Goal: Information Seeking & Learning: Learn about a topic

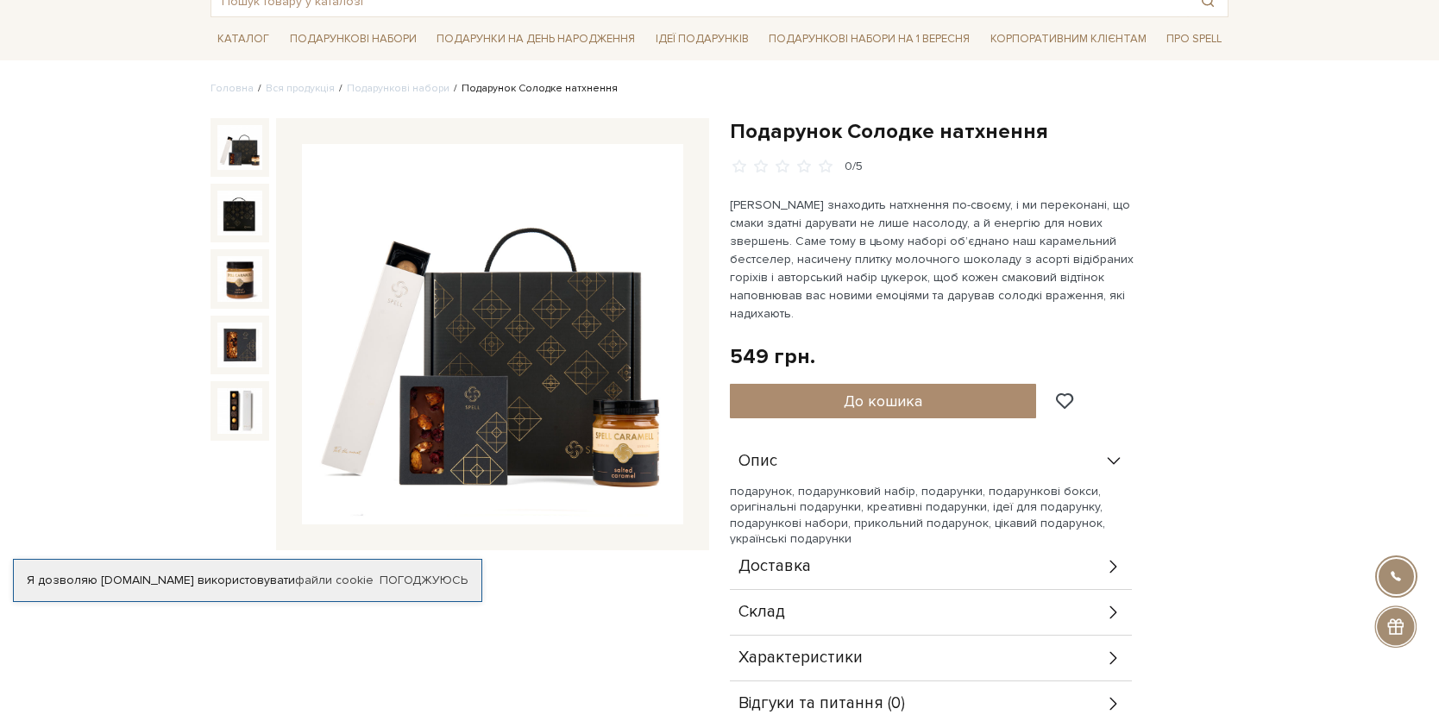
scroll to position [215, 0]
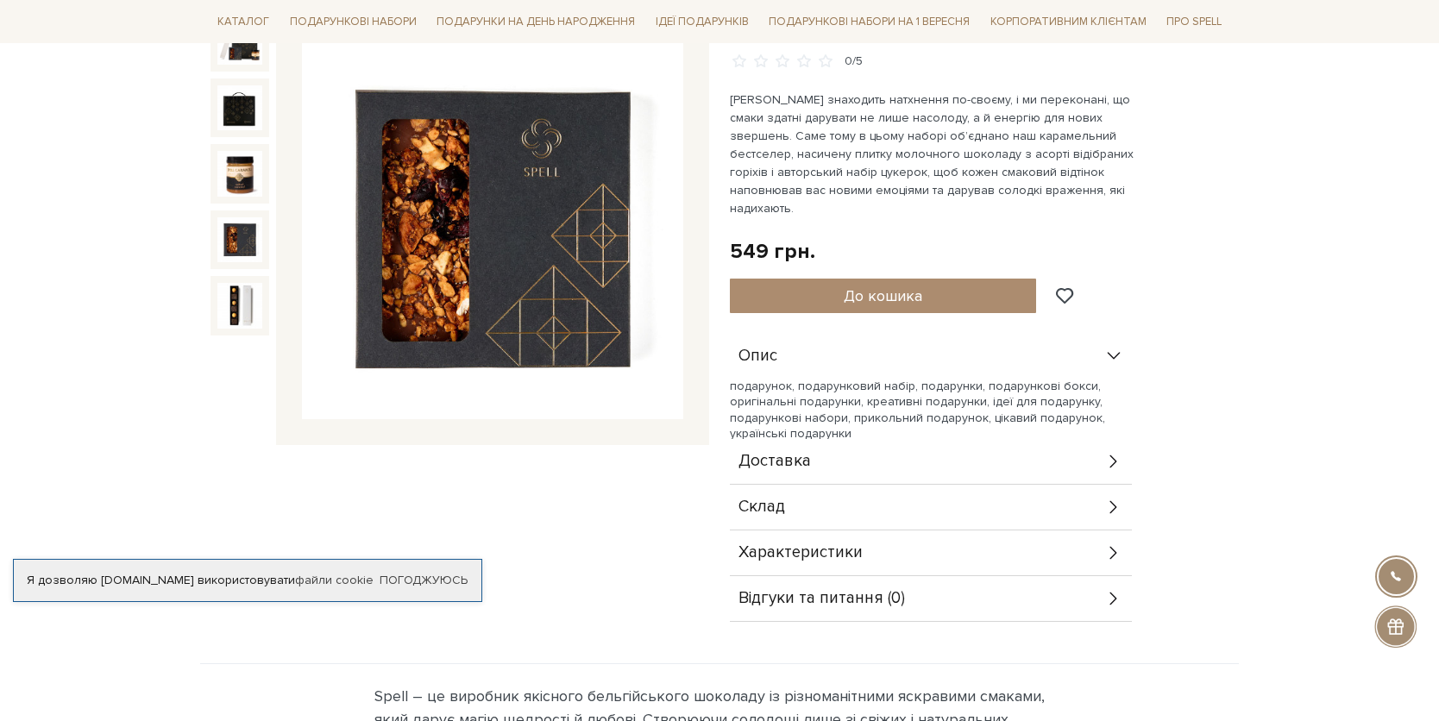
click at [230, 241] on img at bounding box center [239, 239] width 45 height 45
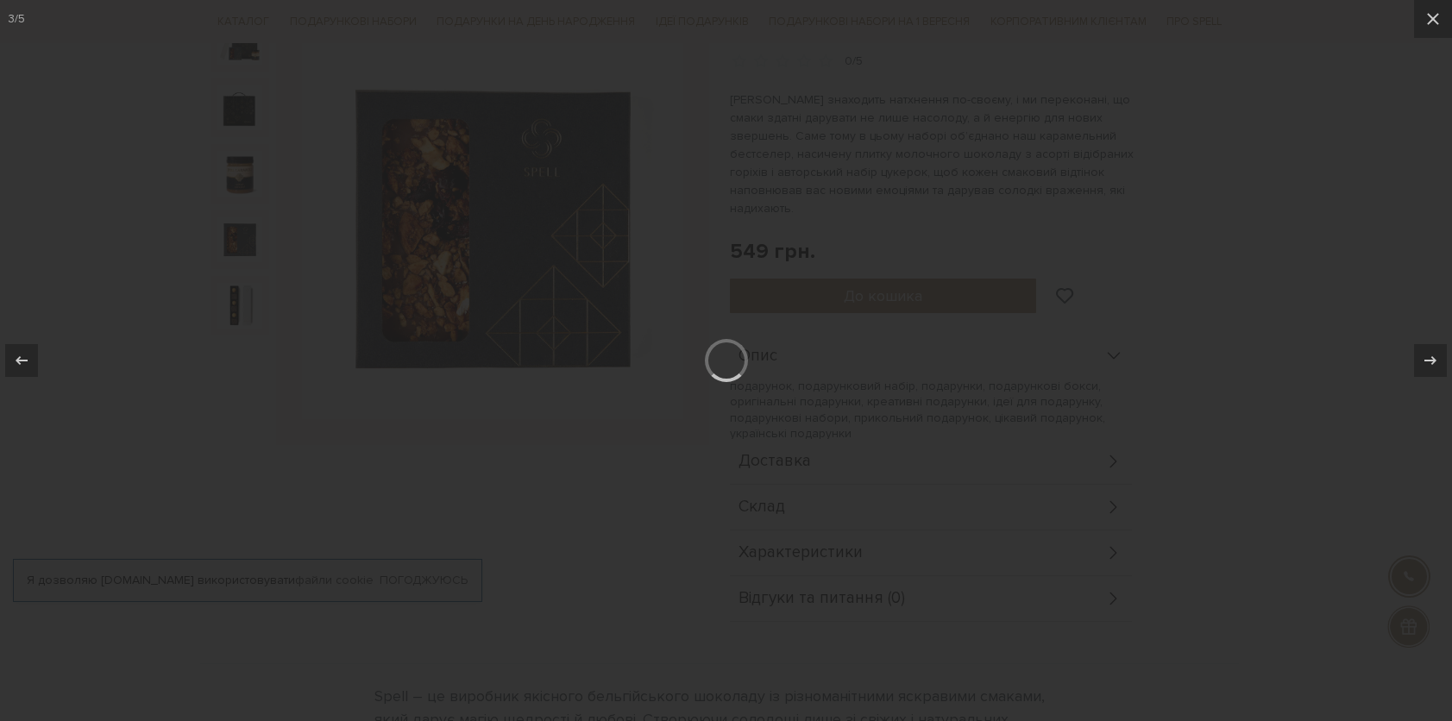
click at [1202, 229] on div at bounding box center [726, 360] width 1452 height 721
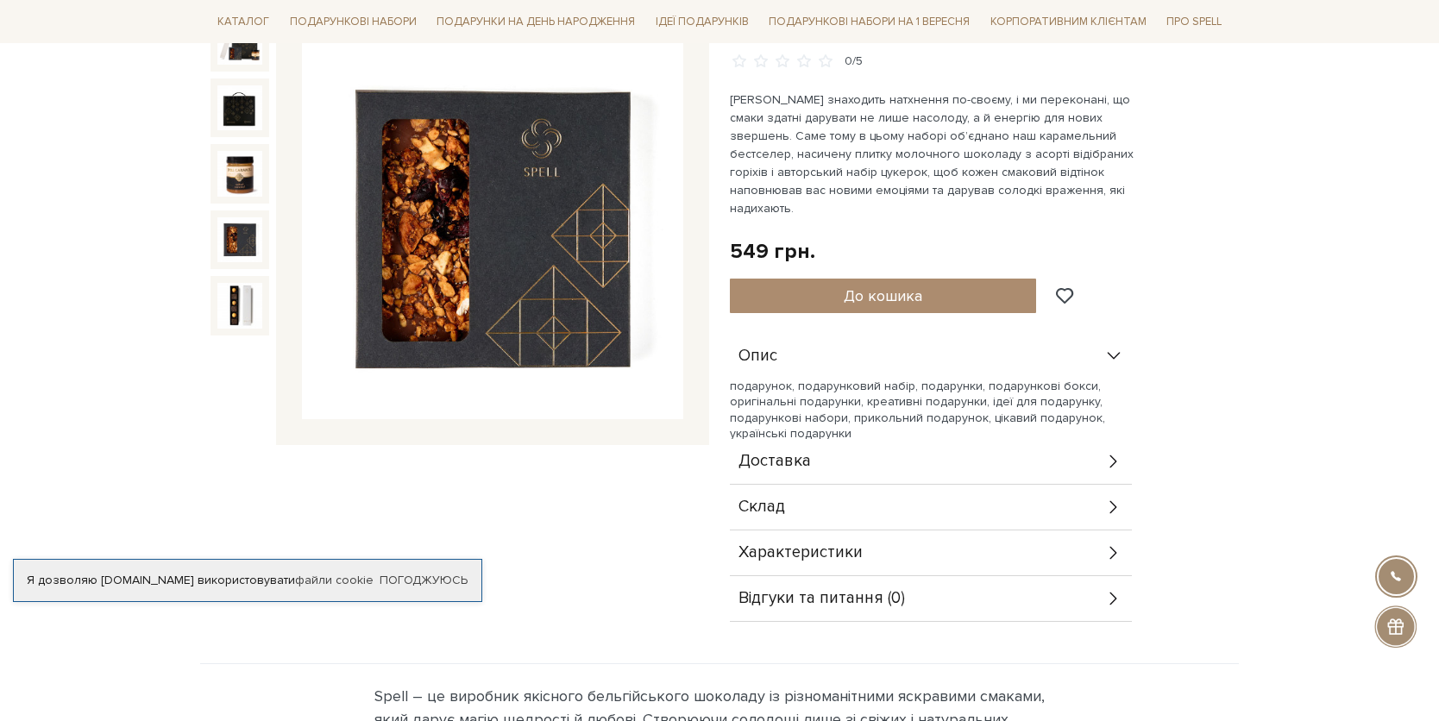
scroll to position [229, 0]
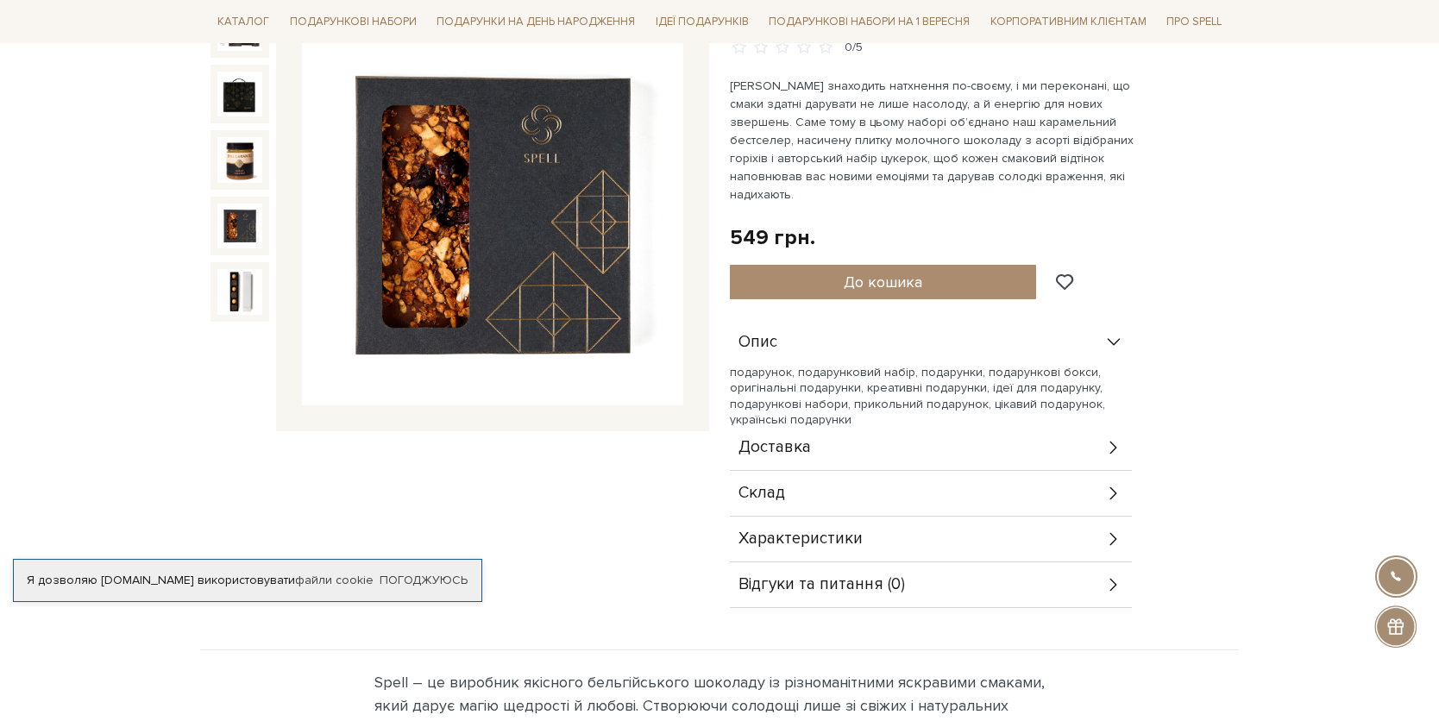
click at [944, 471] on div "Склад" at bounding box center [931, 493] width 402 height 45
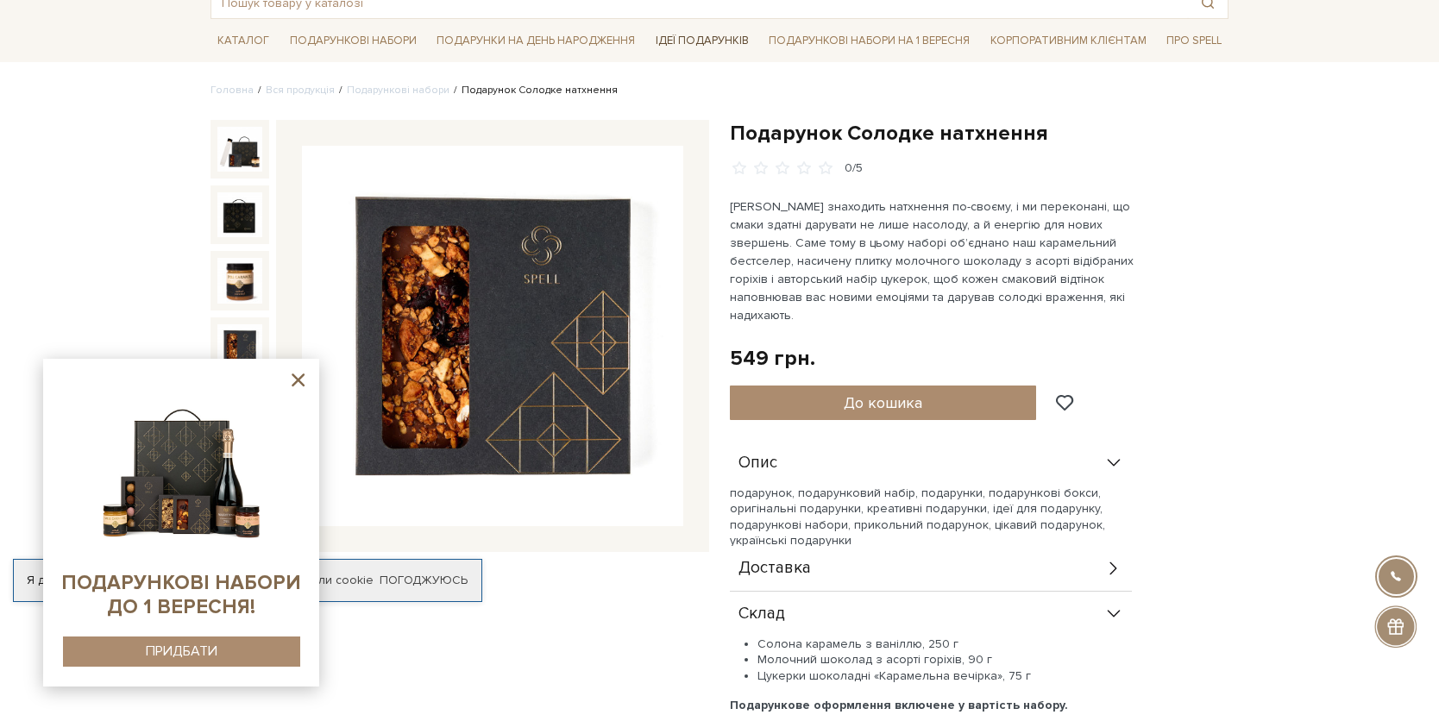
scroll to position [104, 0]
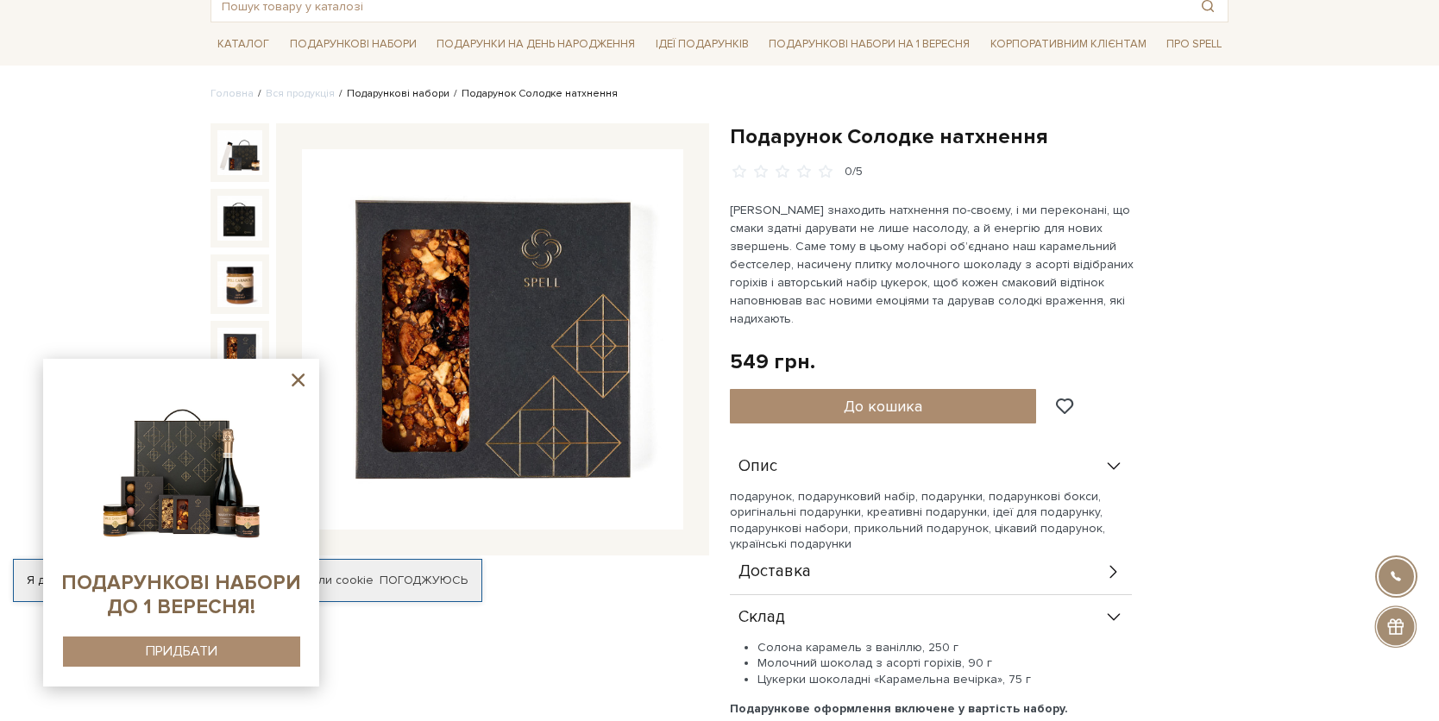
click at [423, 91] on link "Подарункові набори" at bounding box center [398, 93] width 103 height 13
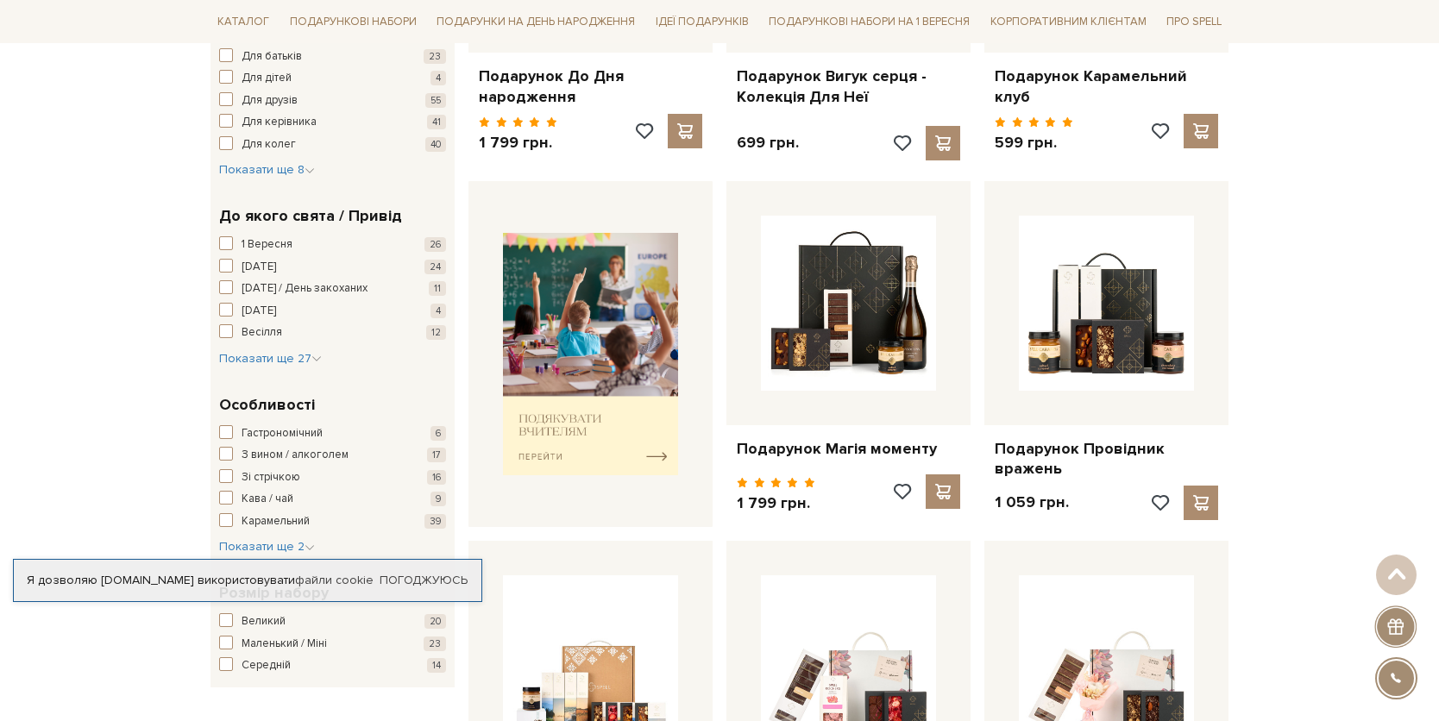
scroll to position [619, 0]
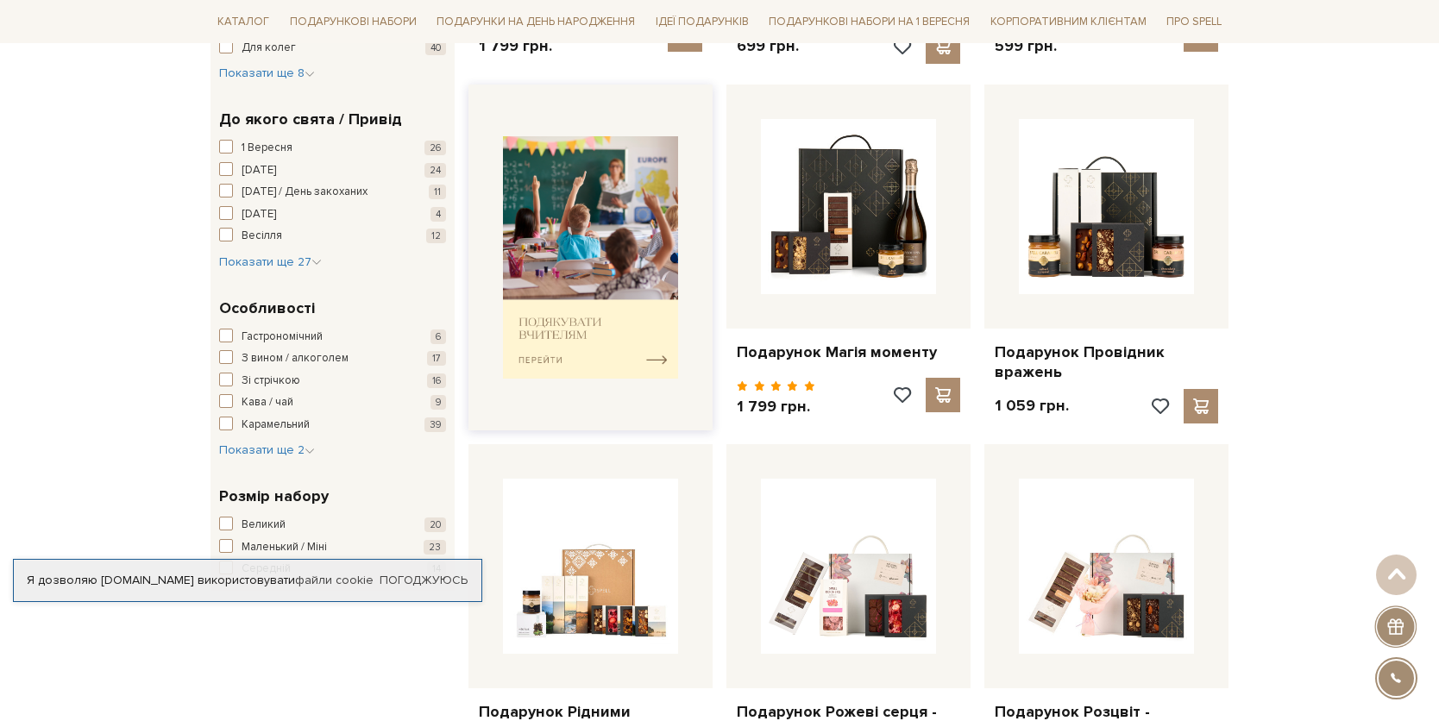
click at [601, 341] on img at bounding box center [590, 257] width 175 height 242
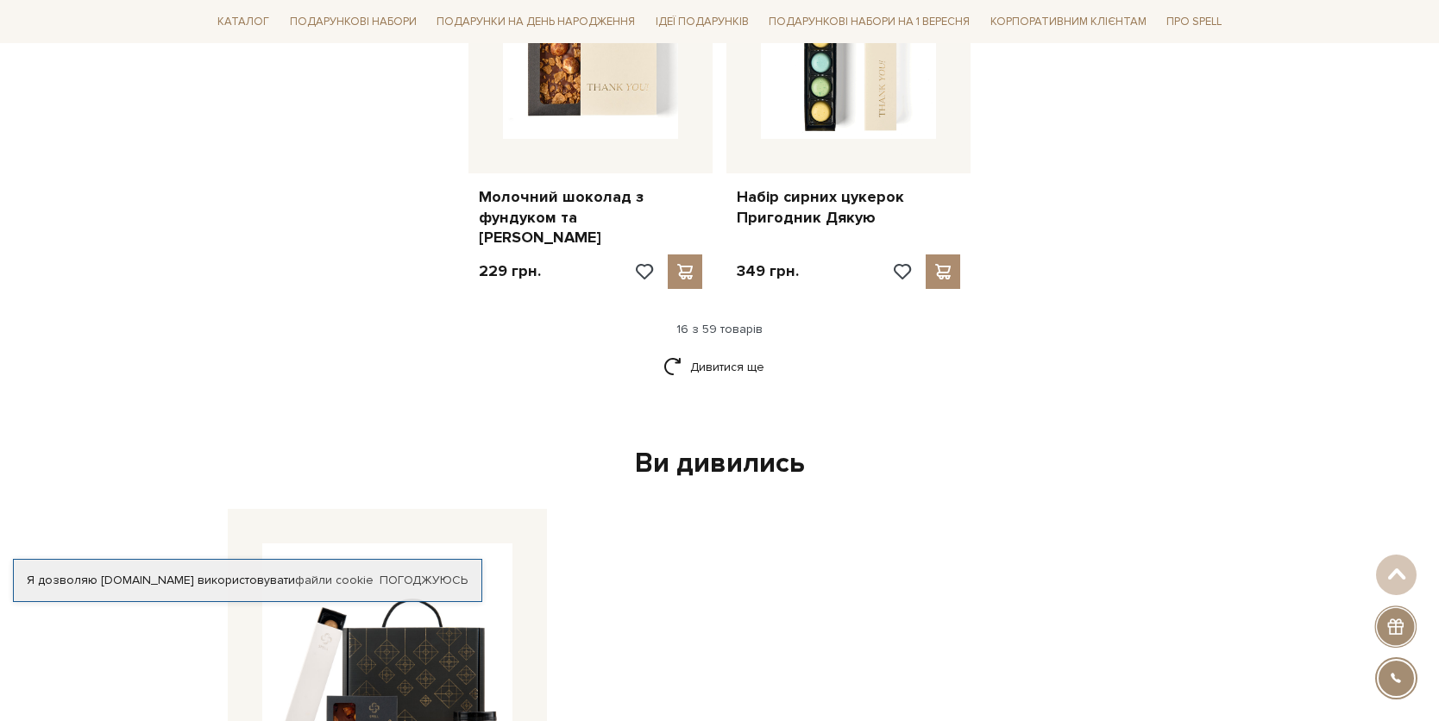
scroll to position [2585, 0]
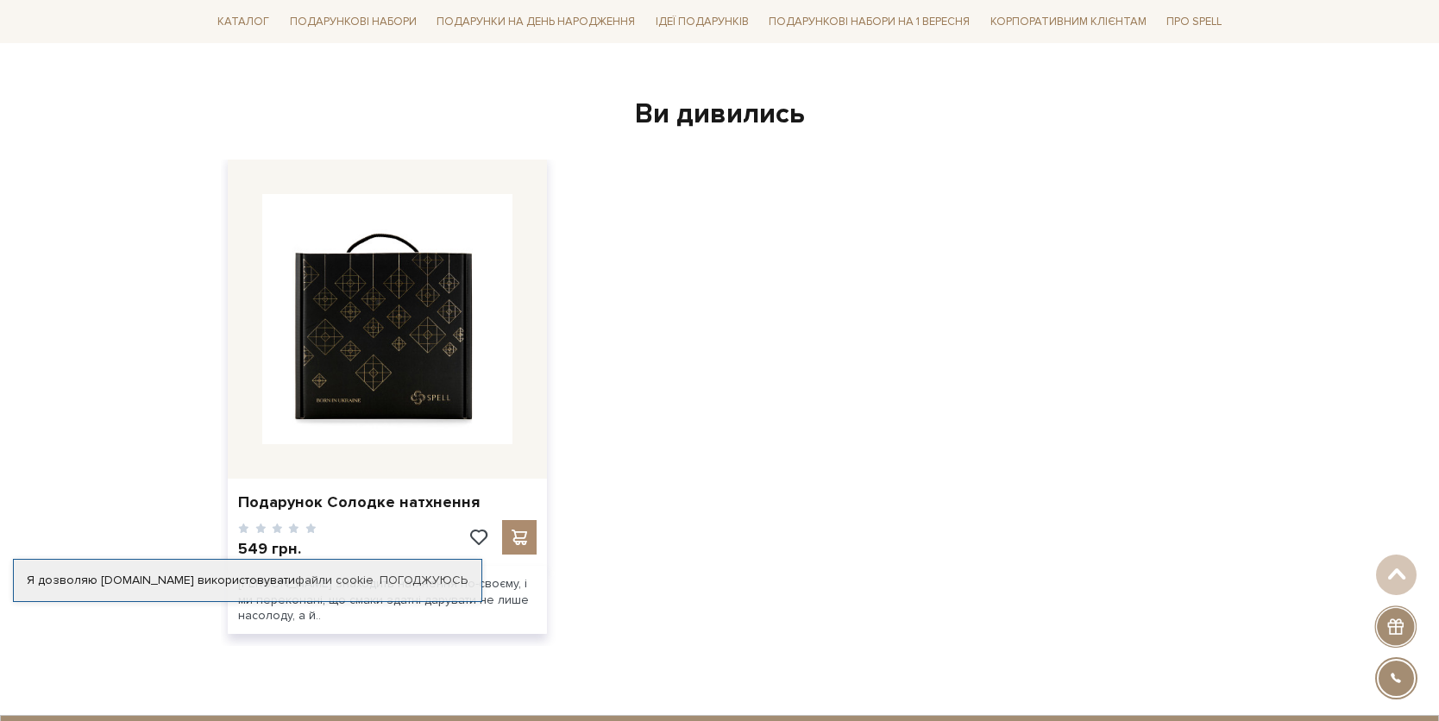
click at [296, 402] on img at bounding box center [387, 319] width 250 height 250
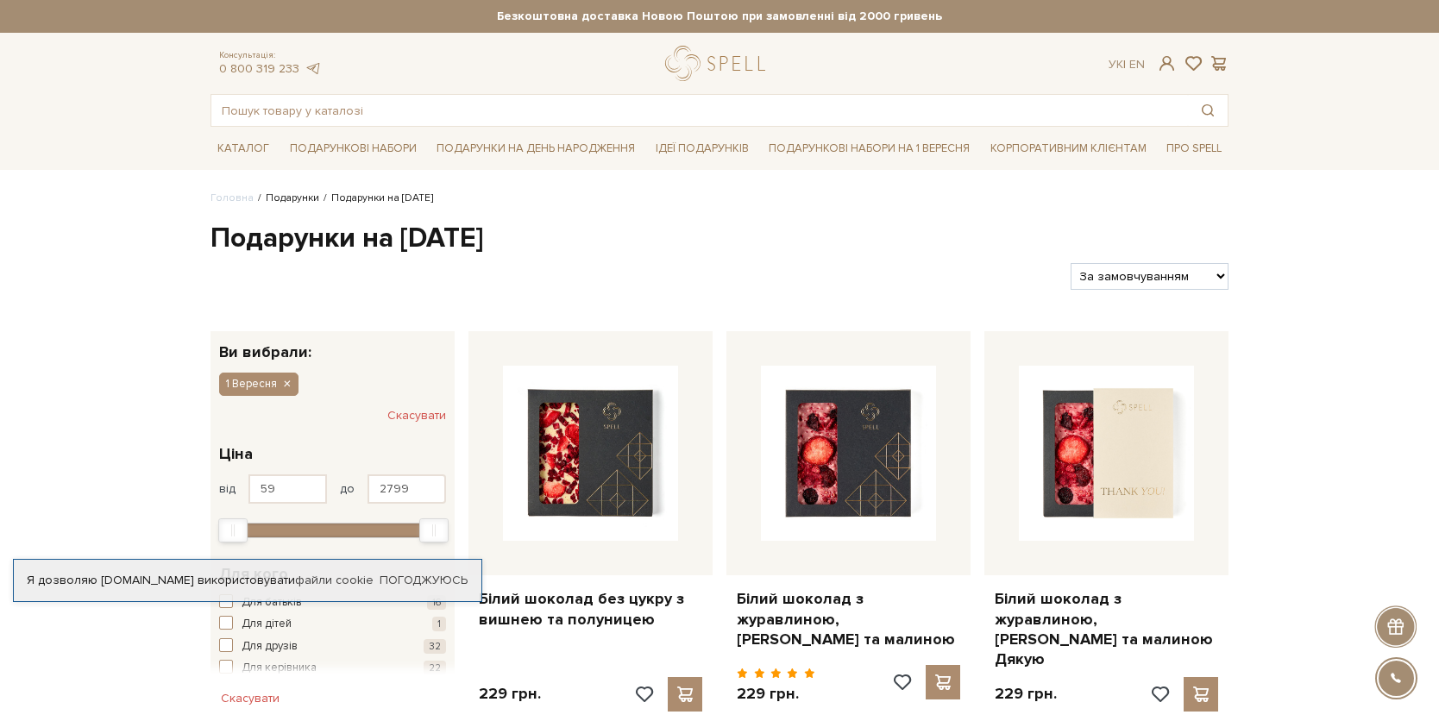
click at [291, 198] on link "Подарунки" at bounding box center [292, 197] width 53 height 13
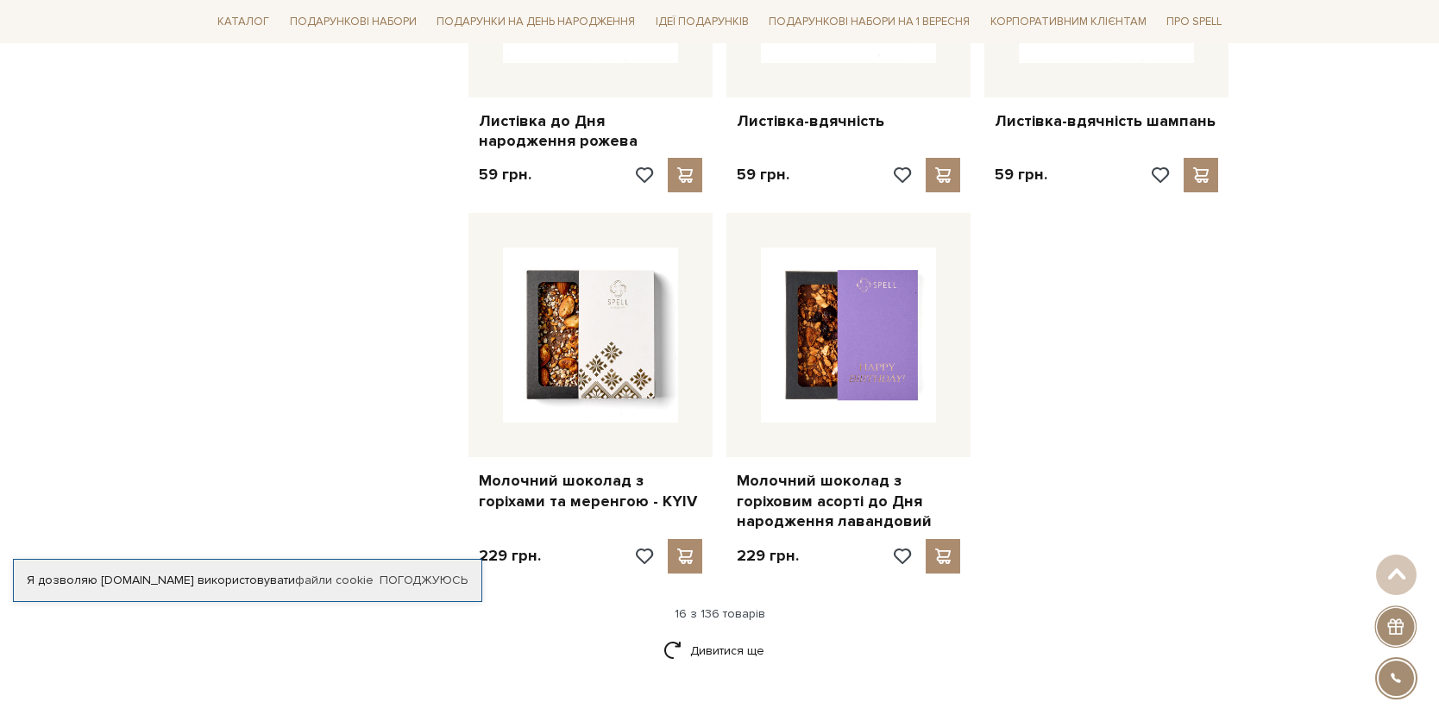
scroll to position [2149, 0]
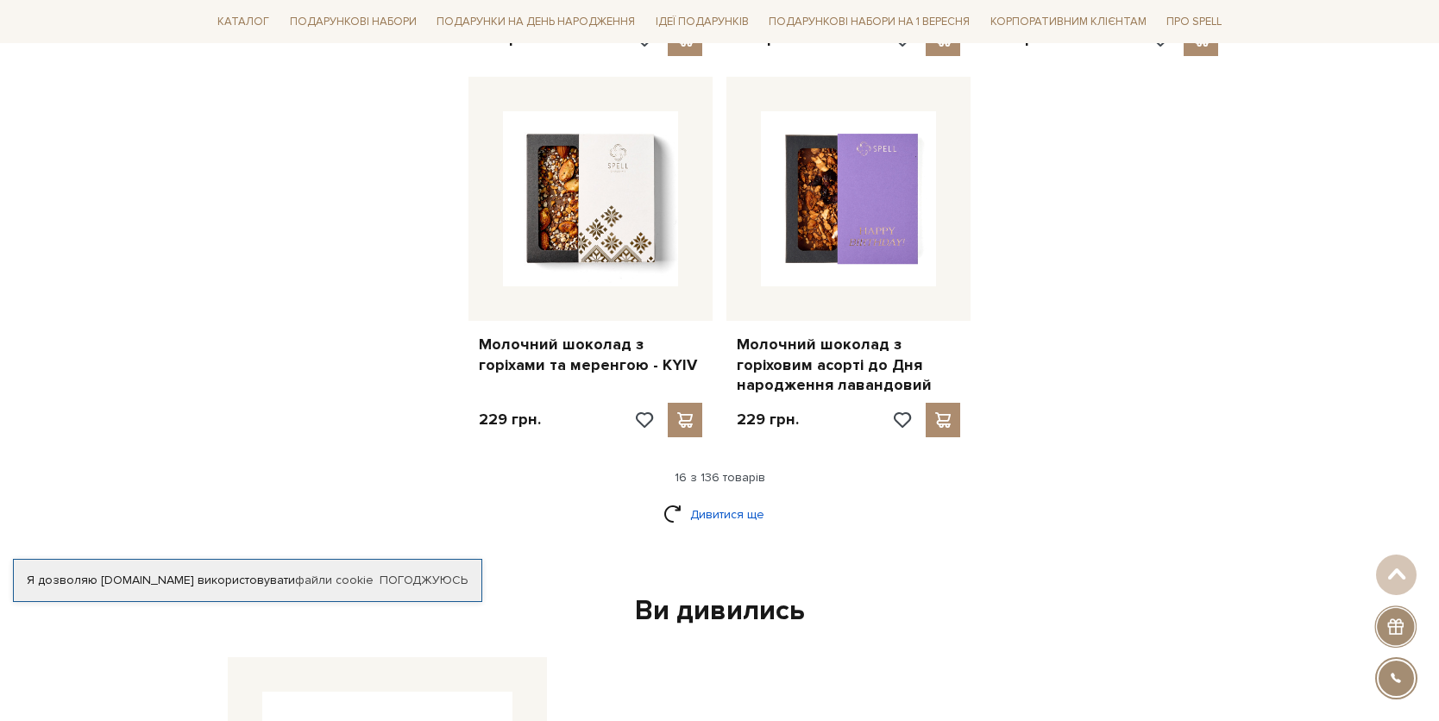
click at [738, 499] on link "Дивитися ще" at bounding box center [719, 514] width 112 height 30
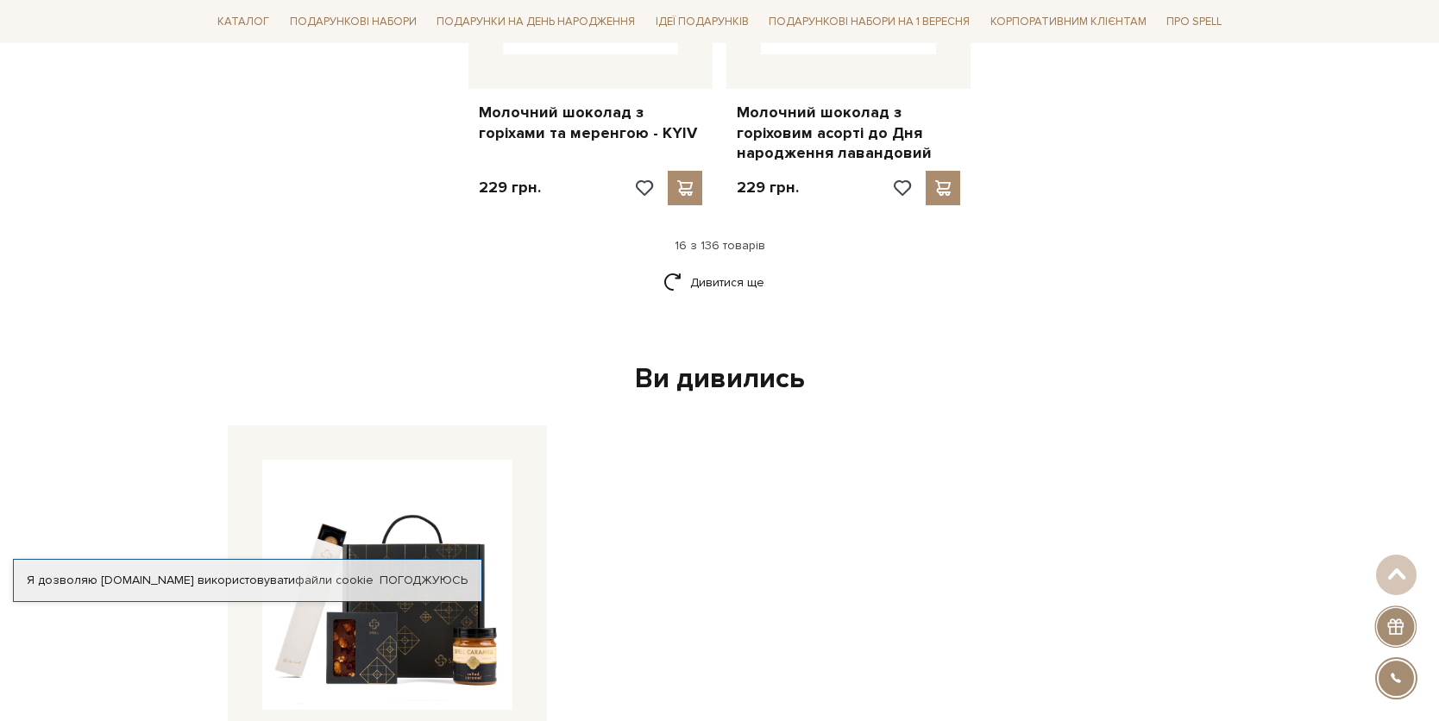
scroll to position [2377, 0]
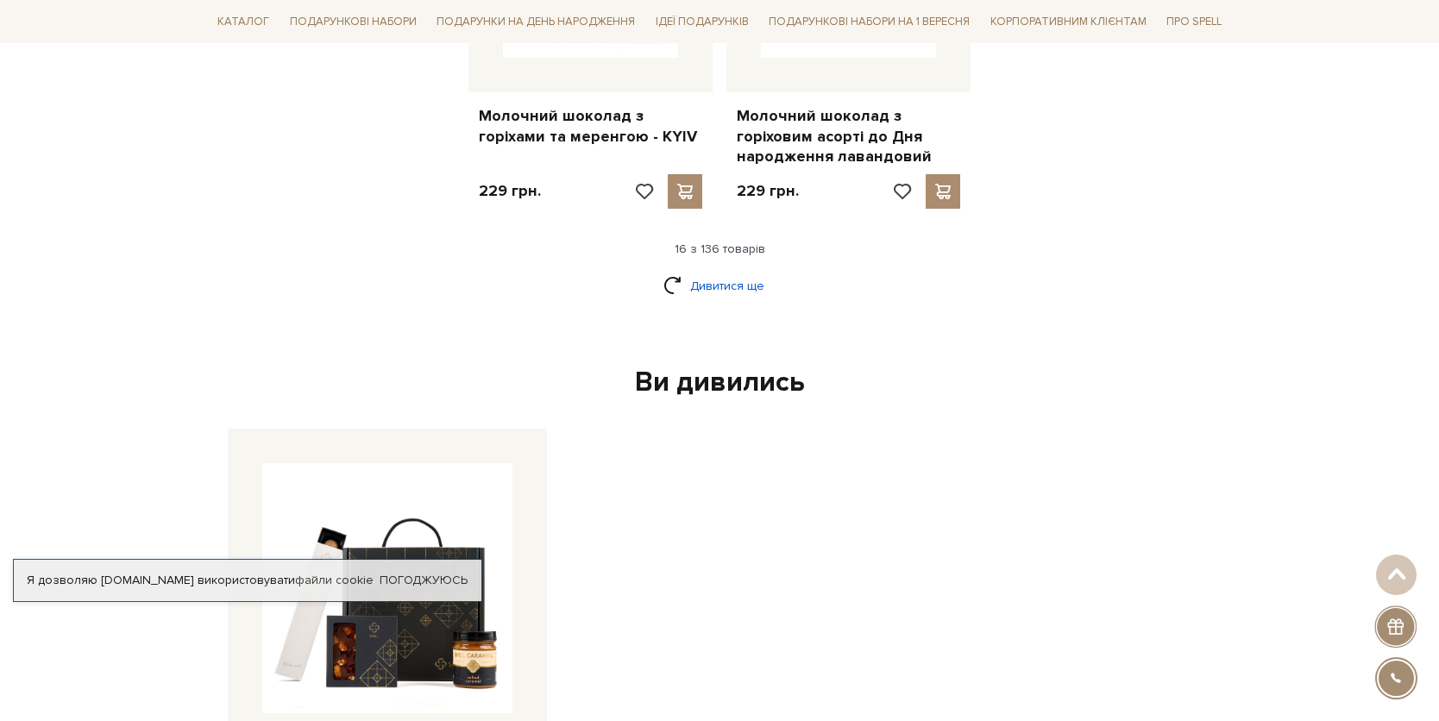
click at [732, 271] on link "Дивитися ще" at bounding box center [719, 286] width 112 height 30
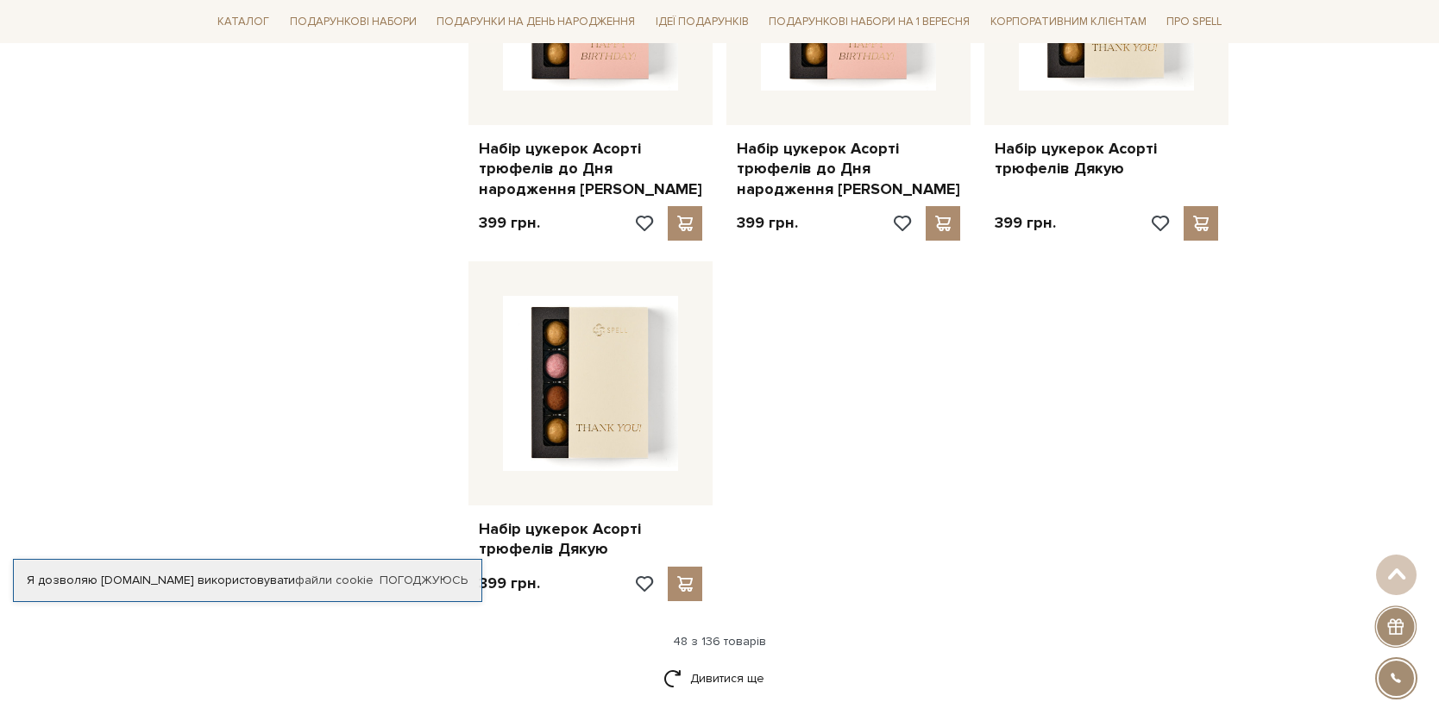
scroll to position [6232, 0]
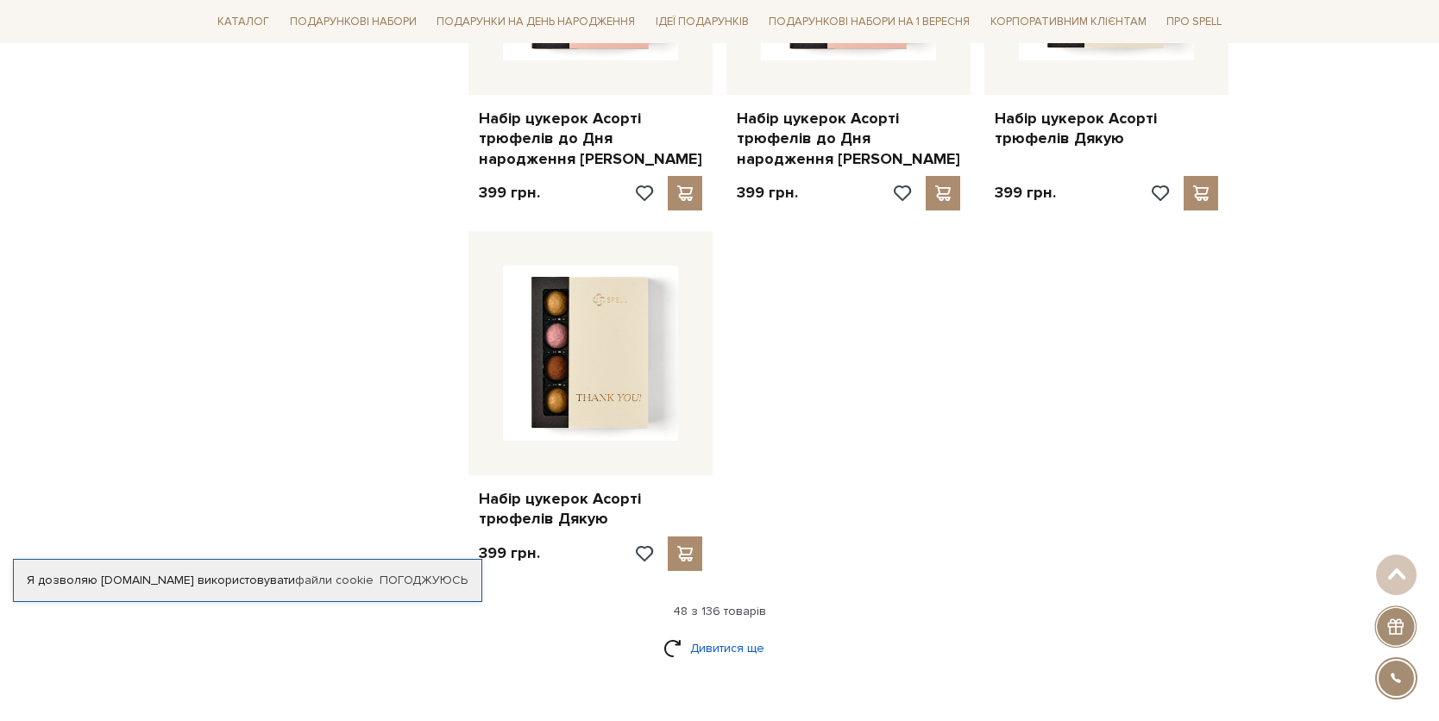
click at [750, 633] on link "Дивитися ще" at bounding box center [719, 648] width 112 height 30
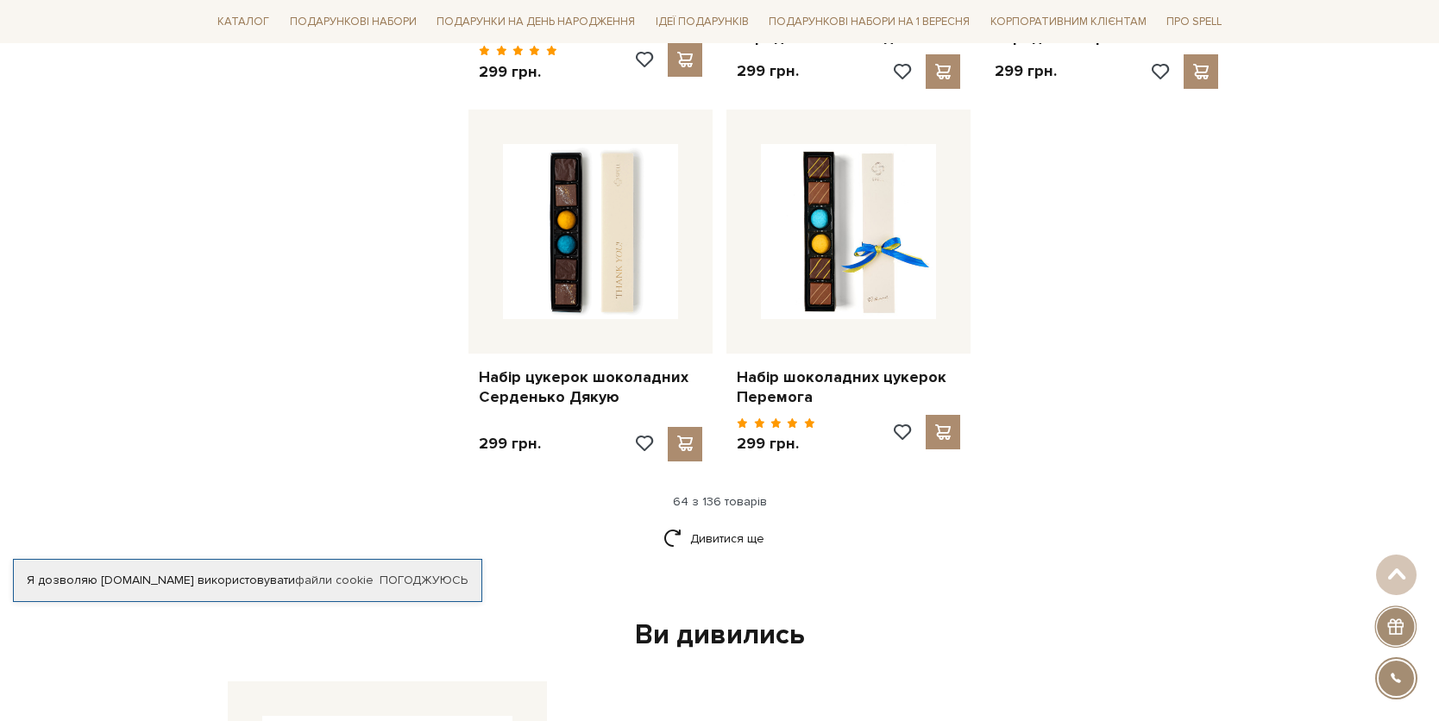
scroll to position [8405, 0]
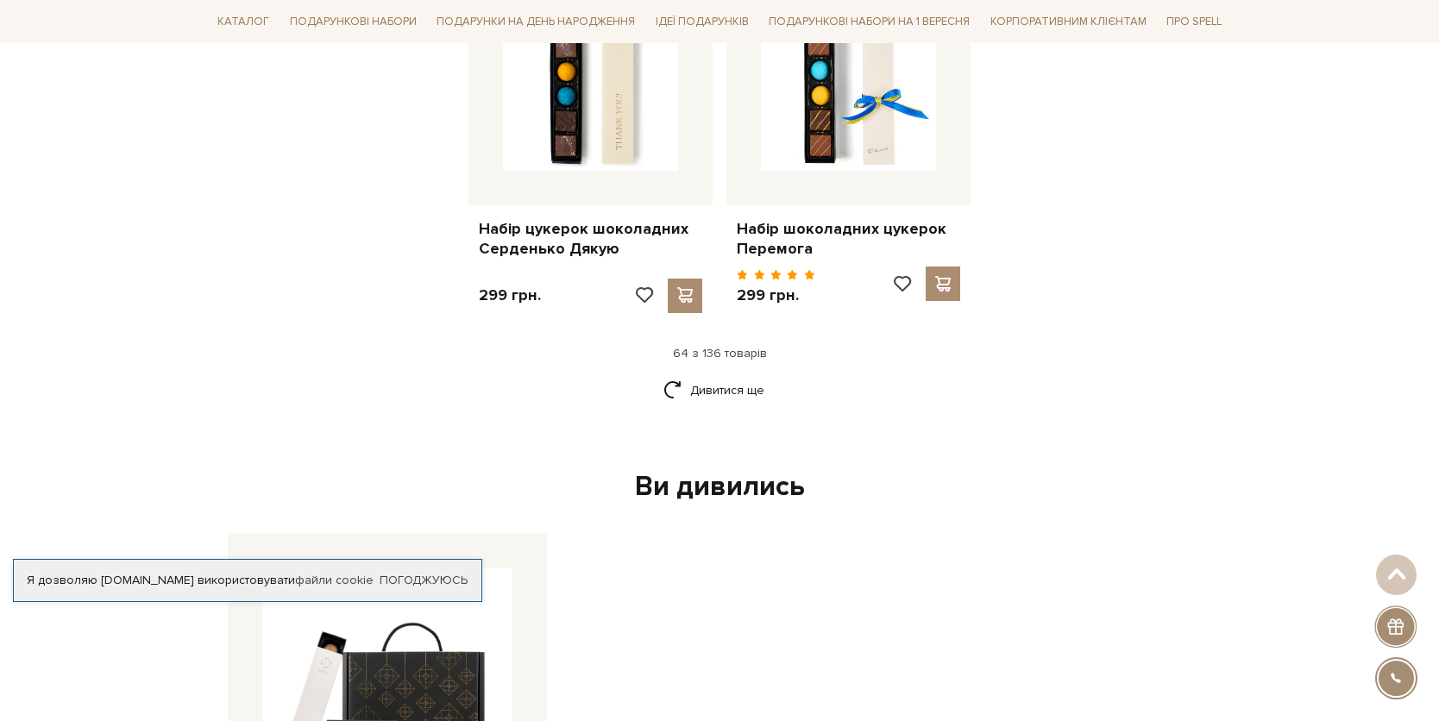
click at [775, 375] on div "Дивитися ще" at bounding box center [720, 400] width 1032 height 51
click at [716, 375] on link "Дивитися ще" at bounding box center [719, 390] width 112 height 30
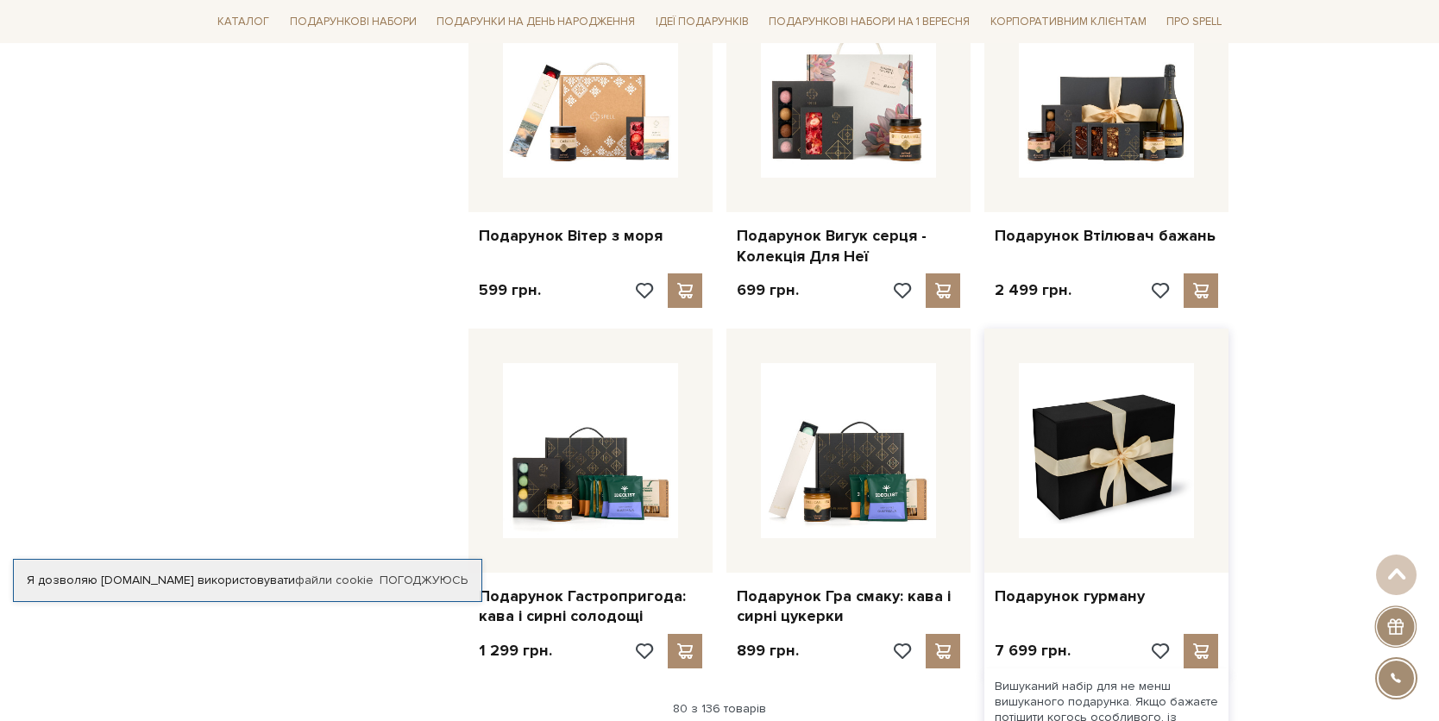
scroll to position [10257, 0]
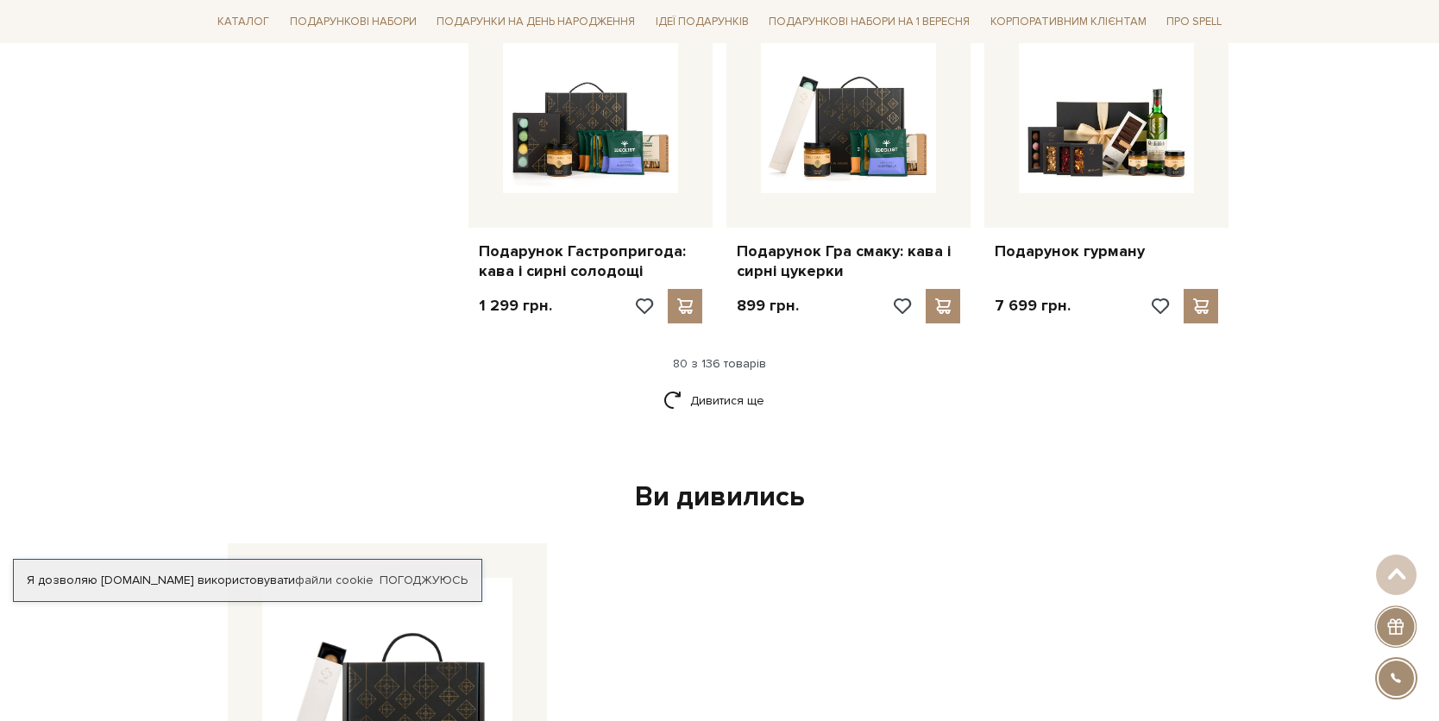
click at [719, 386] on div "Дивитися ще" at bounding box center [720, 411] width 1032 height 51
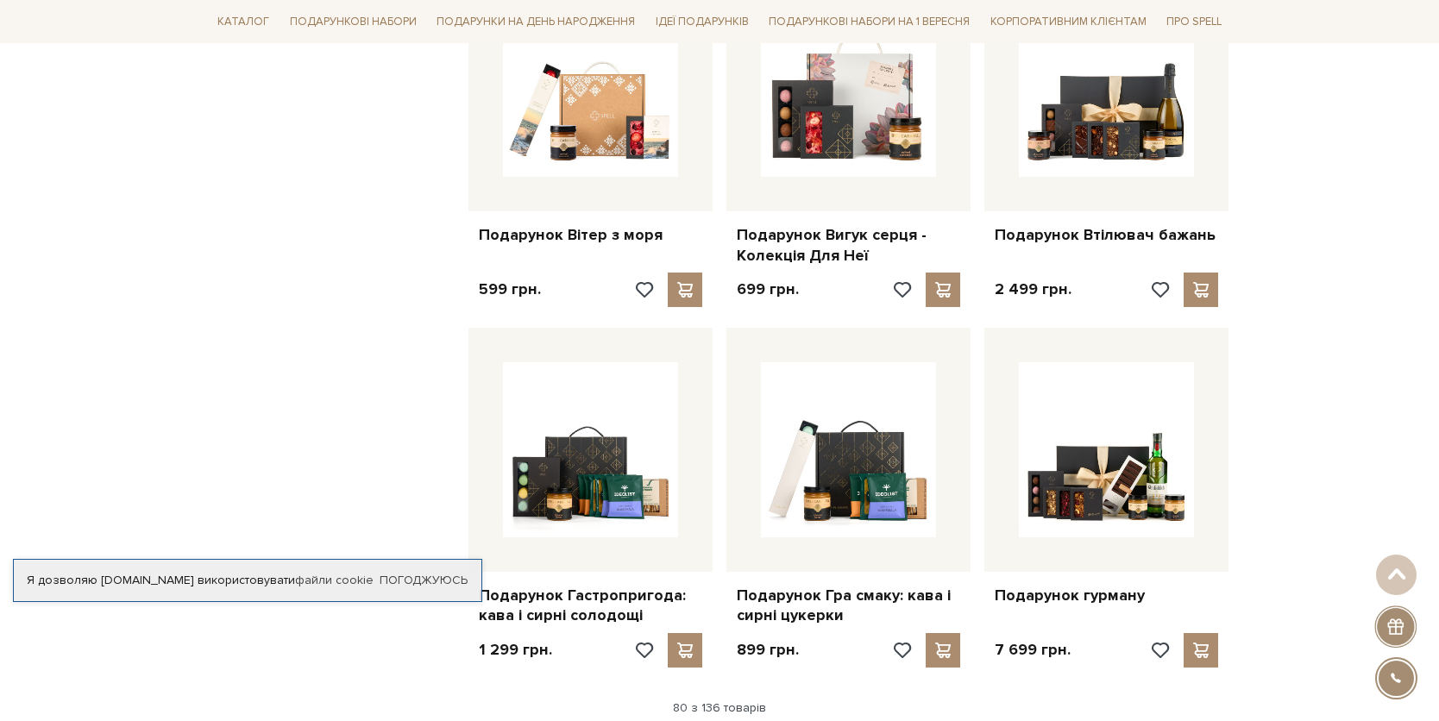
scroll to position [10038, 0]
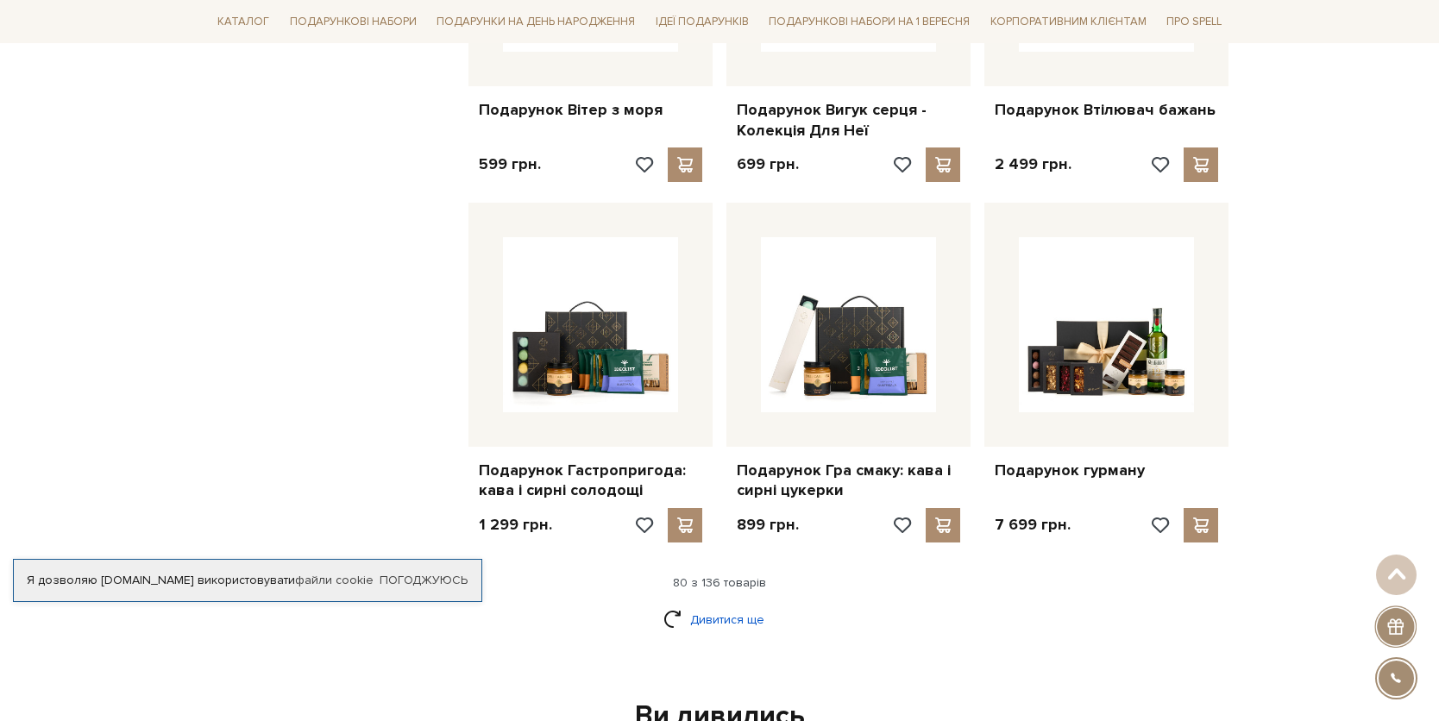
click at [715, 605] on link "Дивитися ще" at bounding box center [719, 620] width 112 height 30
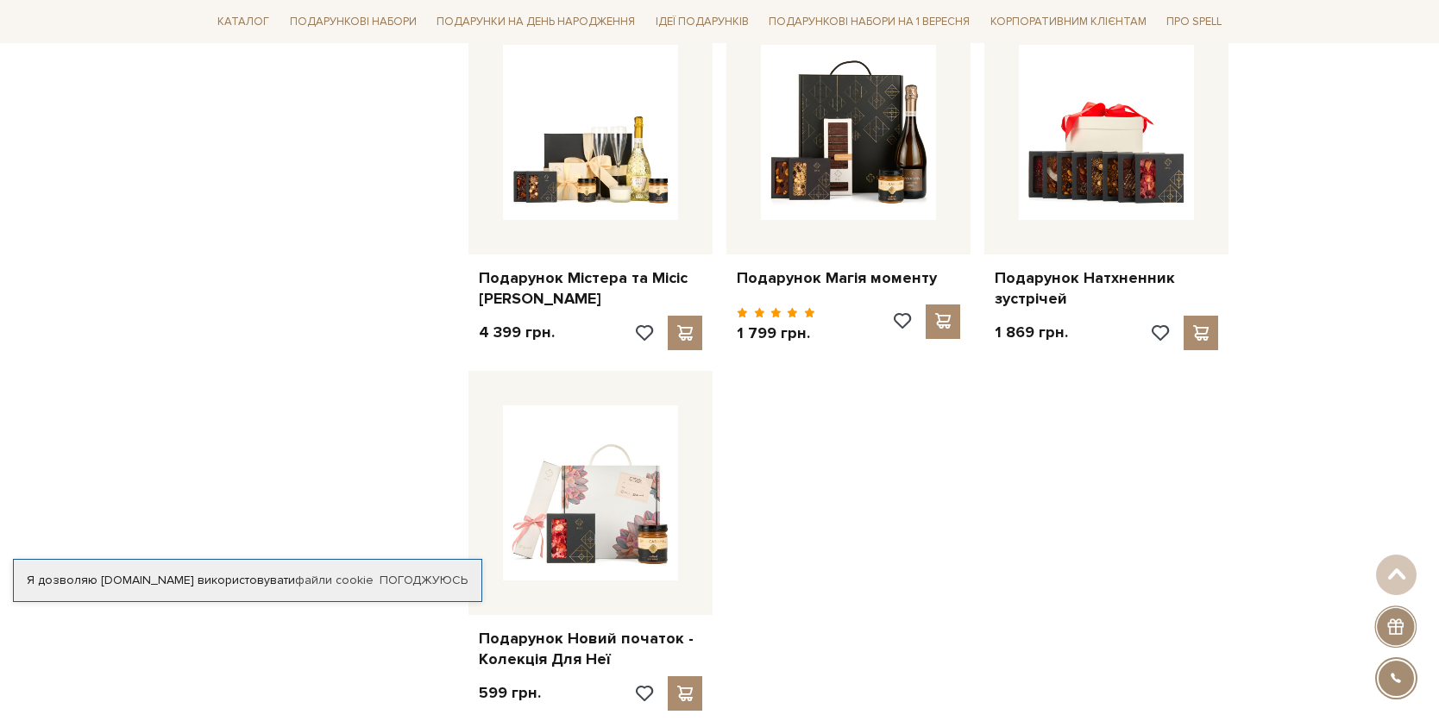
scroll to position [12108, 0]
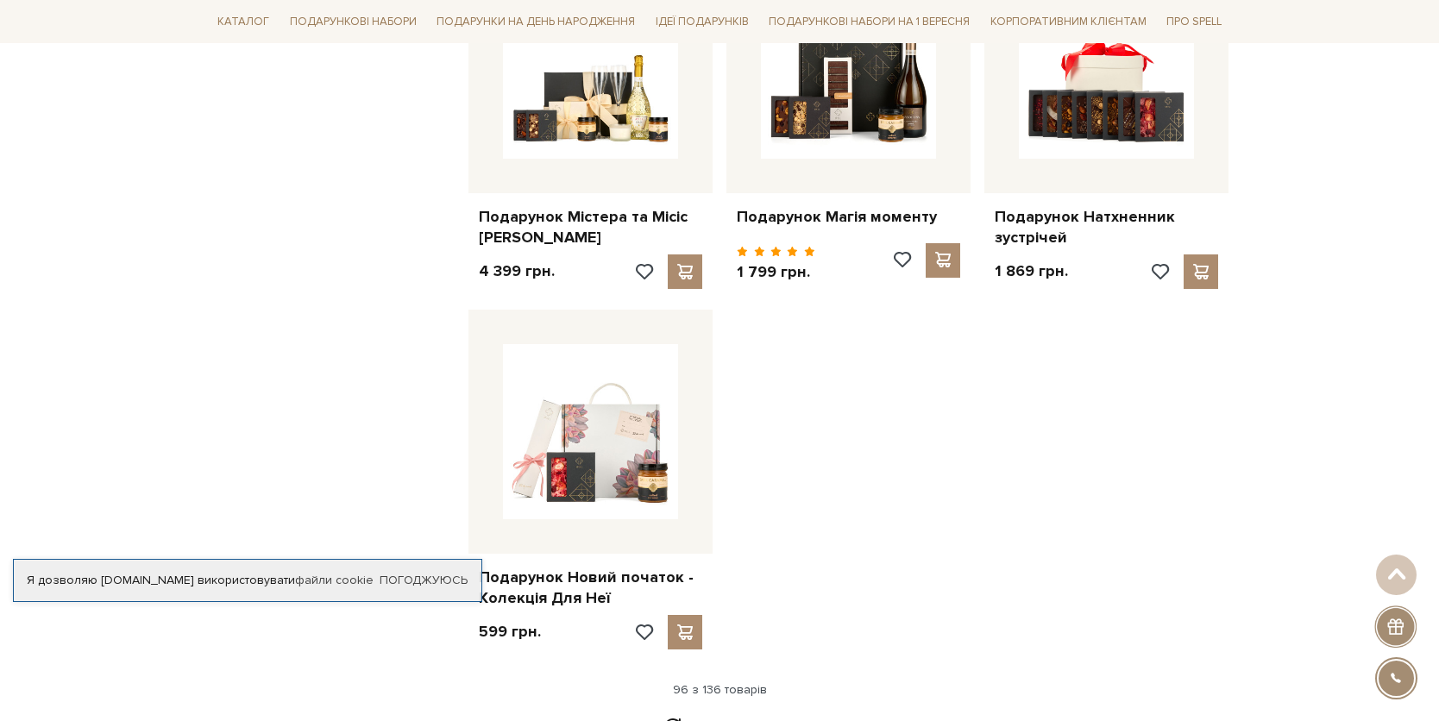
click at [678, 712] on link "Дивитися ще" at bounding box center [719, 727] width 112 height 30
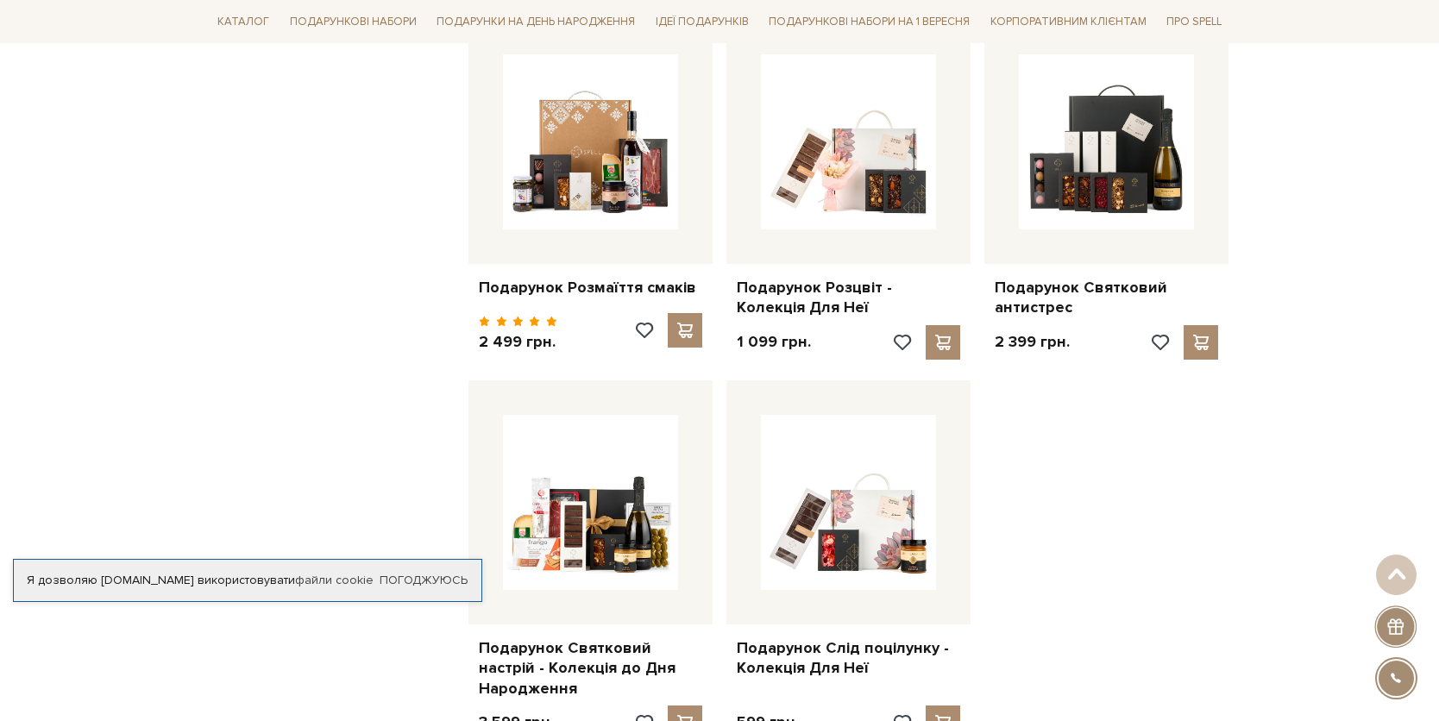
scroll to position [14011, 0]
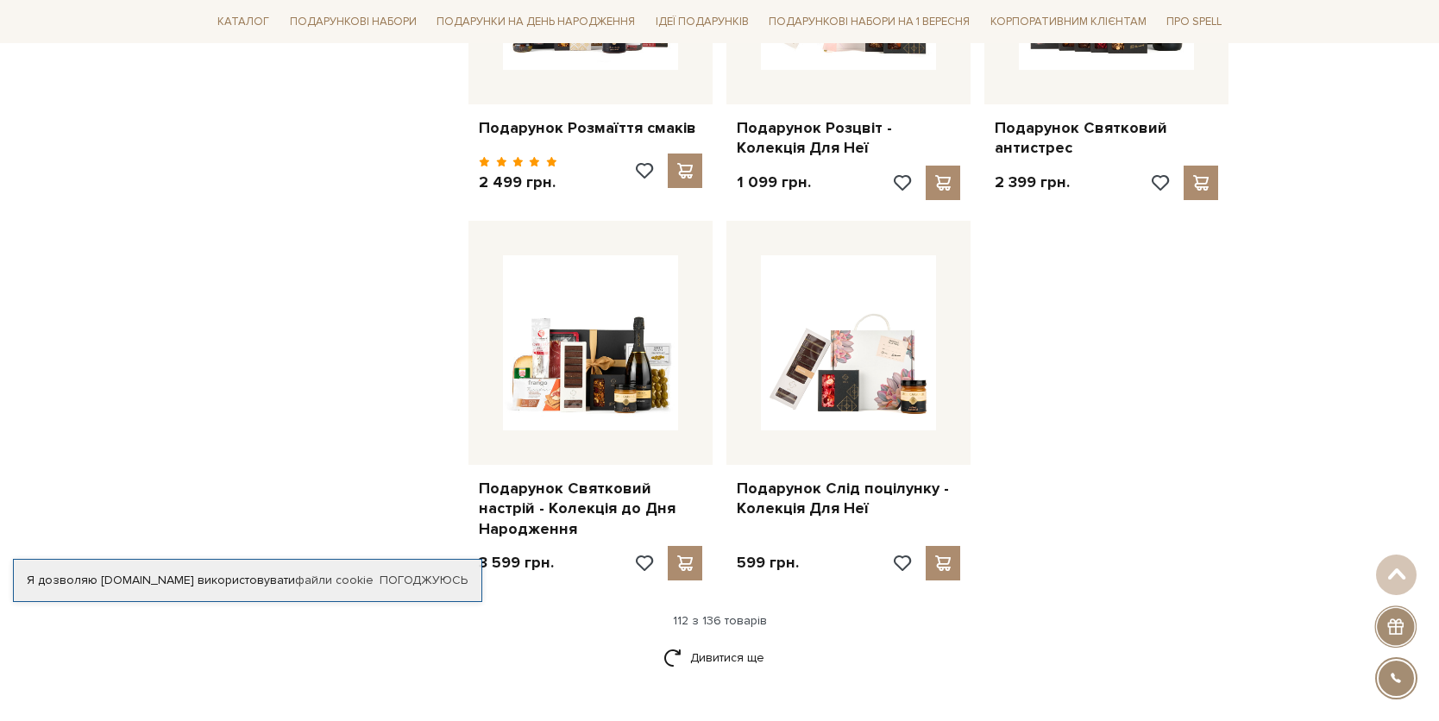
click at [738, 643] on link "Дивитися ще" at bounding box center [719, 658] width 112 height 30
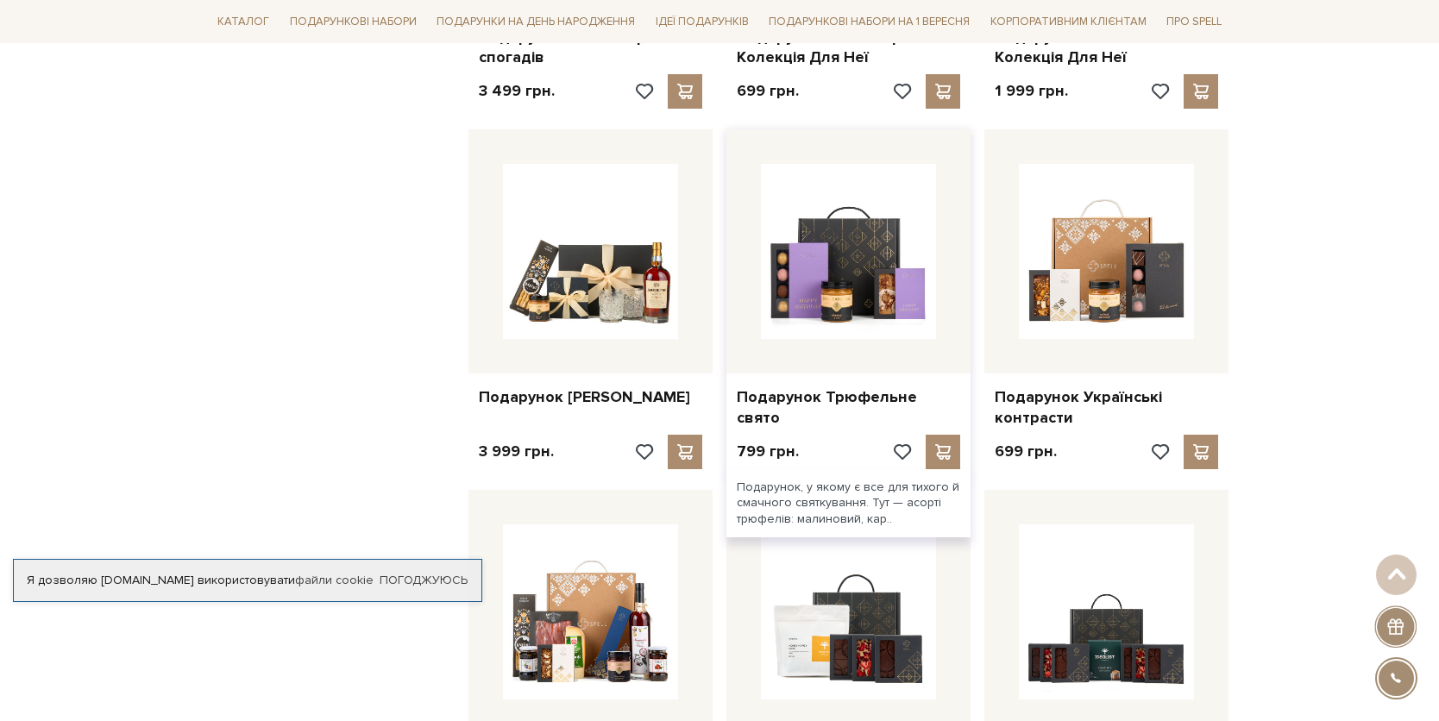
scroll to position [16075, 0]
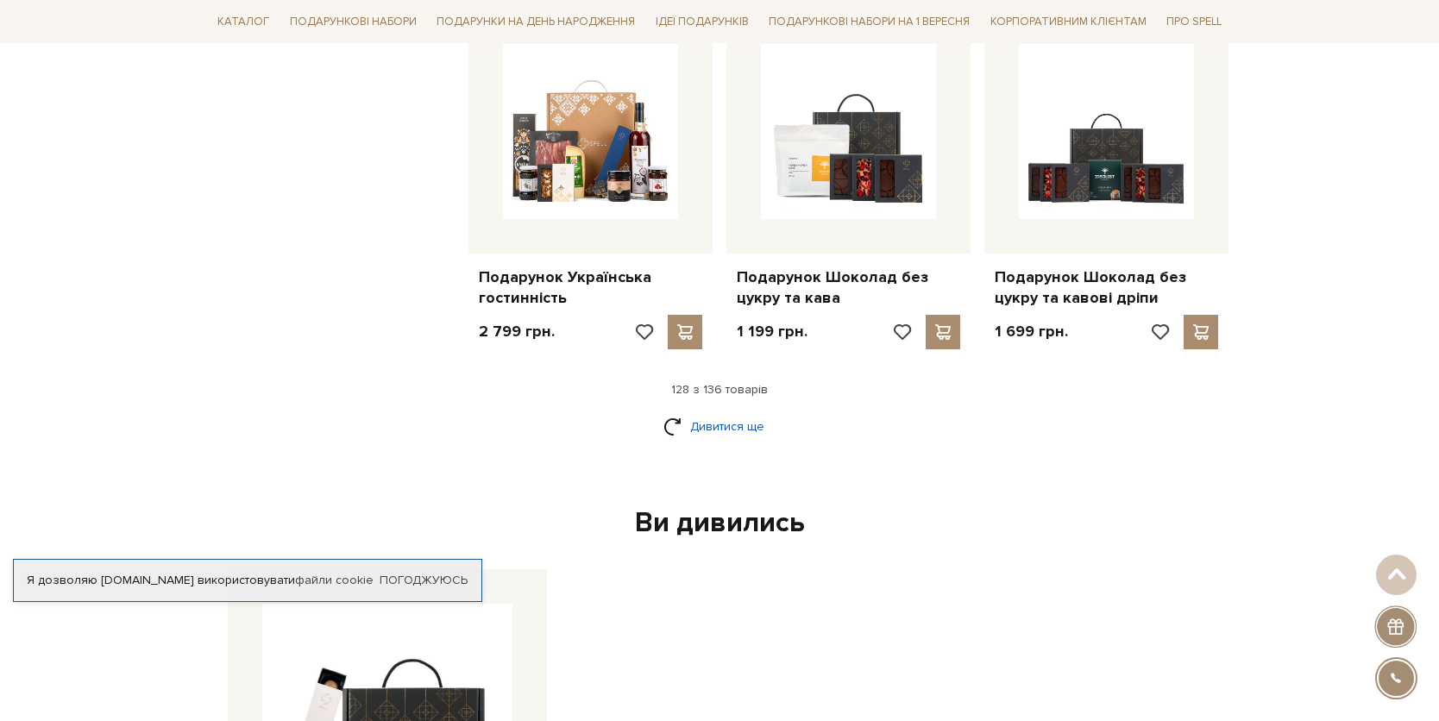
click at [726, 411] on link "Дивитися ще" at bounding box center [719, 426] width 112 height 30
click at [723, 411] on link "Дивитися ще" at bounding box center [719, 426] width 112 height 30
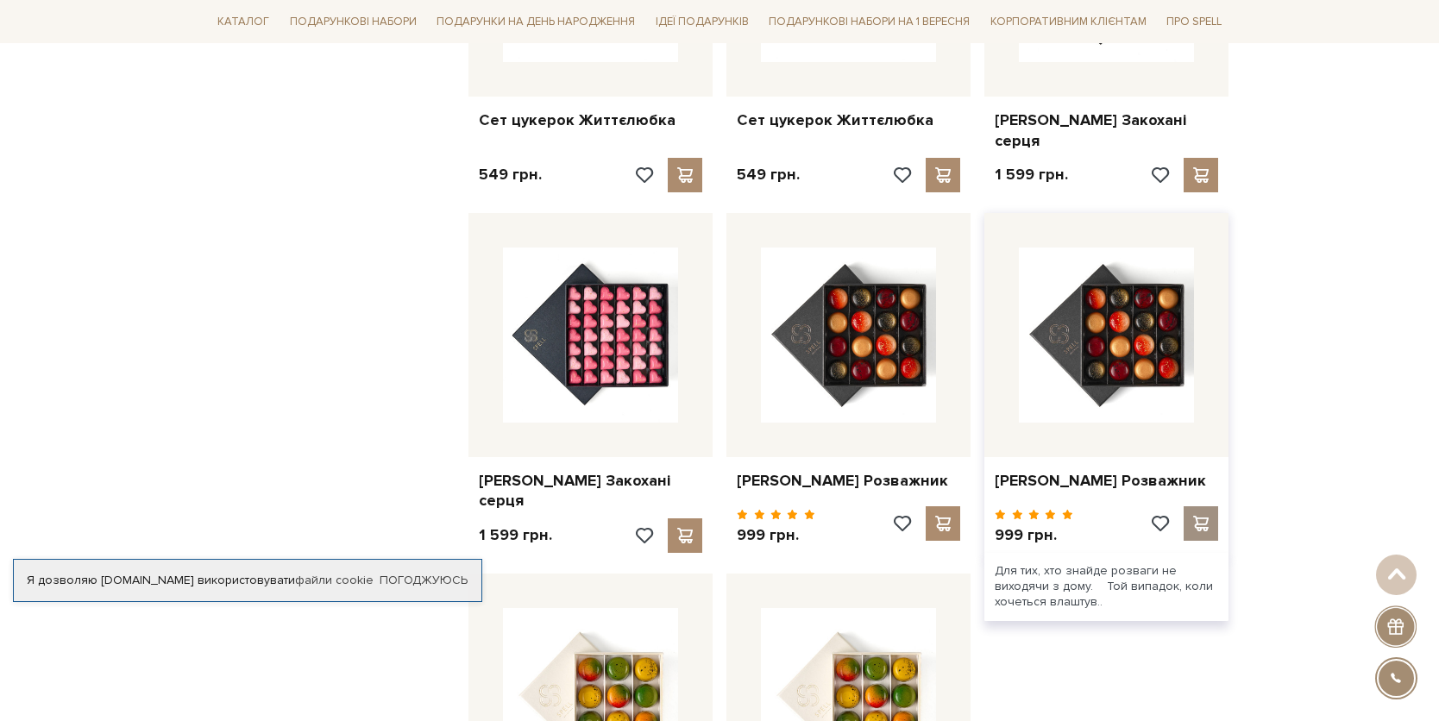
scroll to position [19851, 0]
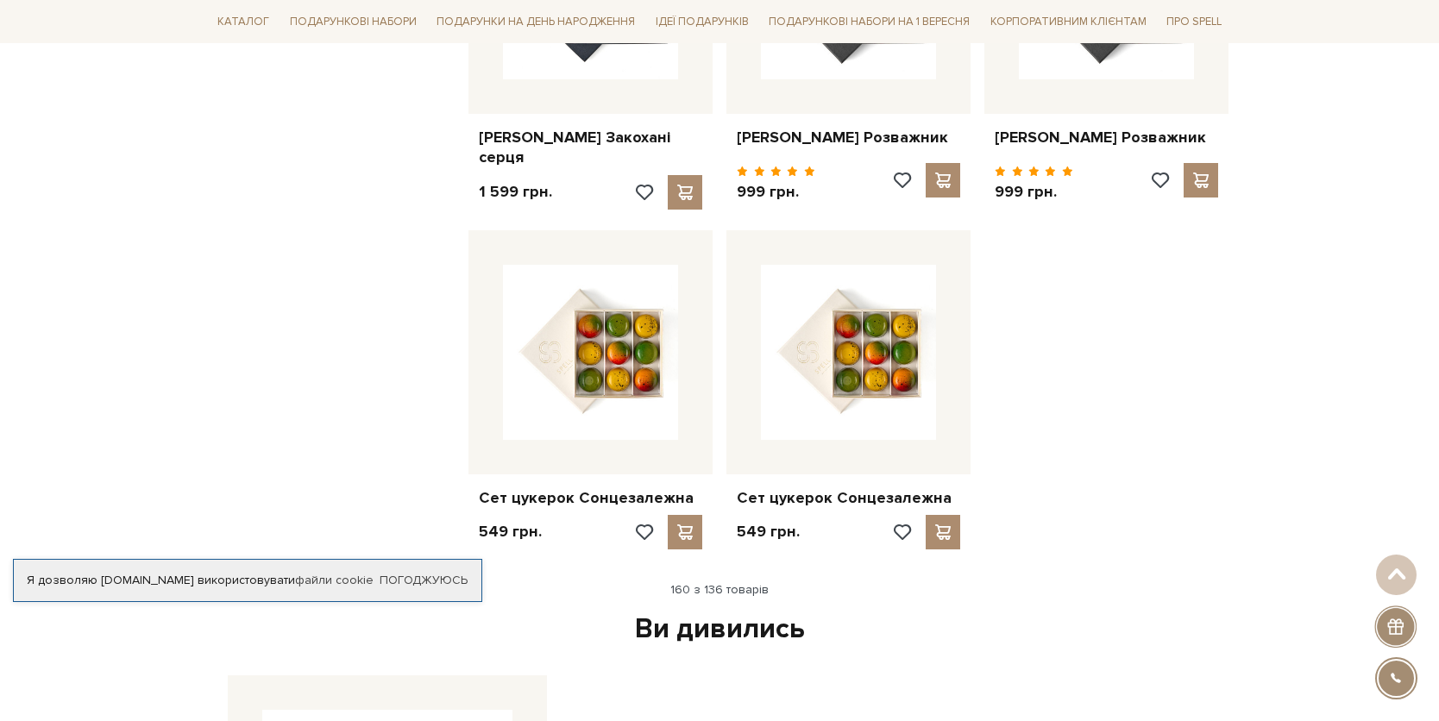
drag, startPoint x: 743, startPoint y: 447, endPoint x: 743, endPoint y: 420, distance: 26.8
click at [743, 612] on div "Ви дивились" at bounding box center [719, 630] width 997 height 36
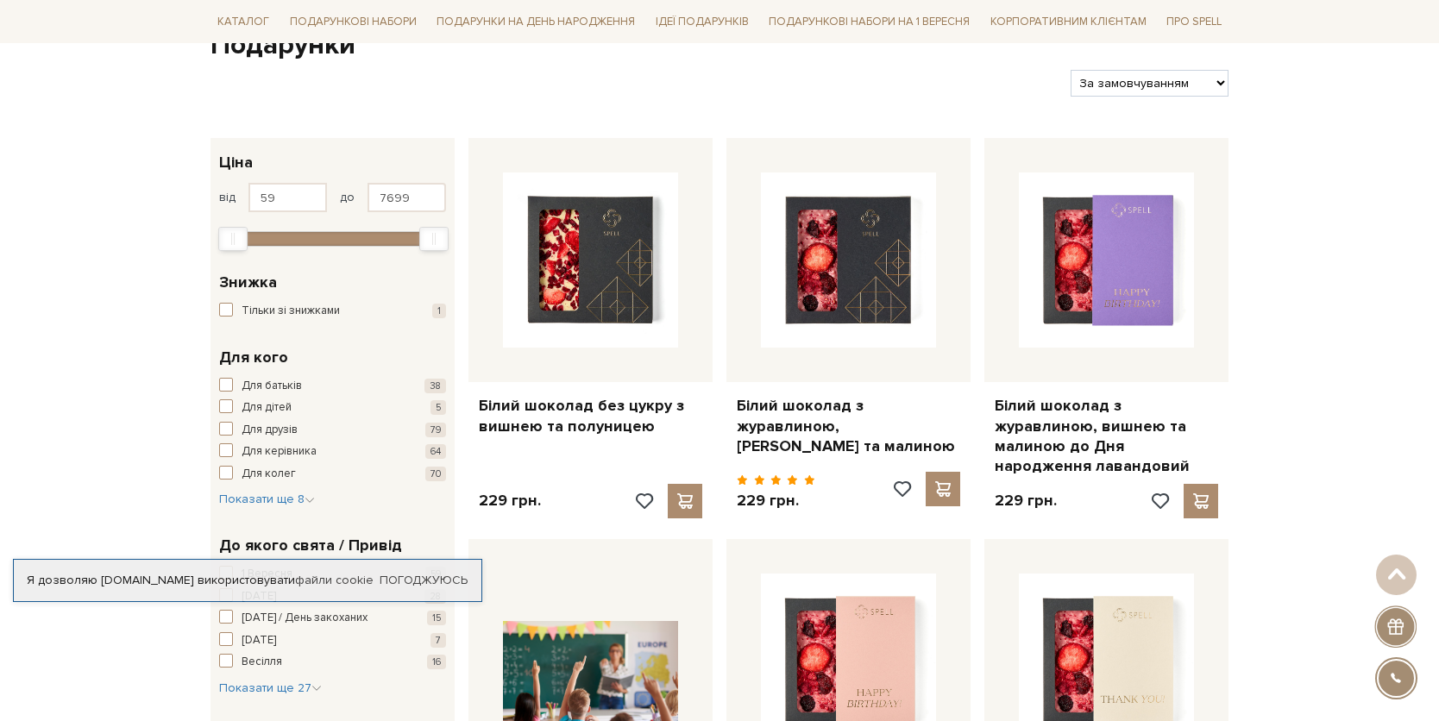
scroll to position [0, 0]
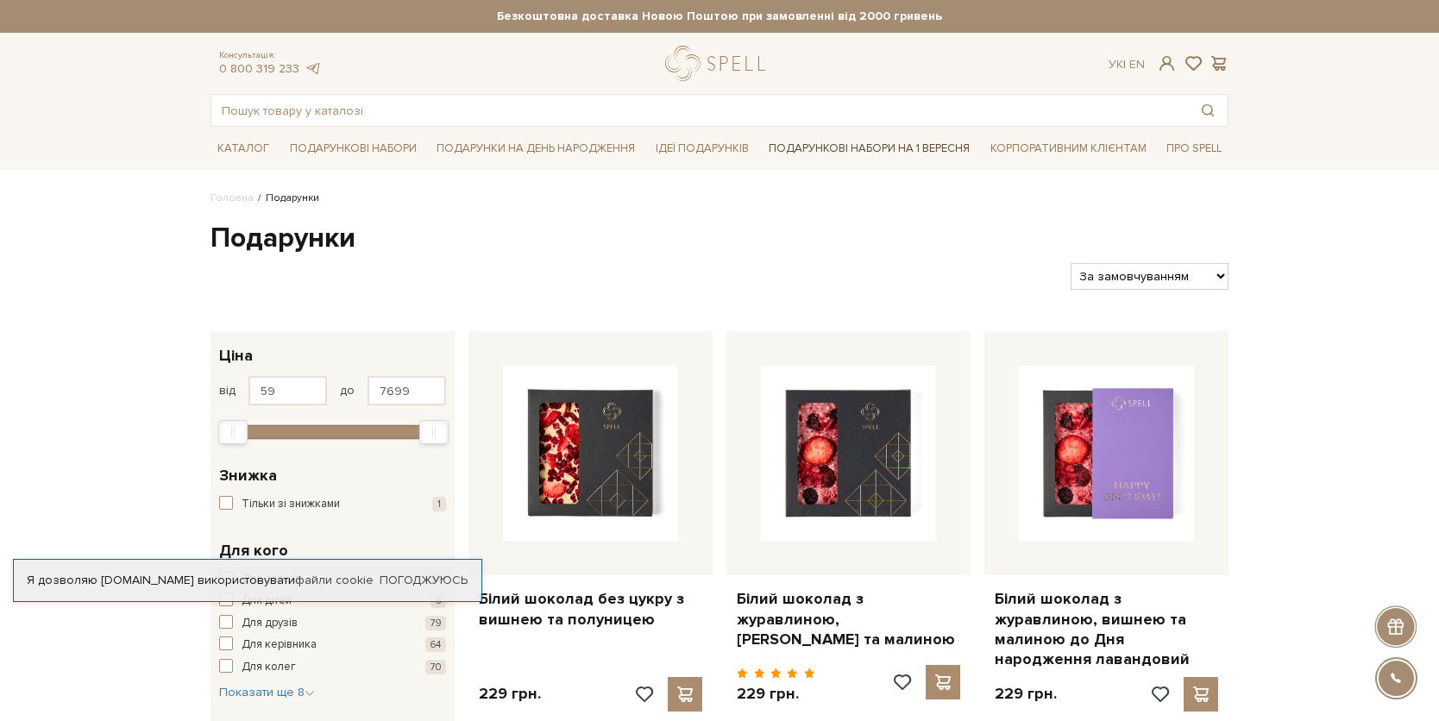
click at [851, 148] on link "Подарункові набори на 1 Вересня" at bounding box center [869, 148] width 215 height 29
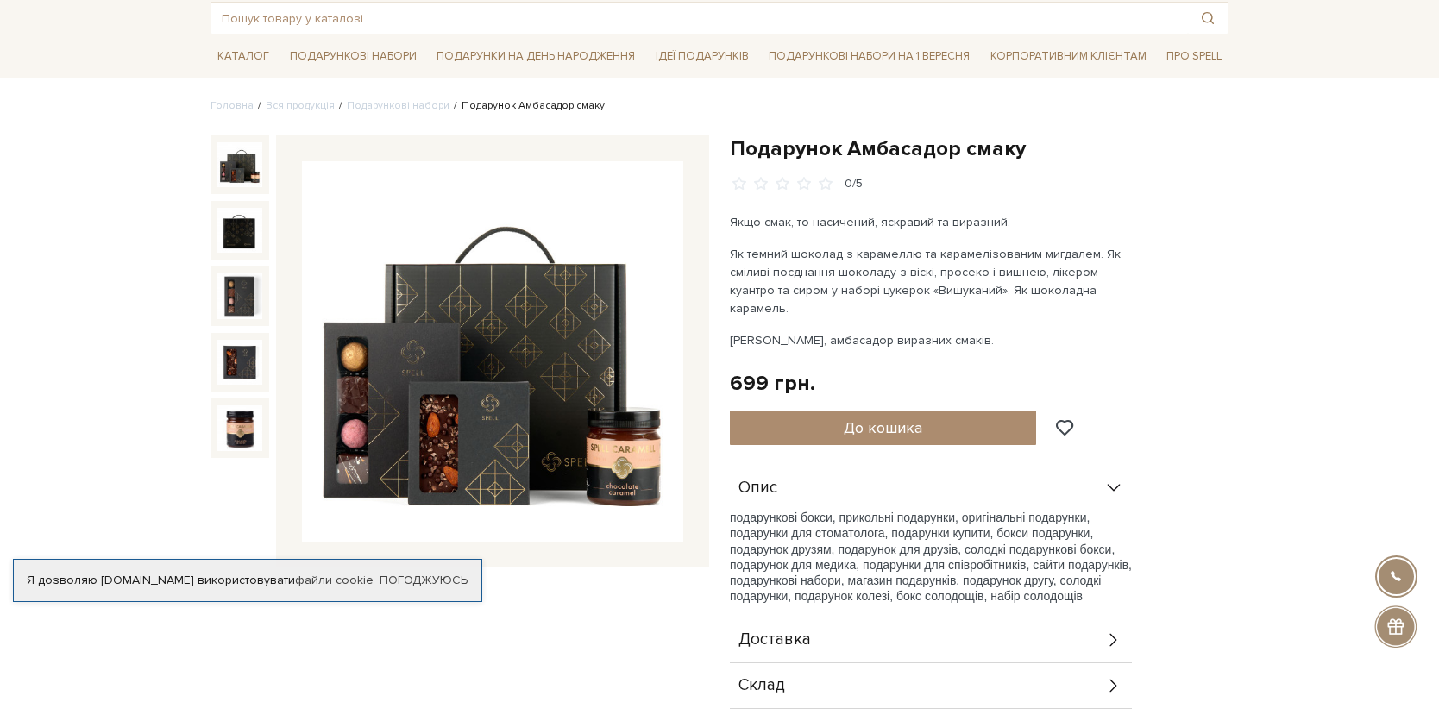
scroll to position [417, 0]
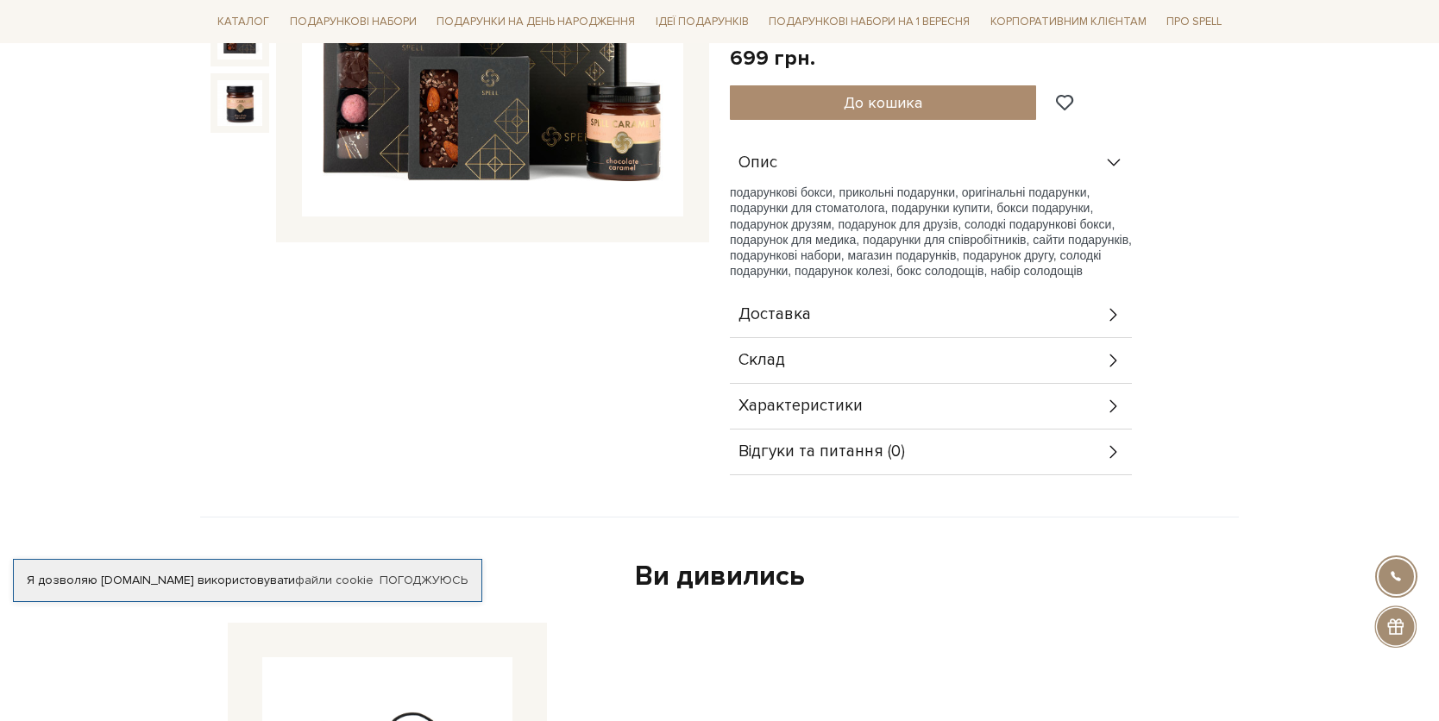
click at [927, 344] on div "Склад" at bounding box center [931, 360] width 402 height 45
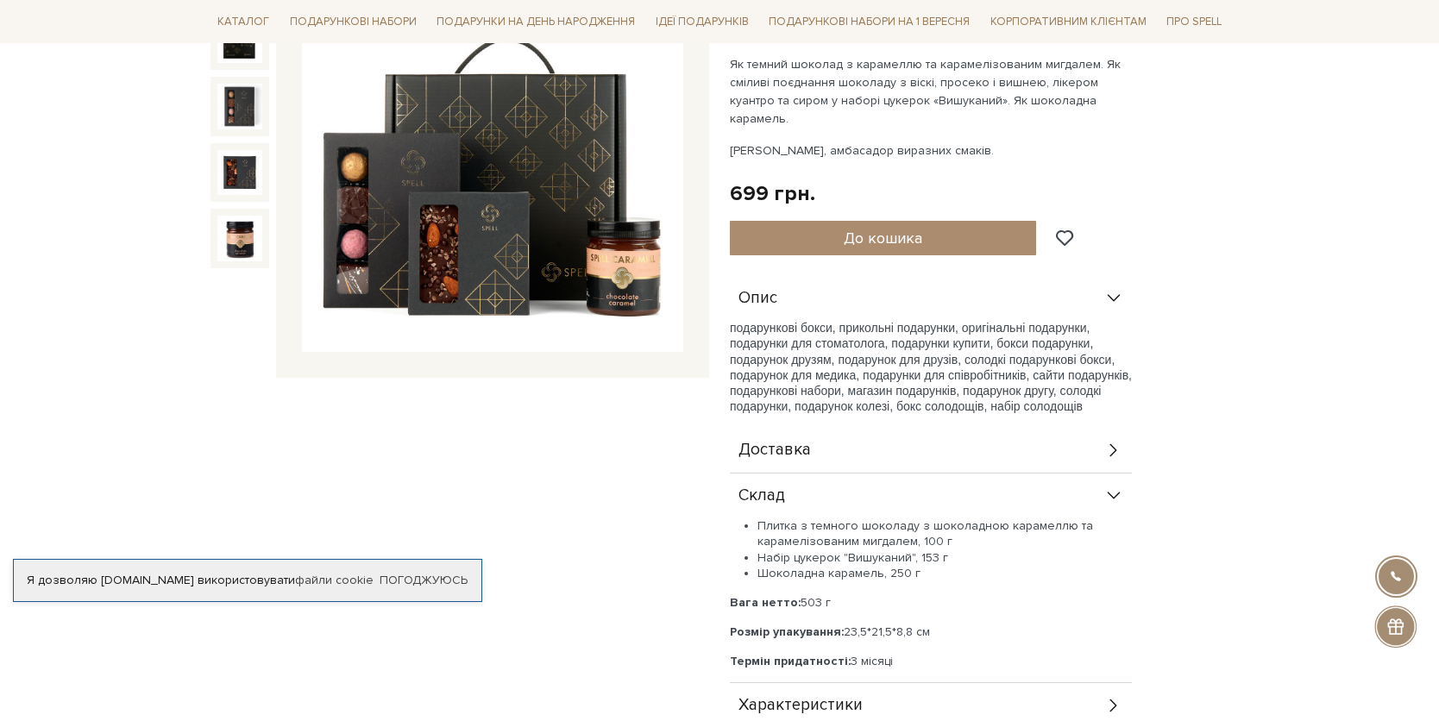
scroll to position [160, 0]
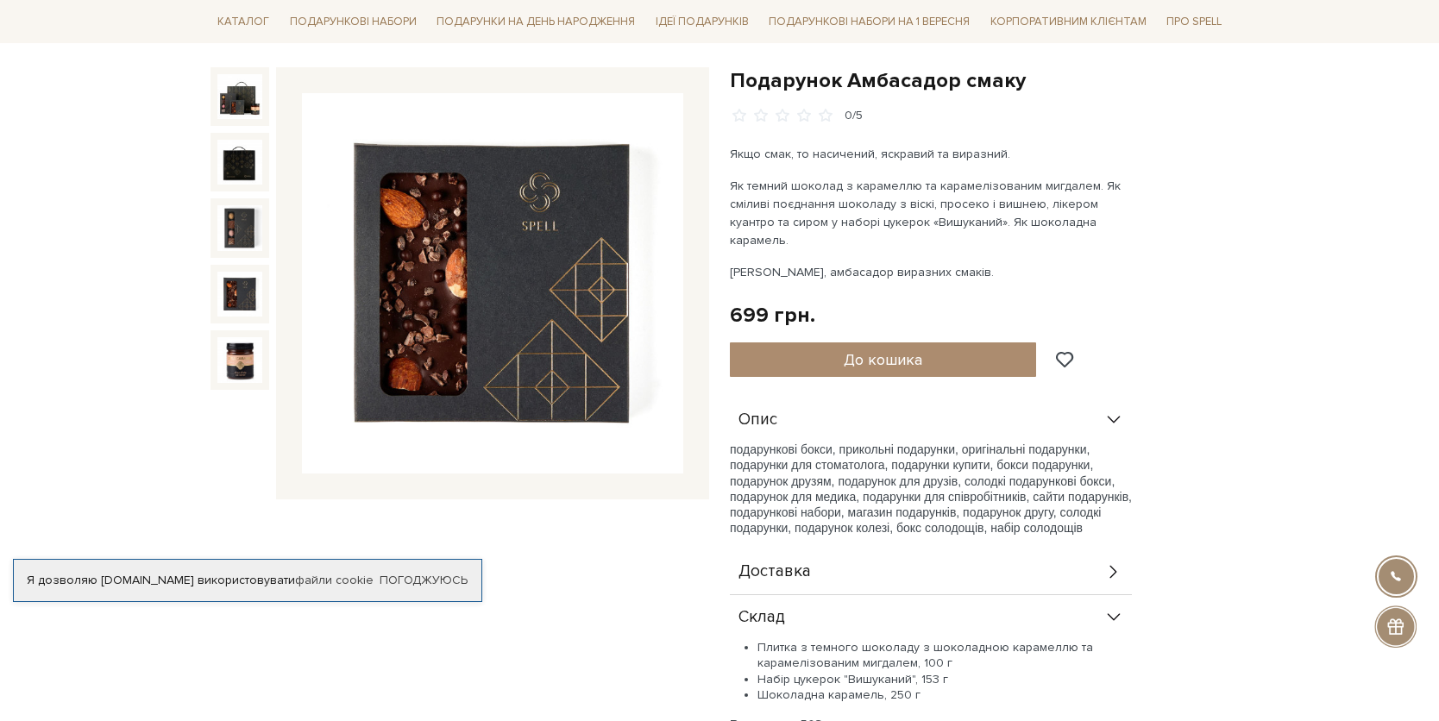
click at [234, 294] on img at bounding box center [239, 294] width 45 height 45
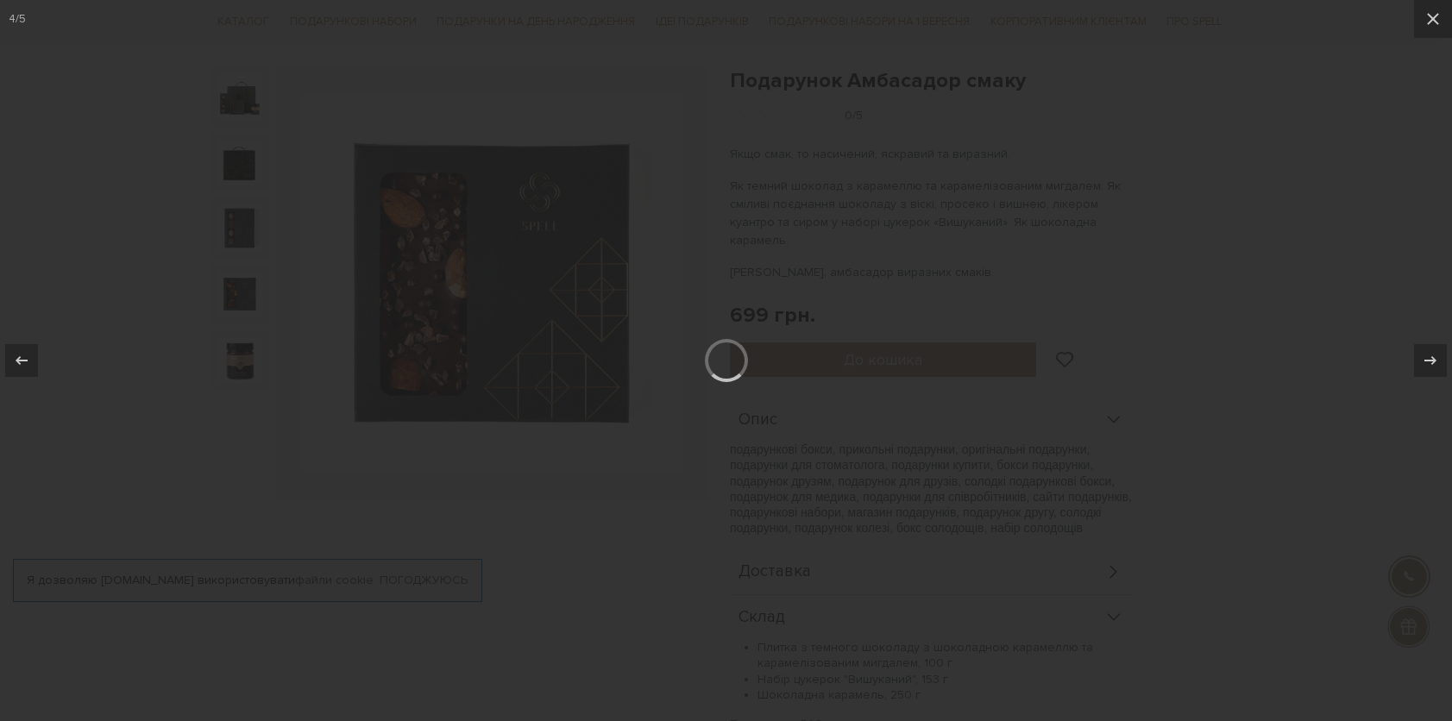
click at [1251, 283] on div at bounding box center [726, 360] width 1452 height 721
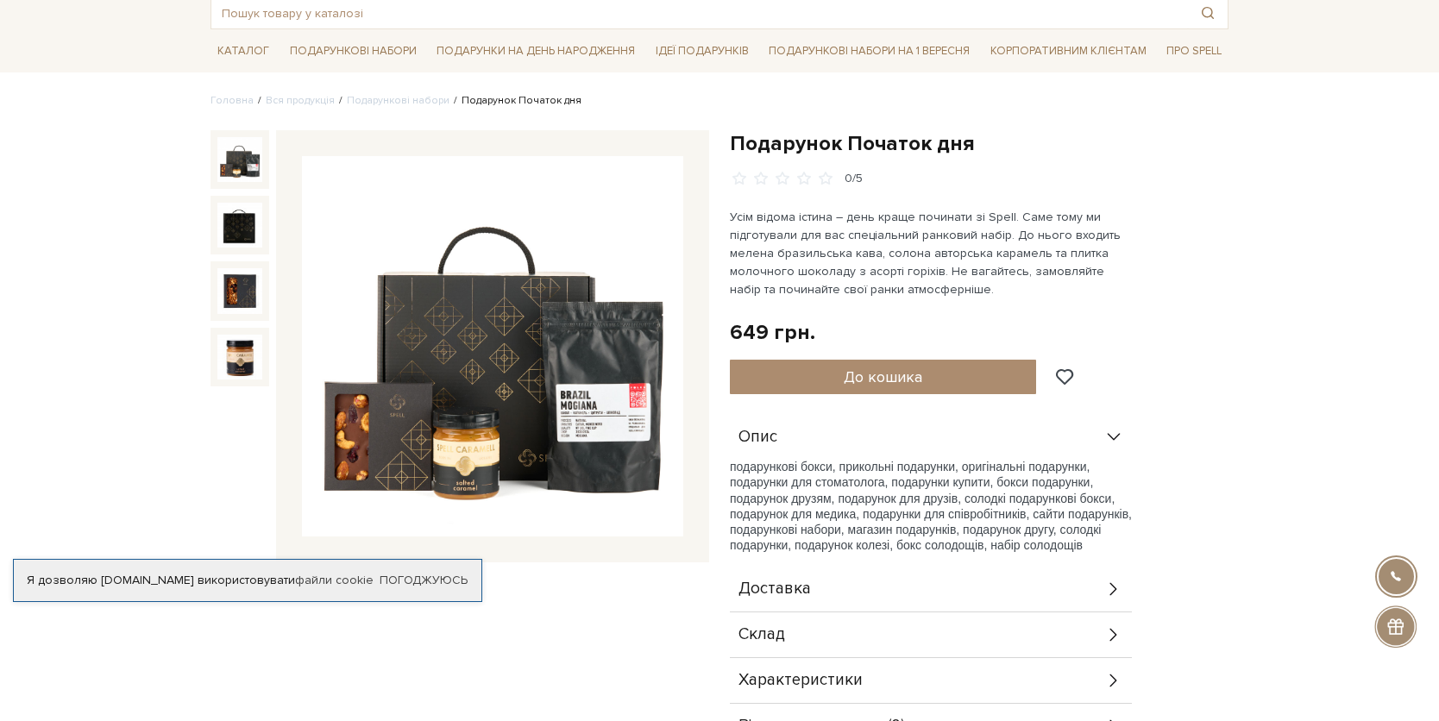
scroll to position [205, 0]
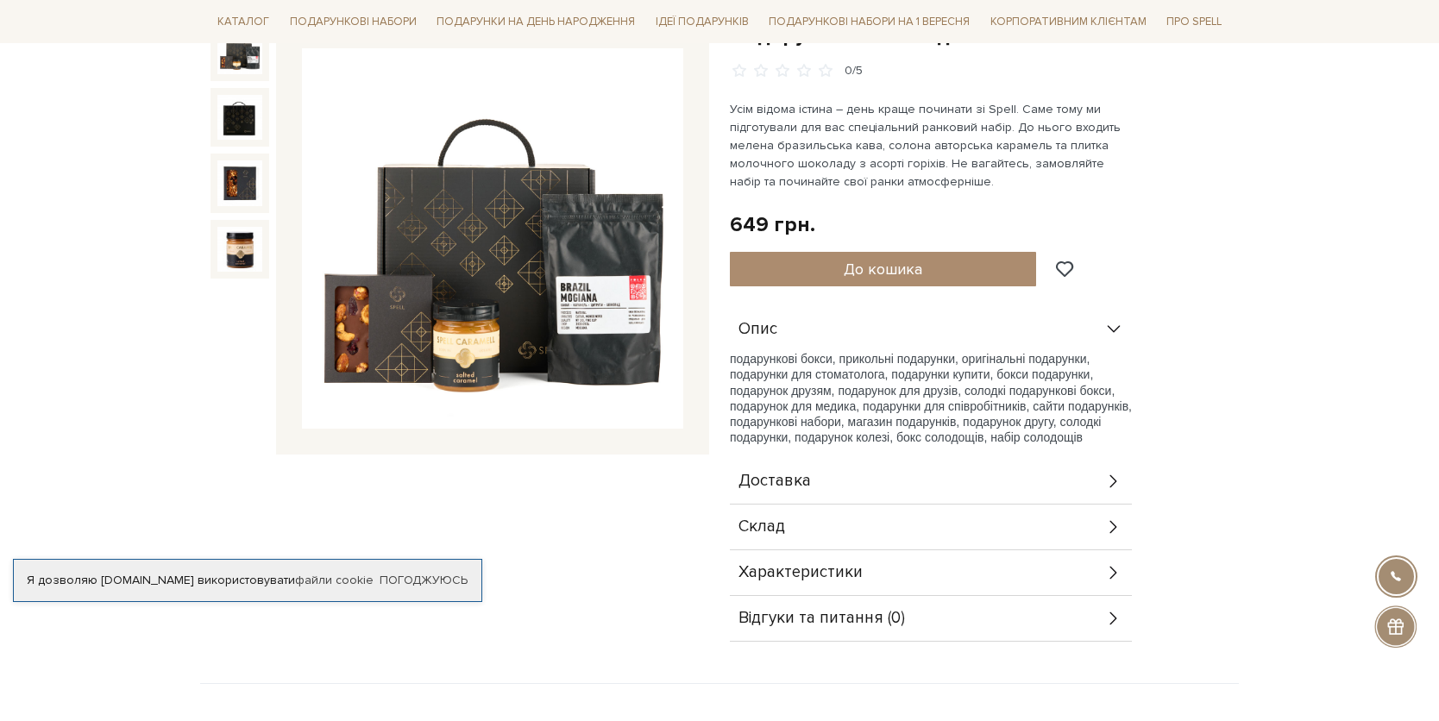
click at [861, 566] on div "Характеристики" at bounding box center [931, 572] width 402 height 45
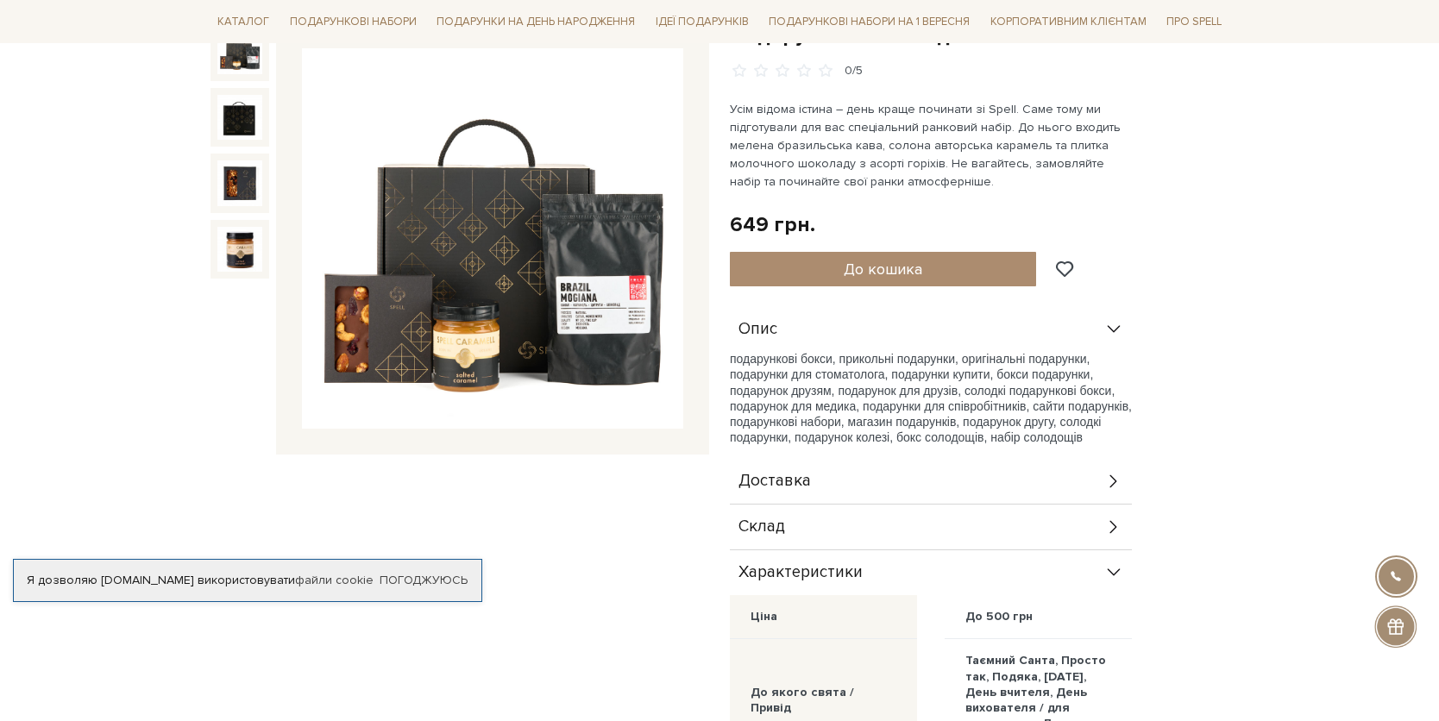
click at [890, 530] on div "Склад" at bounding box center [931, 527] width 402 height 45
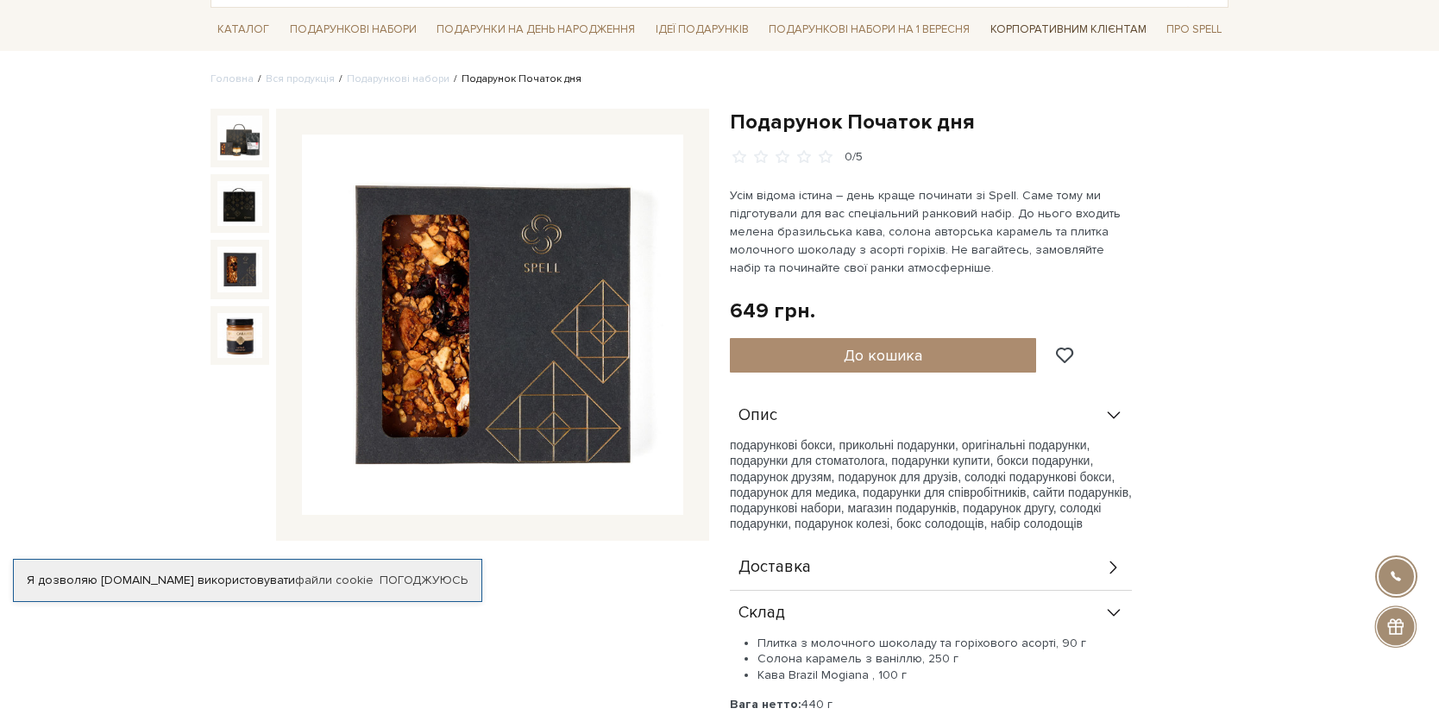
scroll to position [0, 0]
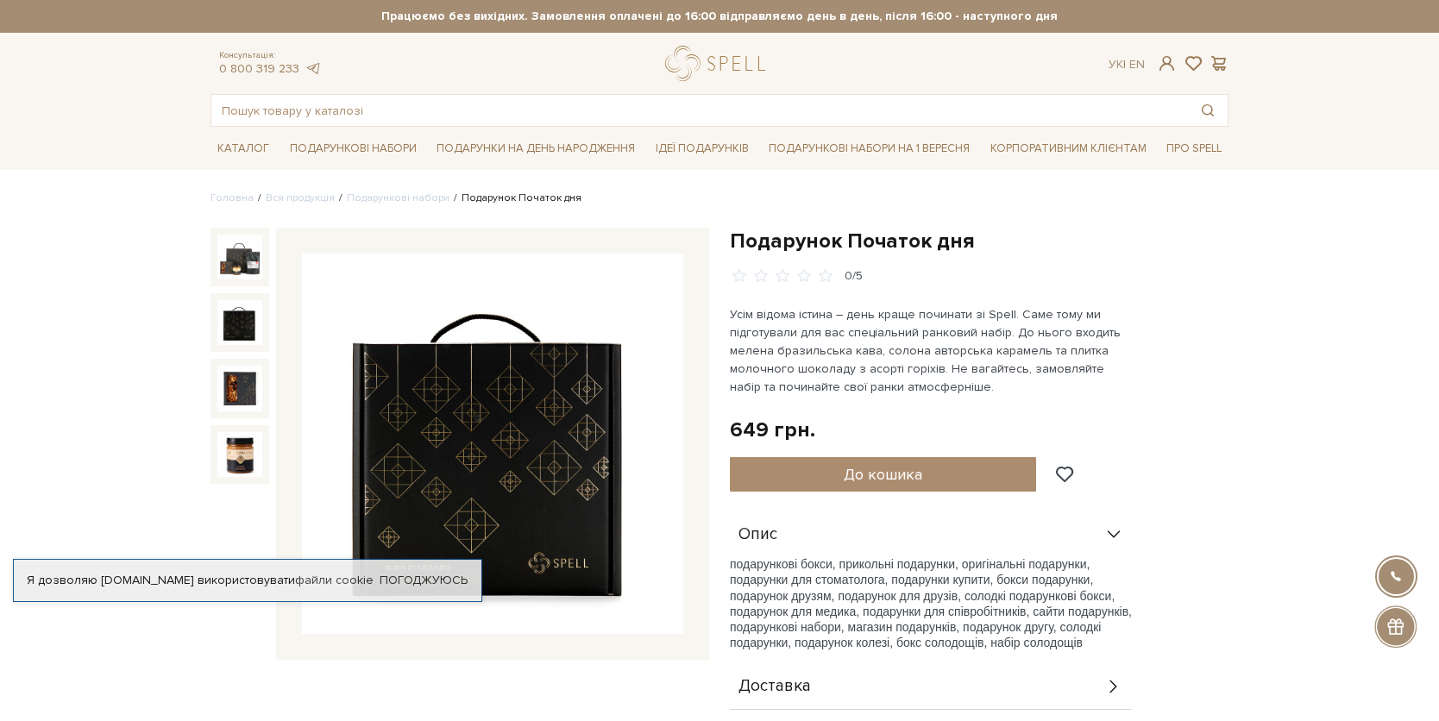
click at [254, 322] on img at bounding box center [239, 322] width 45 height 45
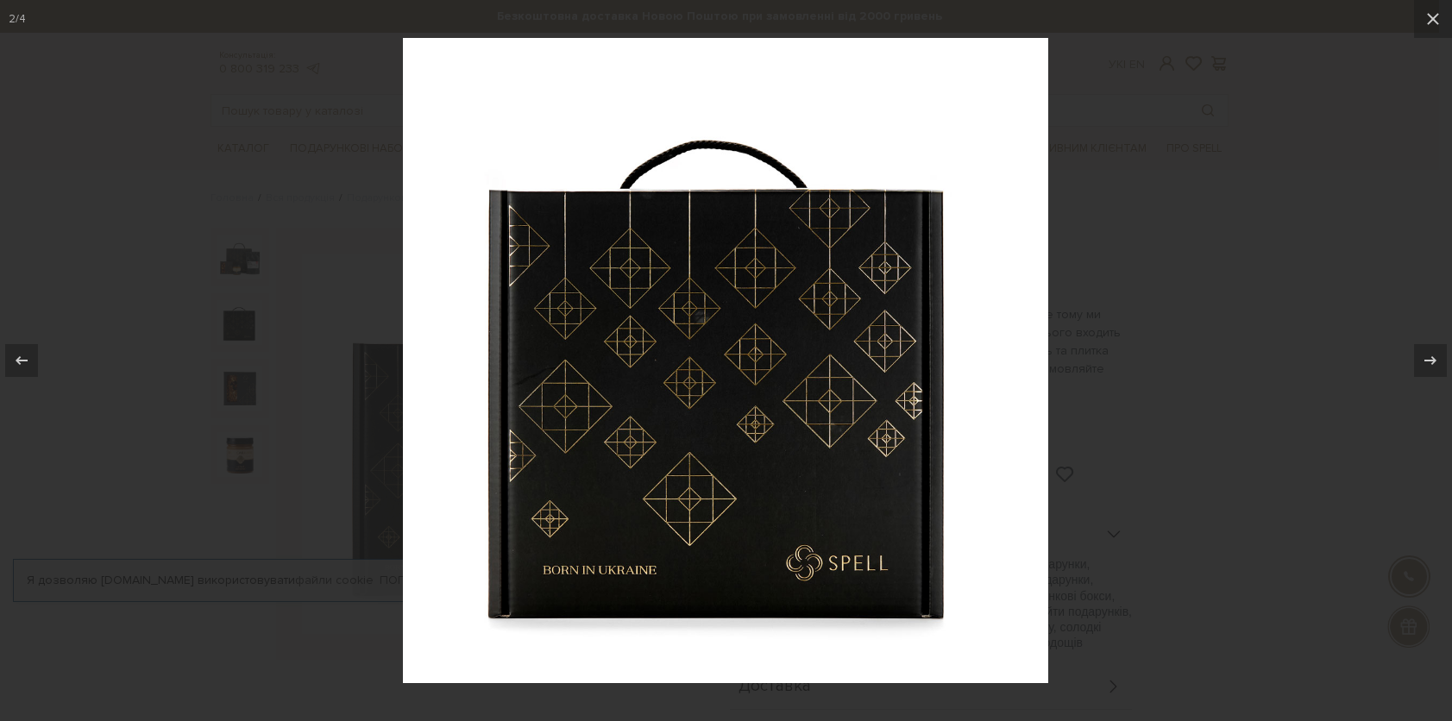
click at [1126, 408] on div at bounding box center [726, 360] width 1452 height 721
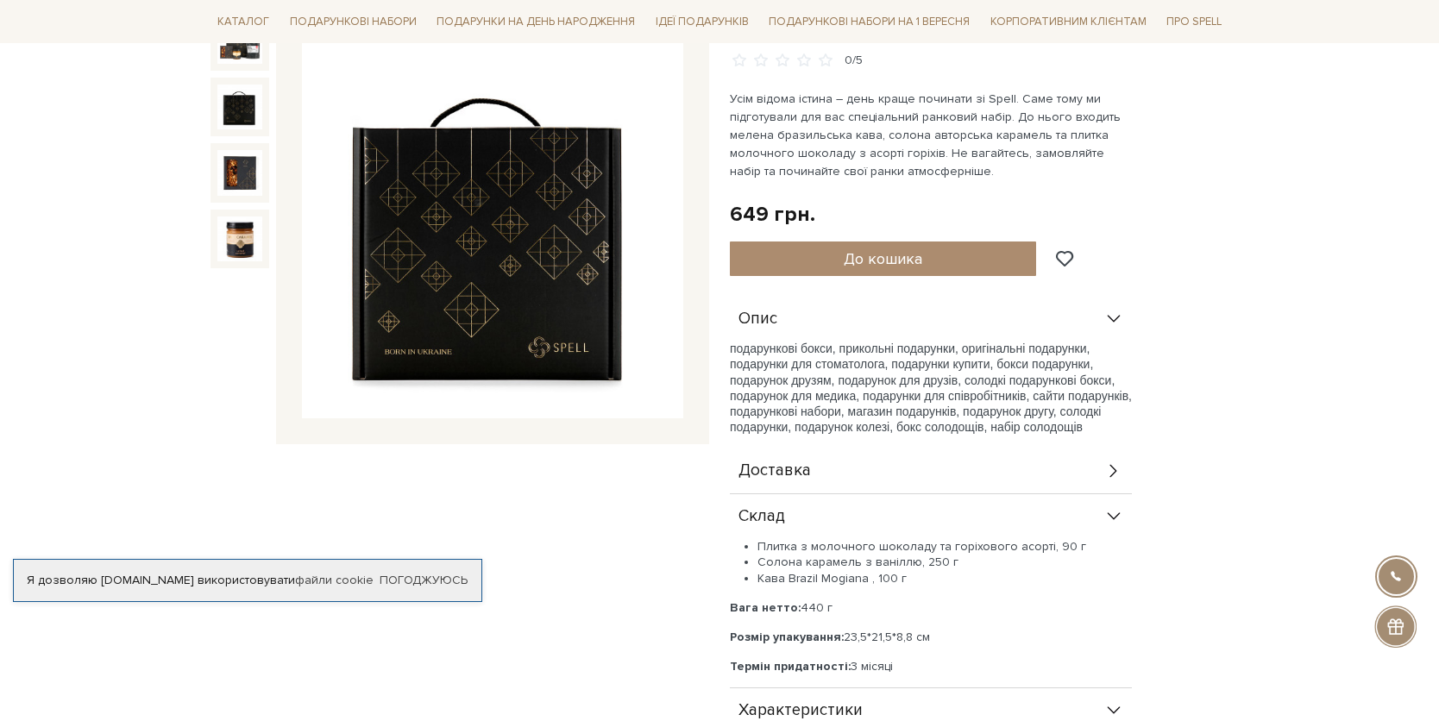
scroll to position [239, 0]
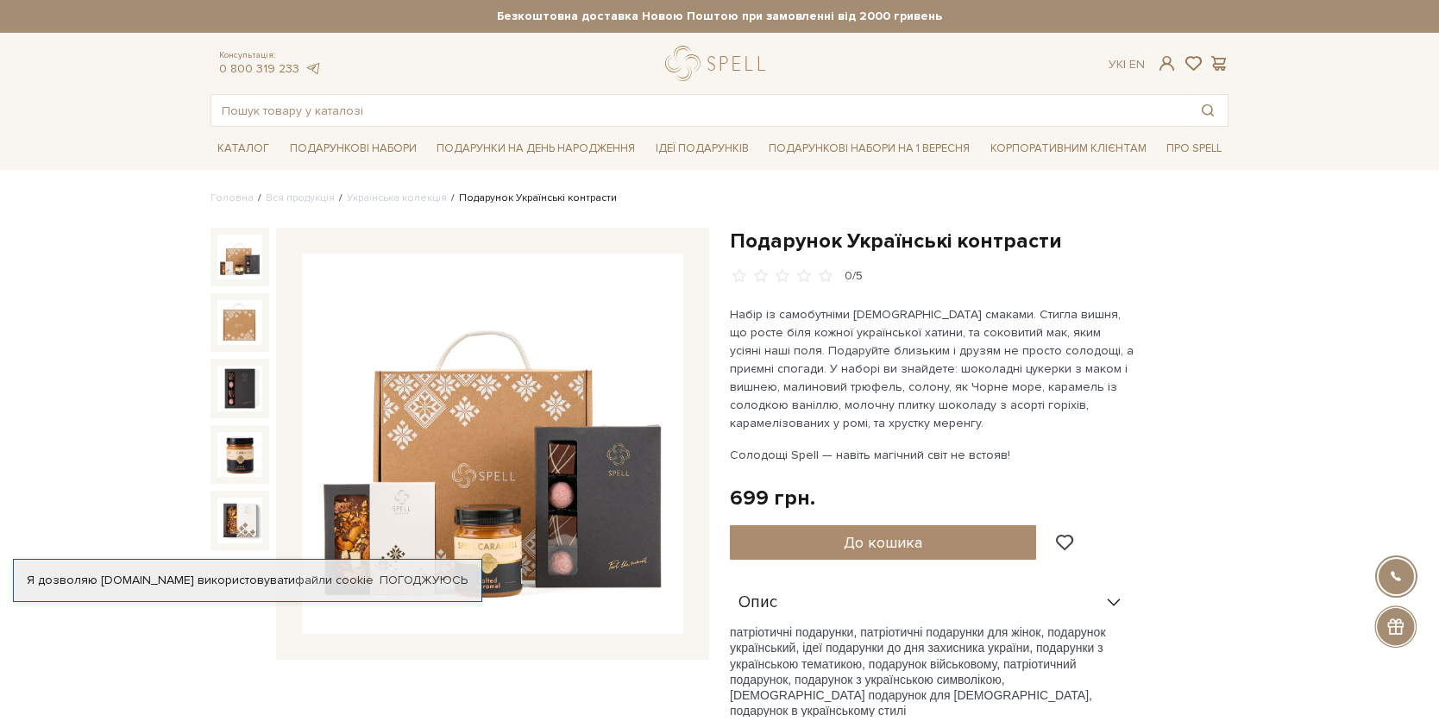
click at [517, 423] on img at bounding box center [492, 444] width 381 height 381
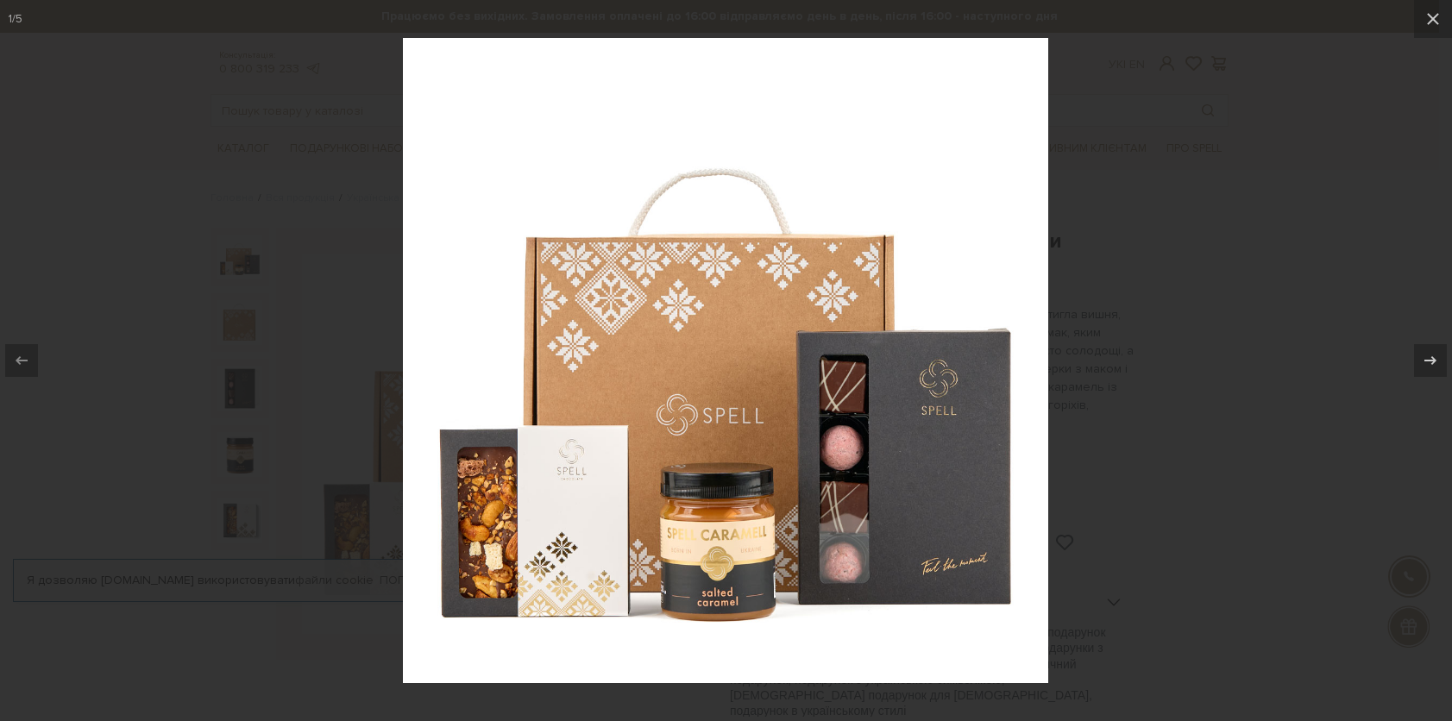
drag, startPoint x: 1268, startPoint y: 343, endPoint x: 1211, endPoint y: 354, distance: 58.0
click at [1269, 343] on div at bounding box center [726, 360] width 1452 height 721
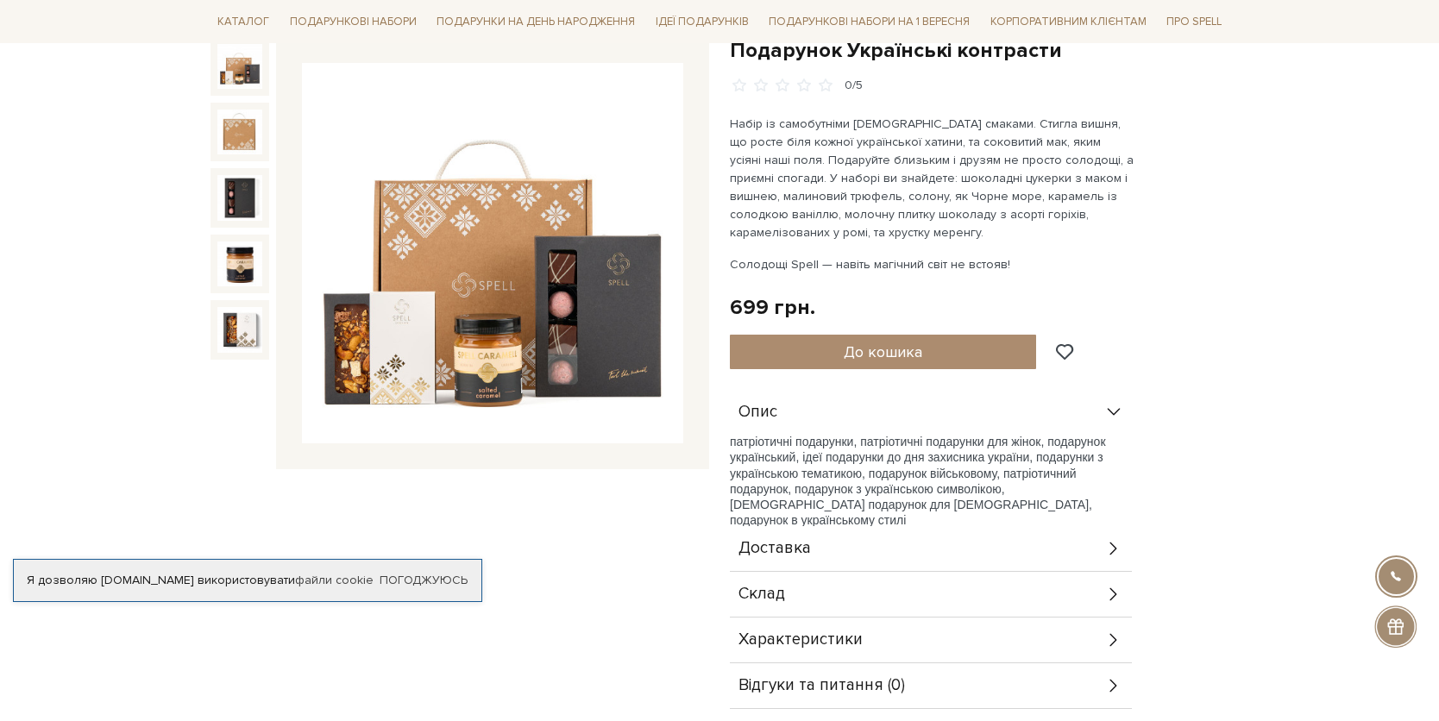
scroll to position [210, 0]
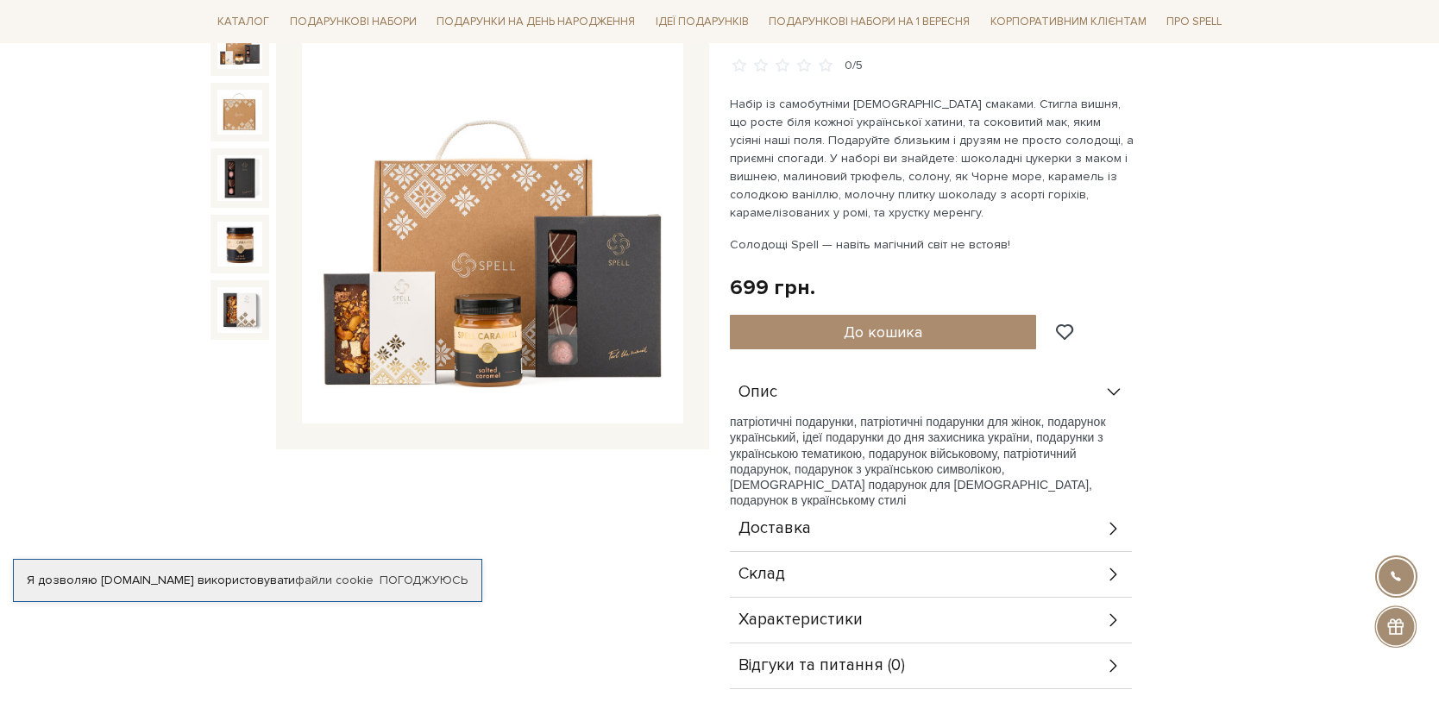
click at [812, 625] on span "Характеристики" at bounding box center [800, 620] width 124 height 16
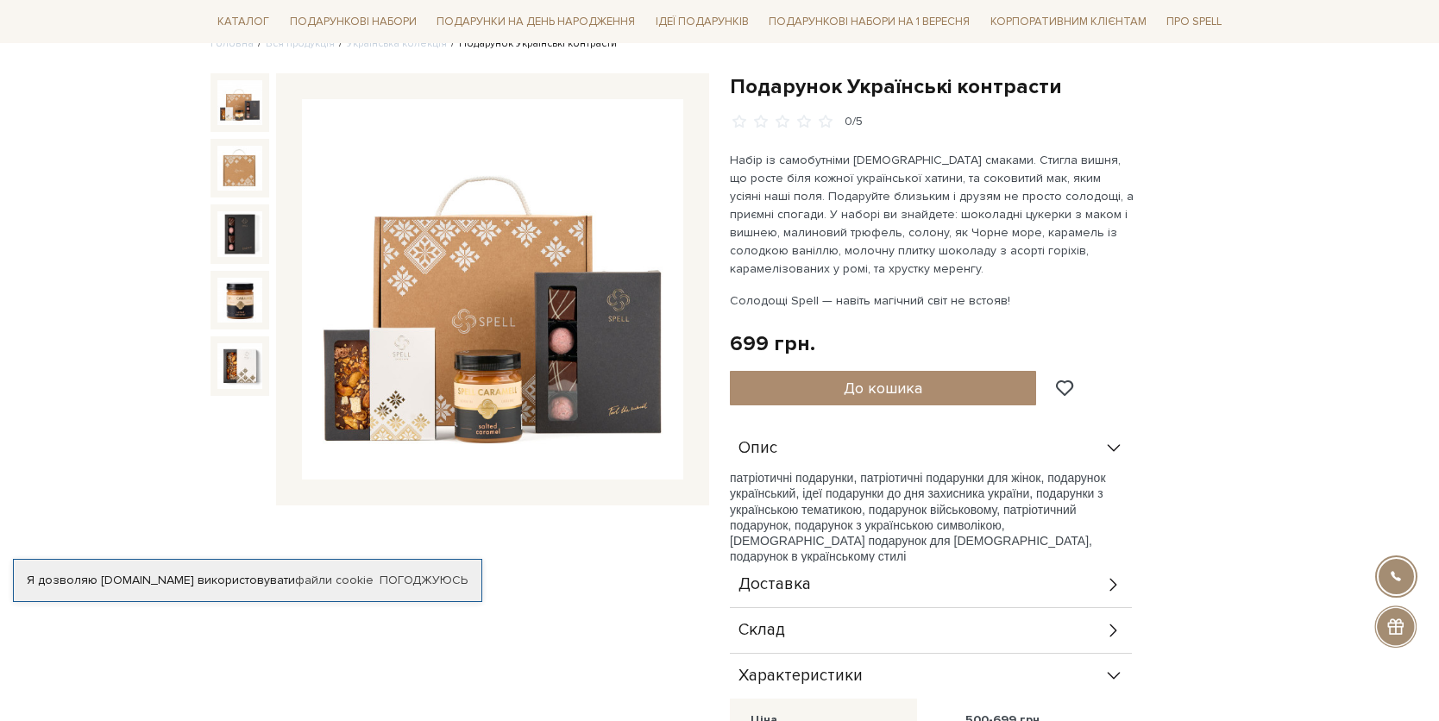
scroll to position [131, 0]
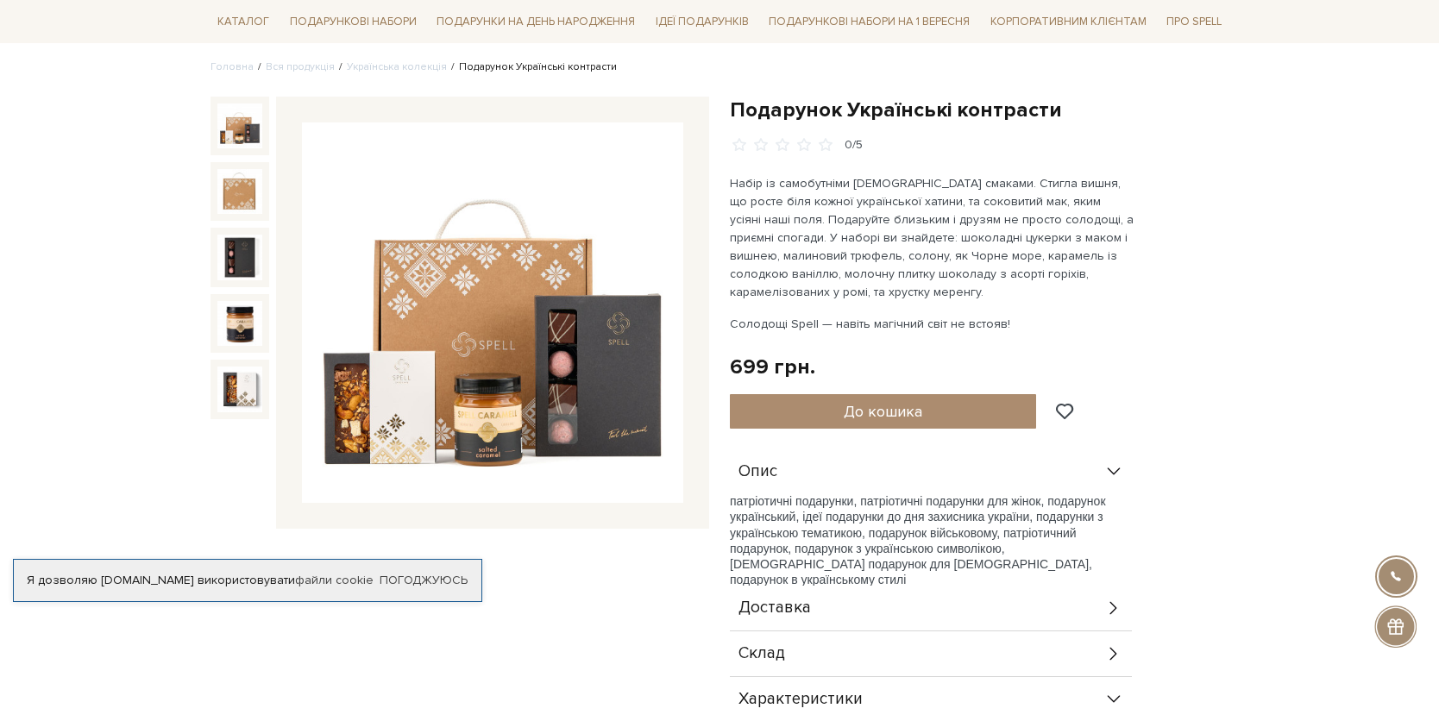
drag, startPoint x: 825, startPoint y: 687, endPoint x: 826, endPoint y: 625, distance: 62.1
click at [824, 687] on div "Характеристики" at bounding box center [931, 699] width 402 height 45
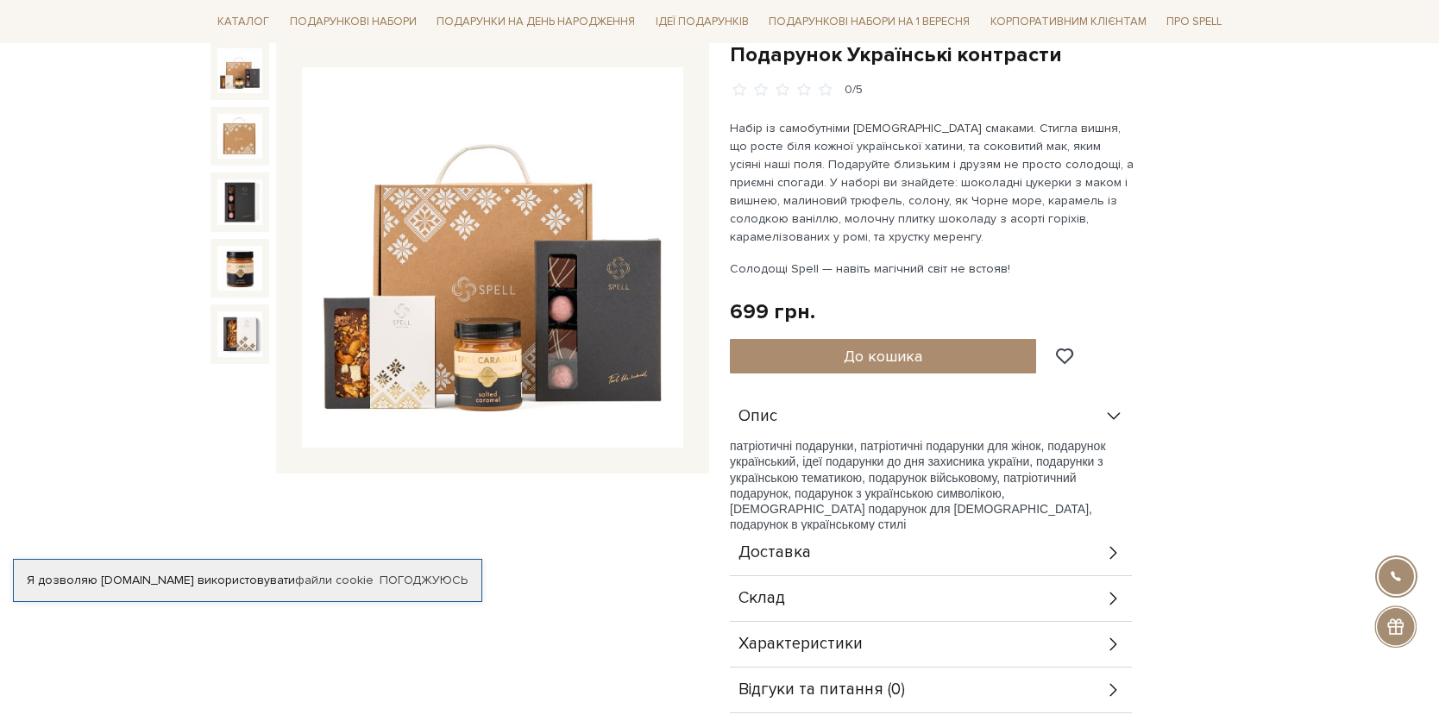
scroll to position [218, 0]
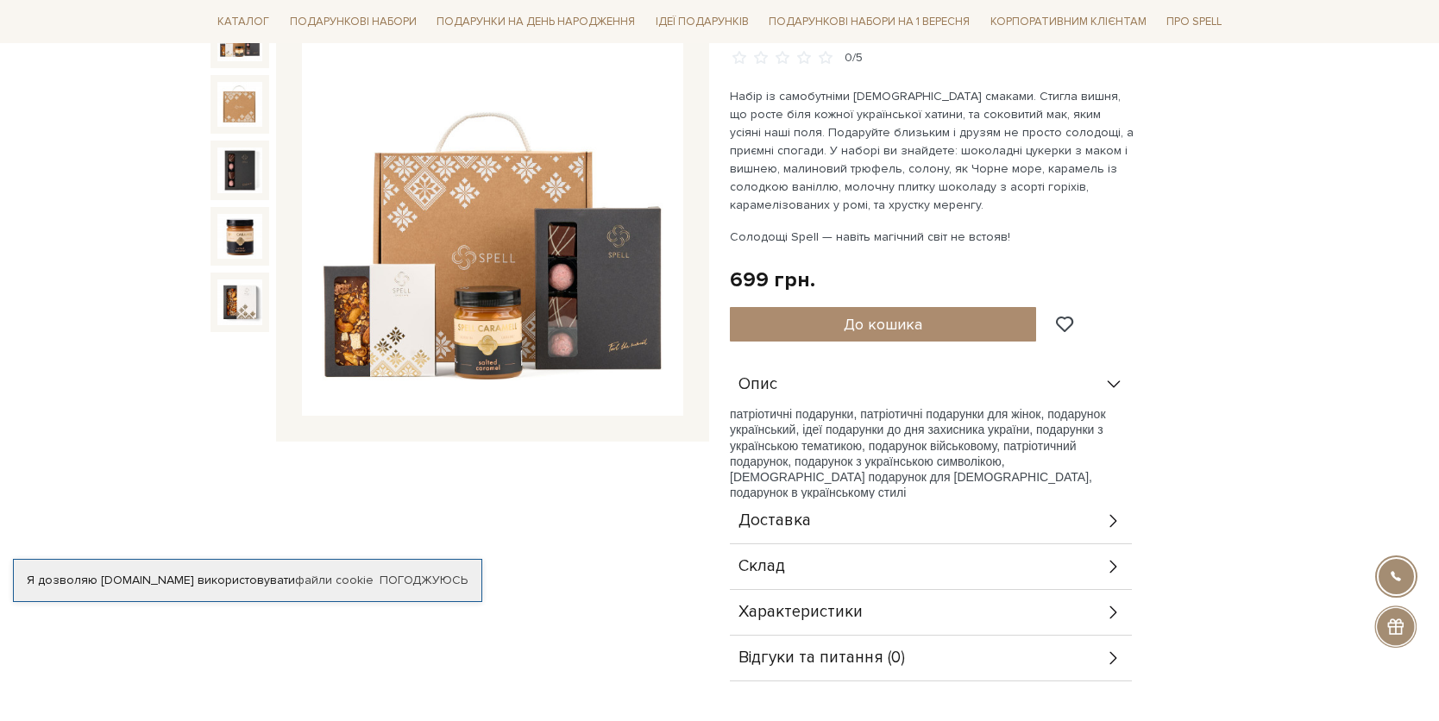
click at [859, 555] on div "Склад" at bounding box center [931, 566] width 402 height 45
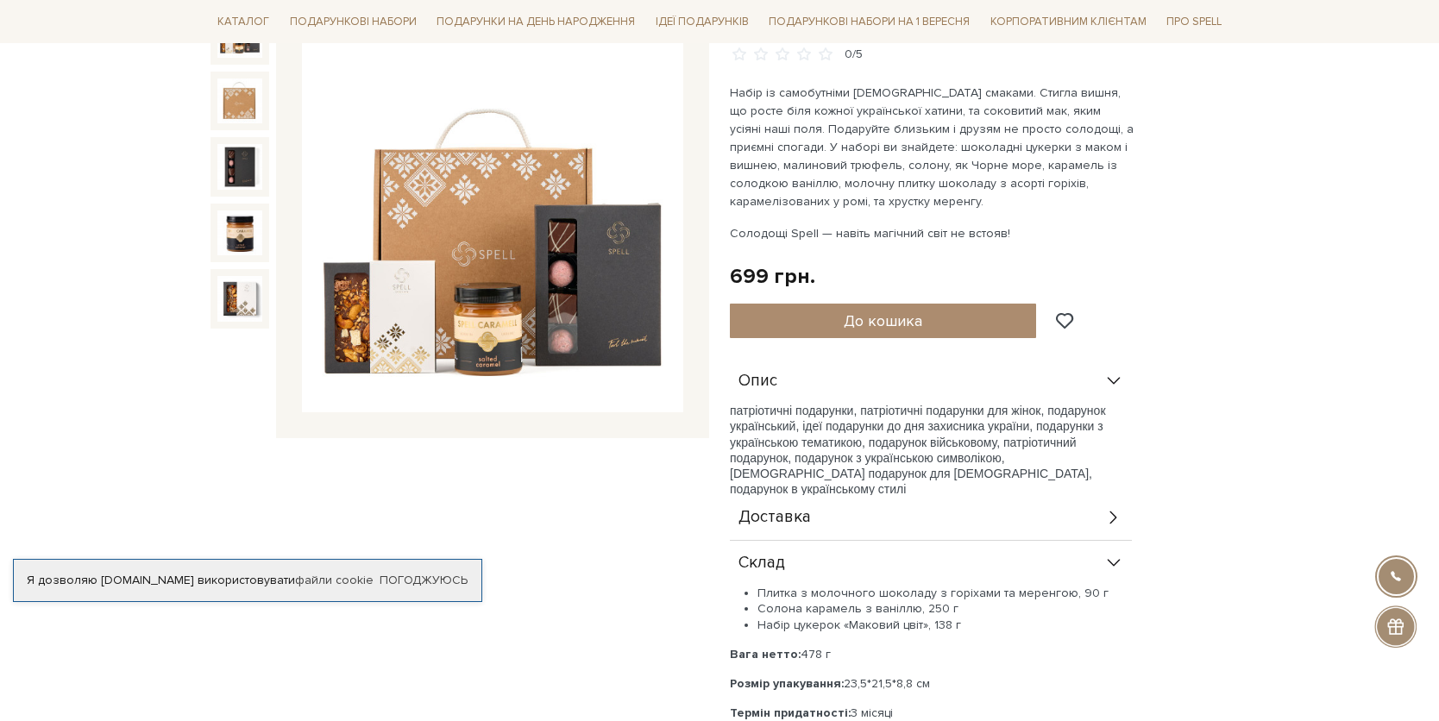
scroll to position [136, 0]
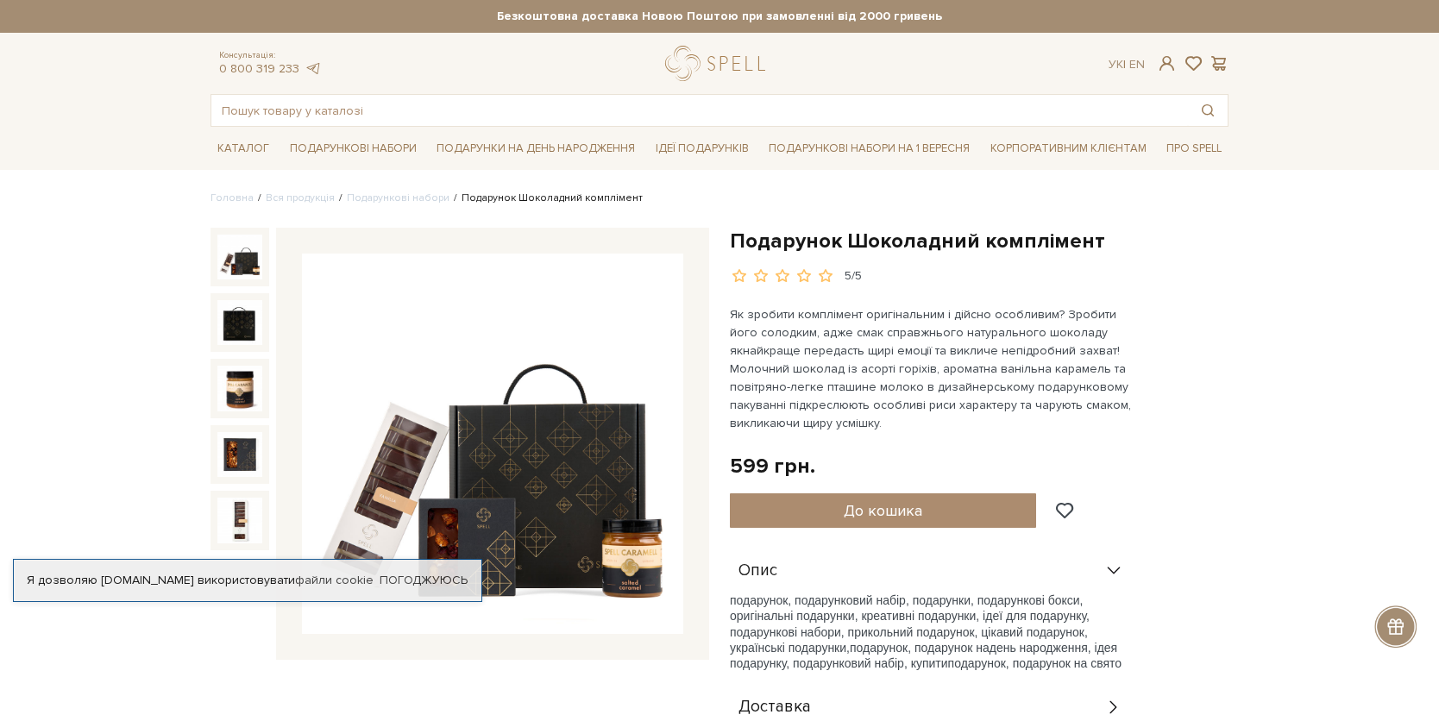
scroll to position [60, 0]
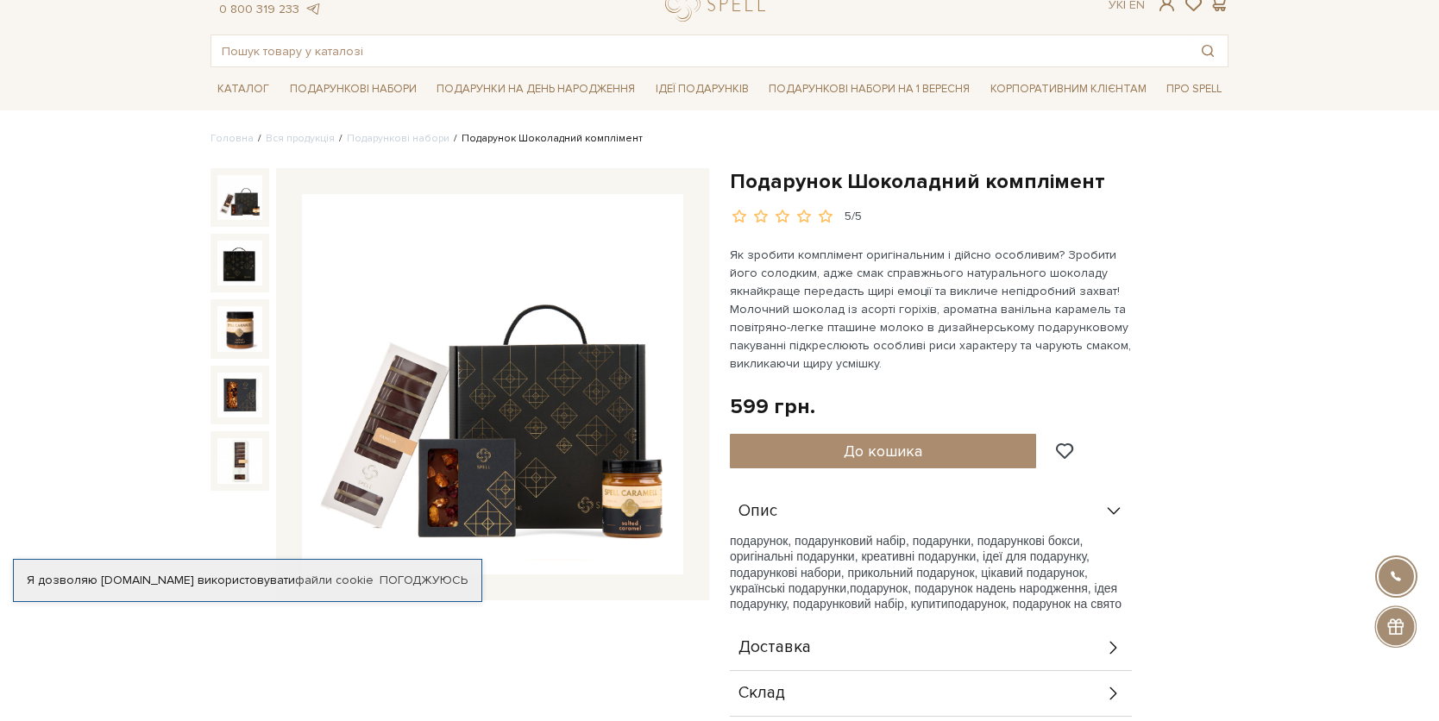
click at [372, 455] on img at bounding box center [492, 384] width 381 height 381
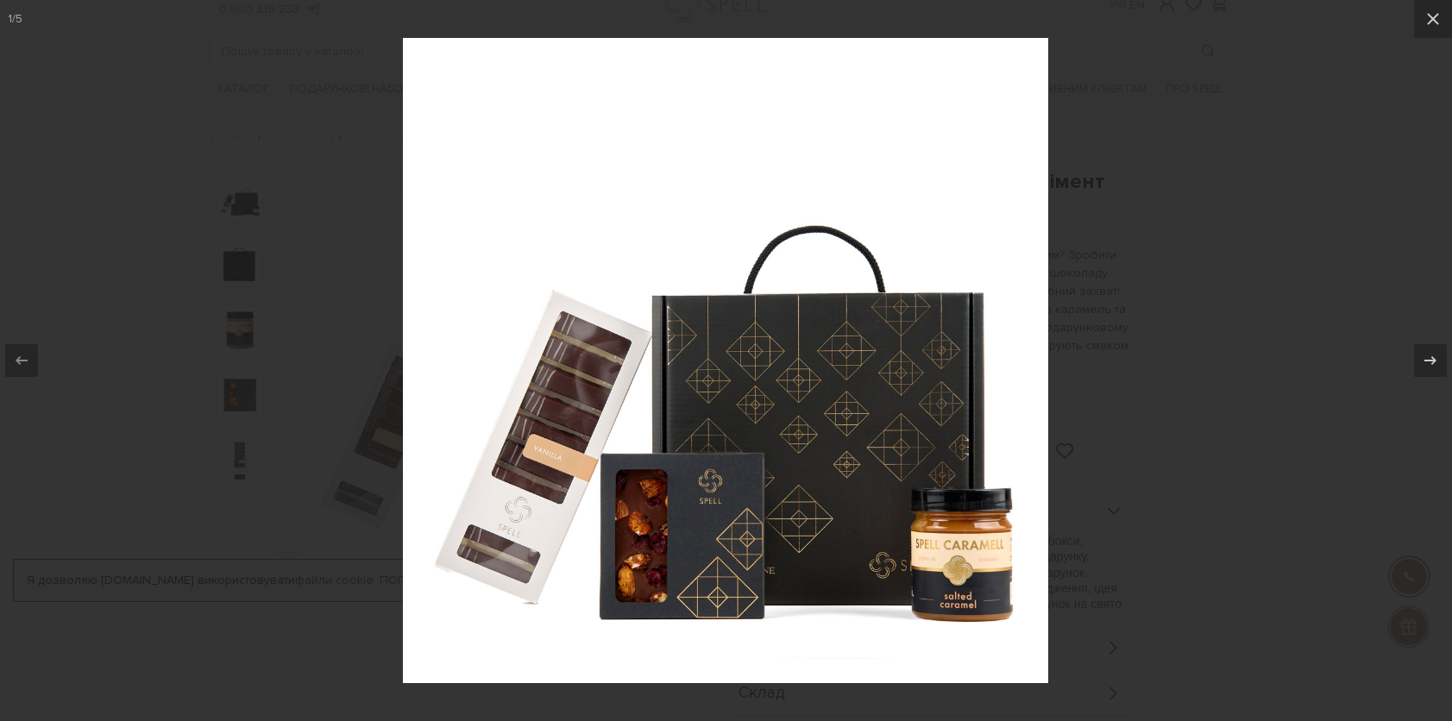
click at [1208, 356] on div at bounding box center [726, 360] width 1452 height 721
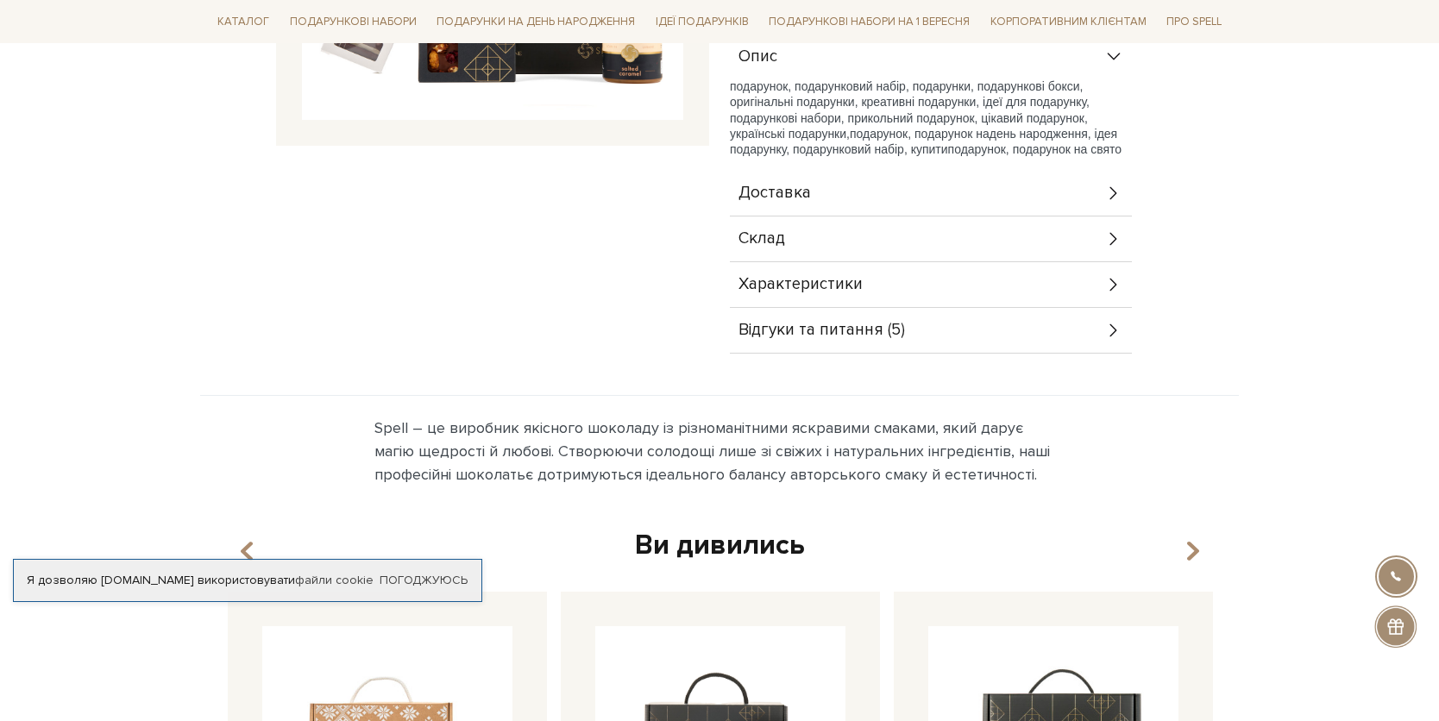
scroll to position [511, 0]
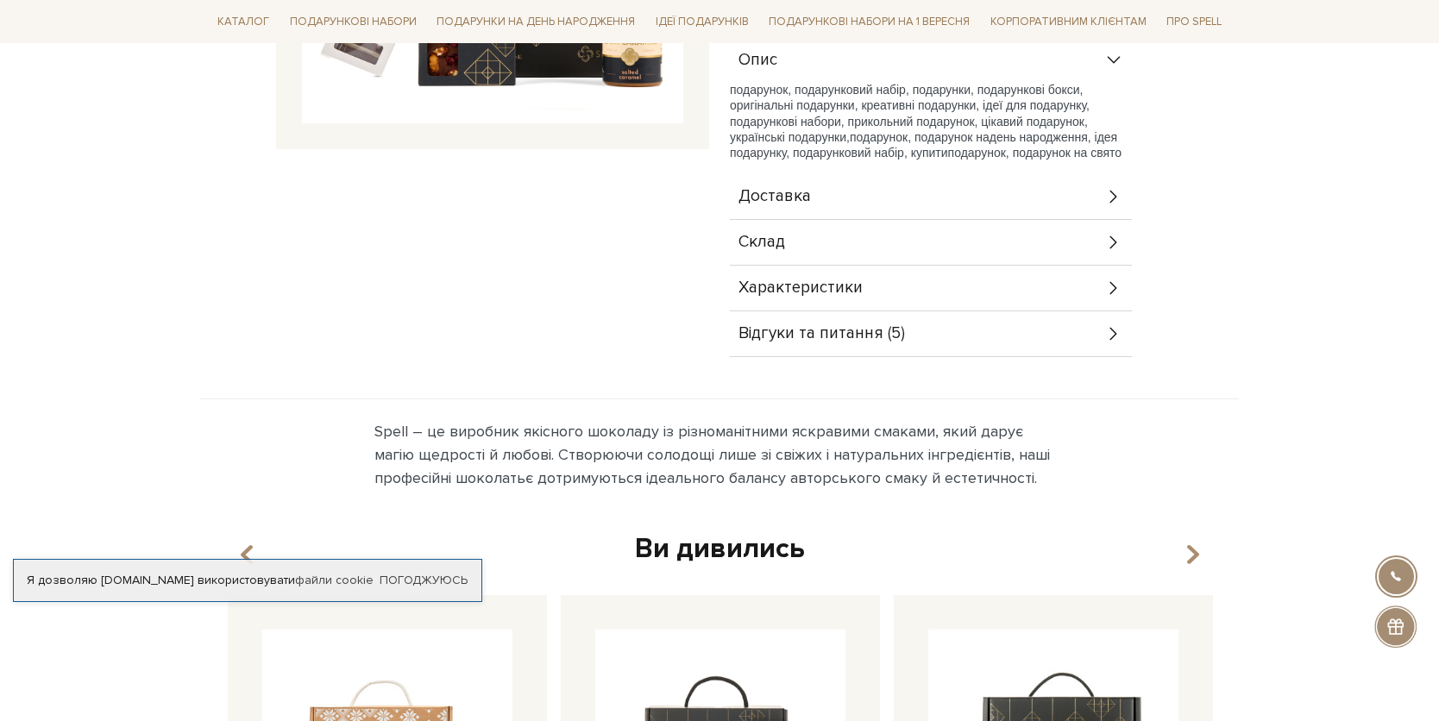
click at [863, 240] on div "Склад" at bounding box center [931, 242] width 402 height 45
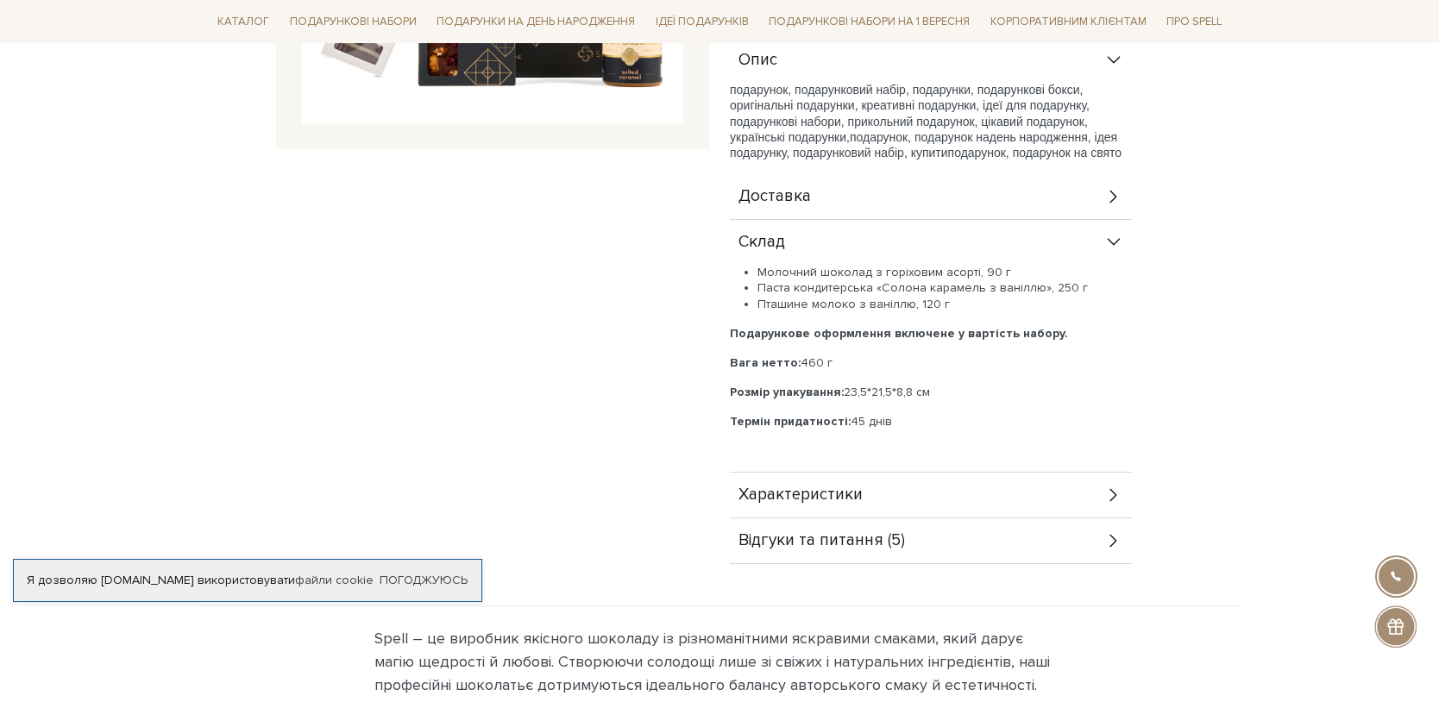
click at [863, 239] on div "Склад" at bounding box center [931, 242] width 402 height 45
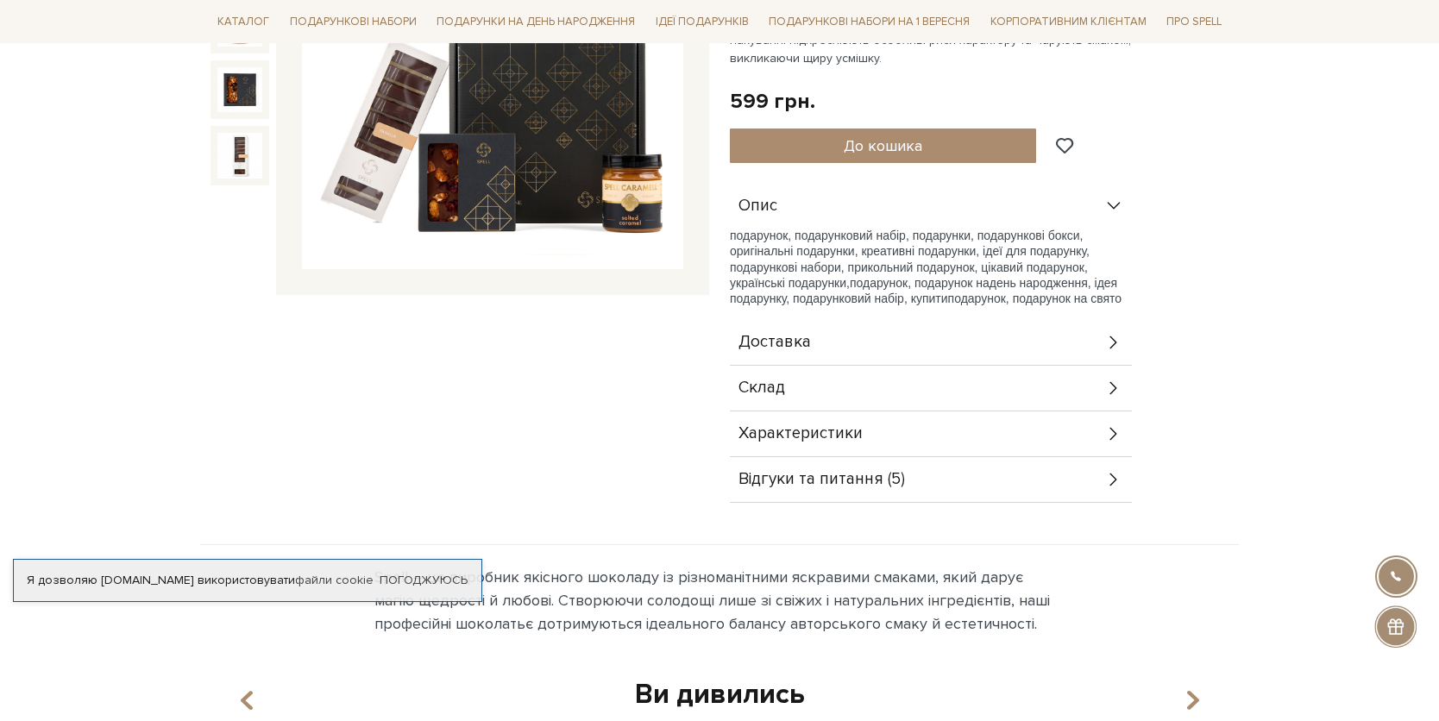
scroll to position [491, 0]
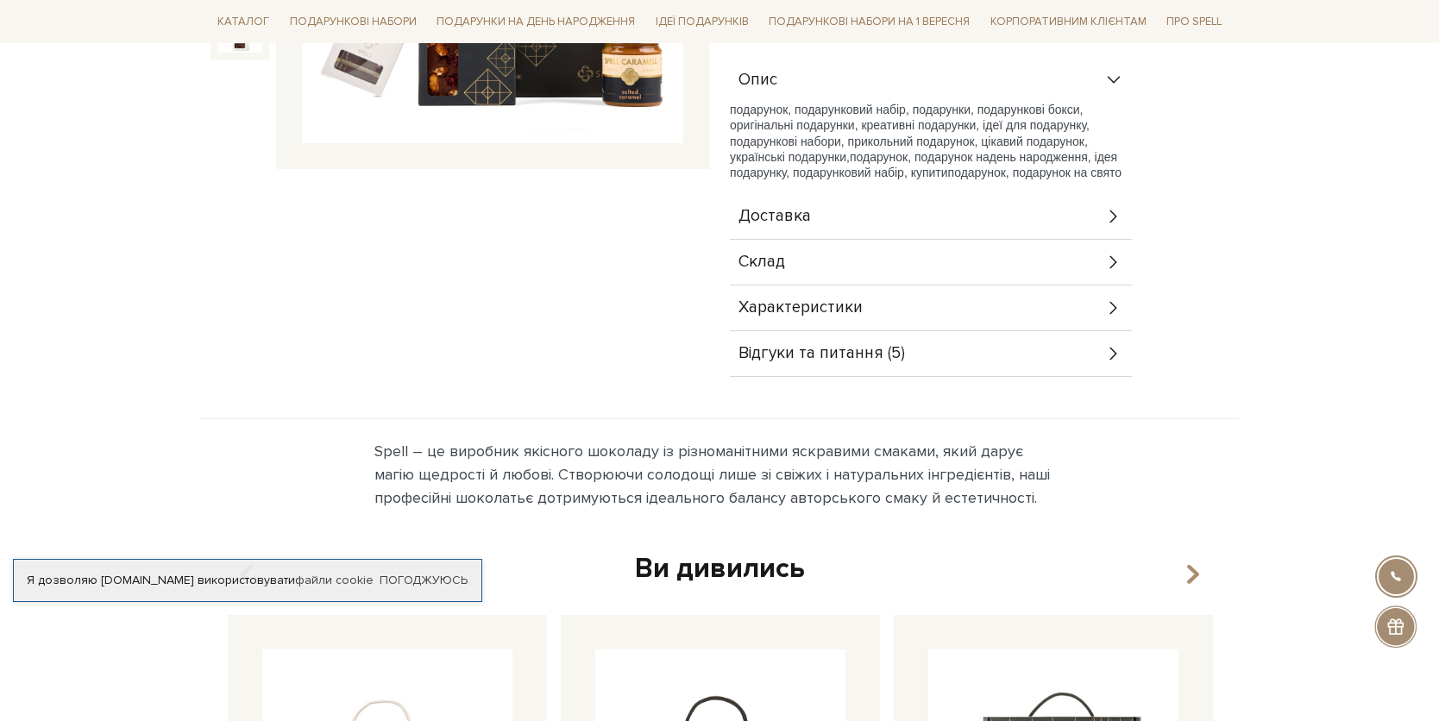
click at [866, 359] on span "Відгуки та питання (5)" at bounding box center [821, 354] width 166 height 16
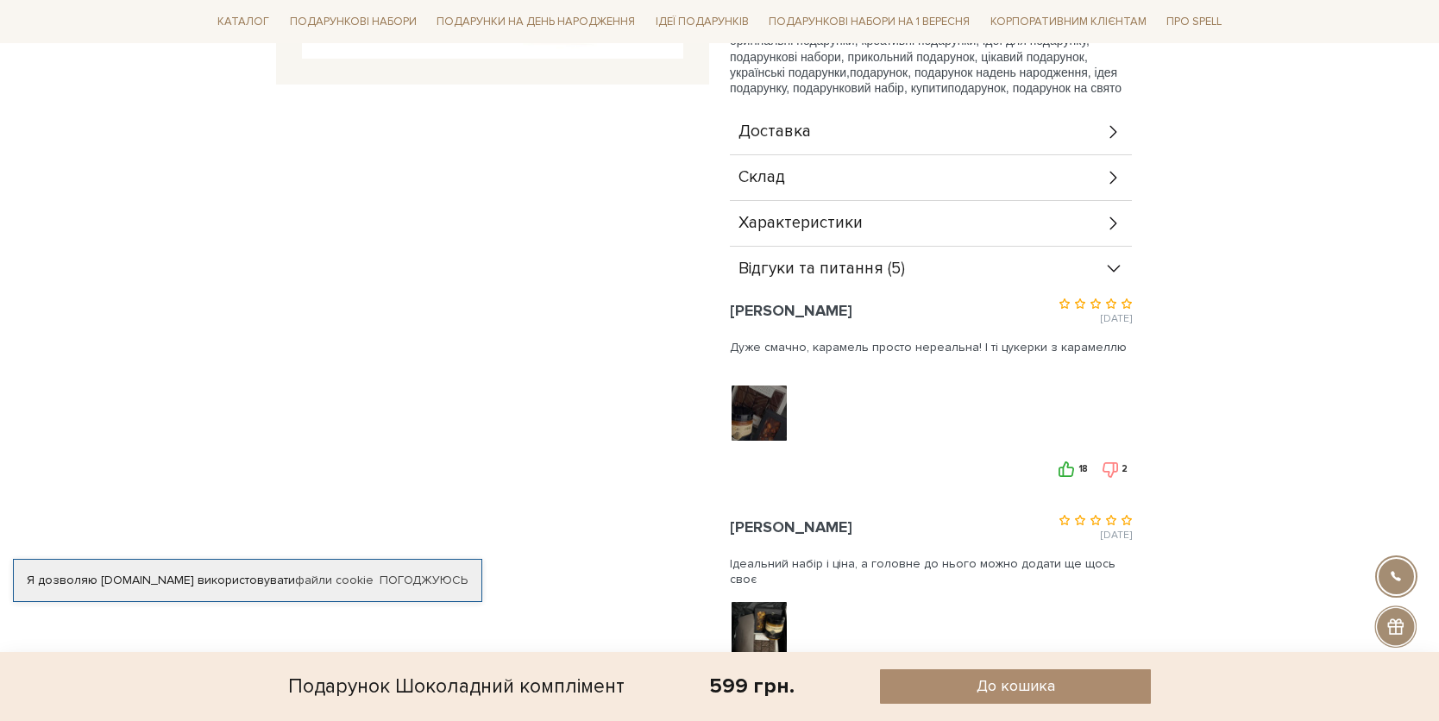
scroll to position [662, 0]
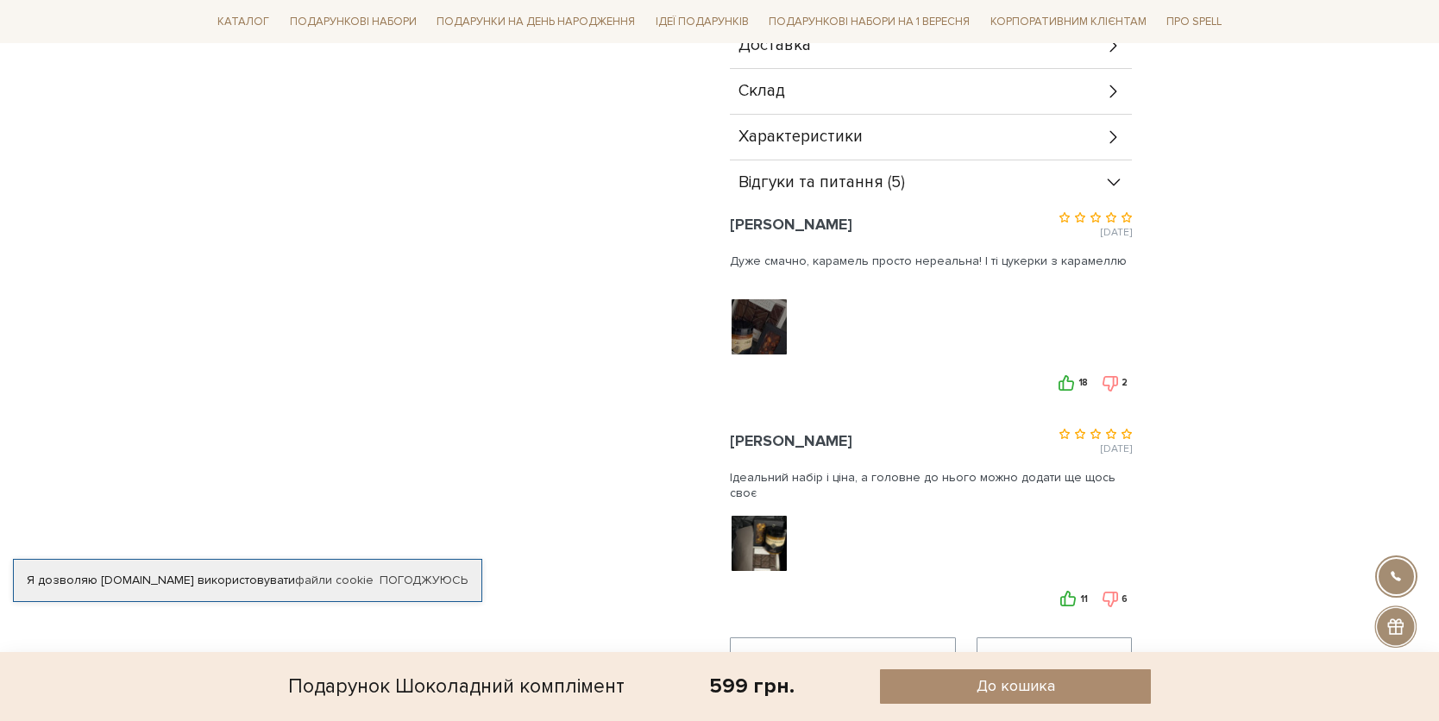
click at [772, 539] on img at bounding box center [760, 543] width 110 height 110
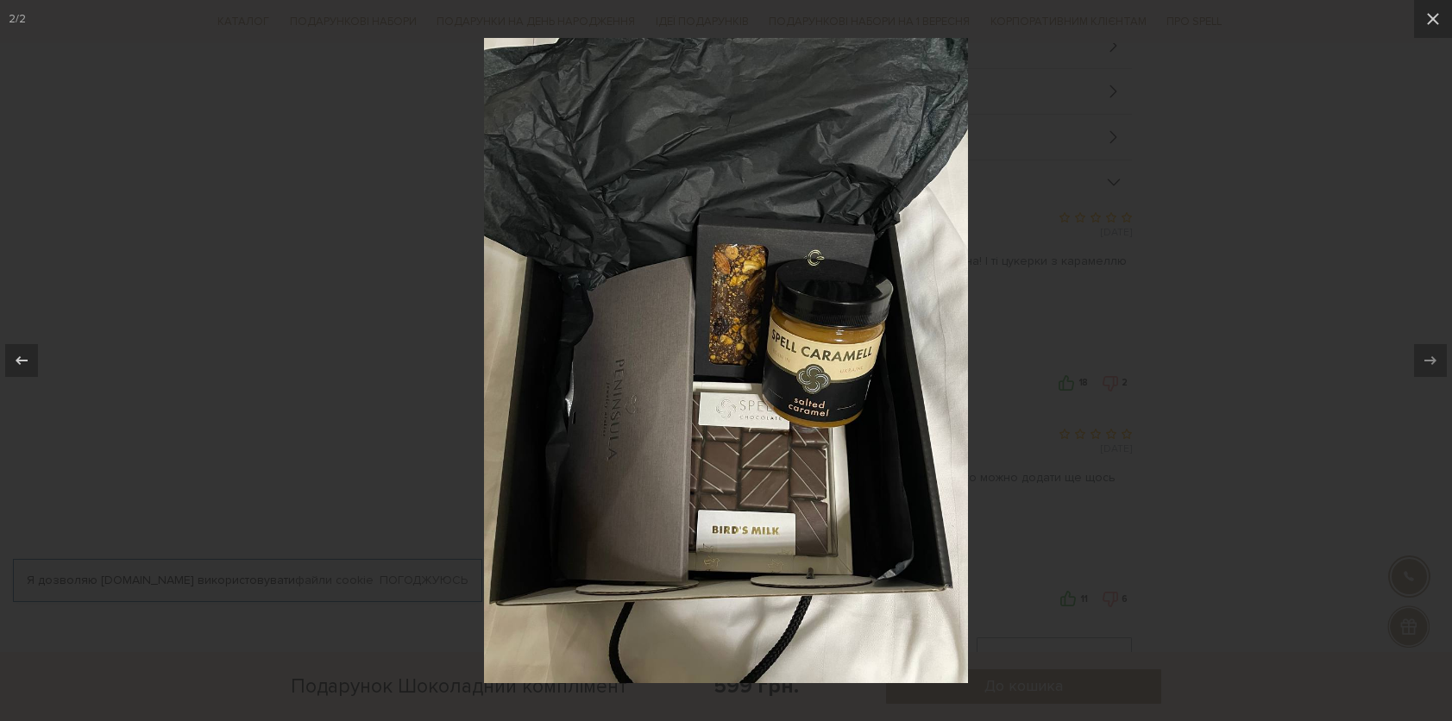
click at [1049, 407] on div at bounding box center [726, 360] width 1452 height 721
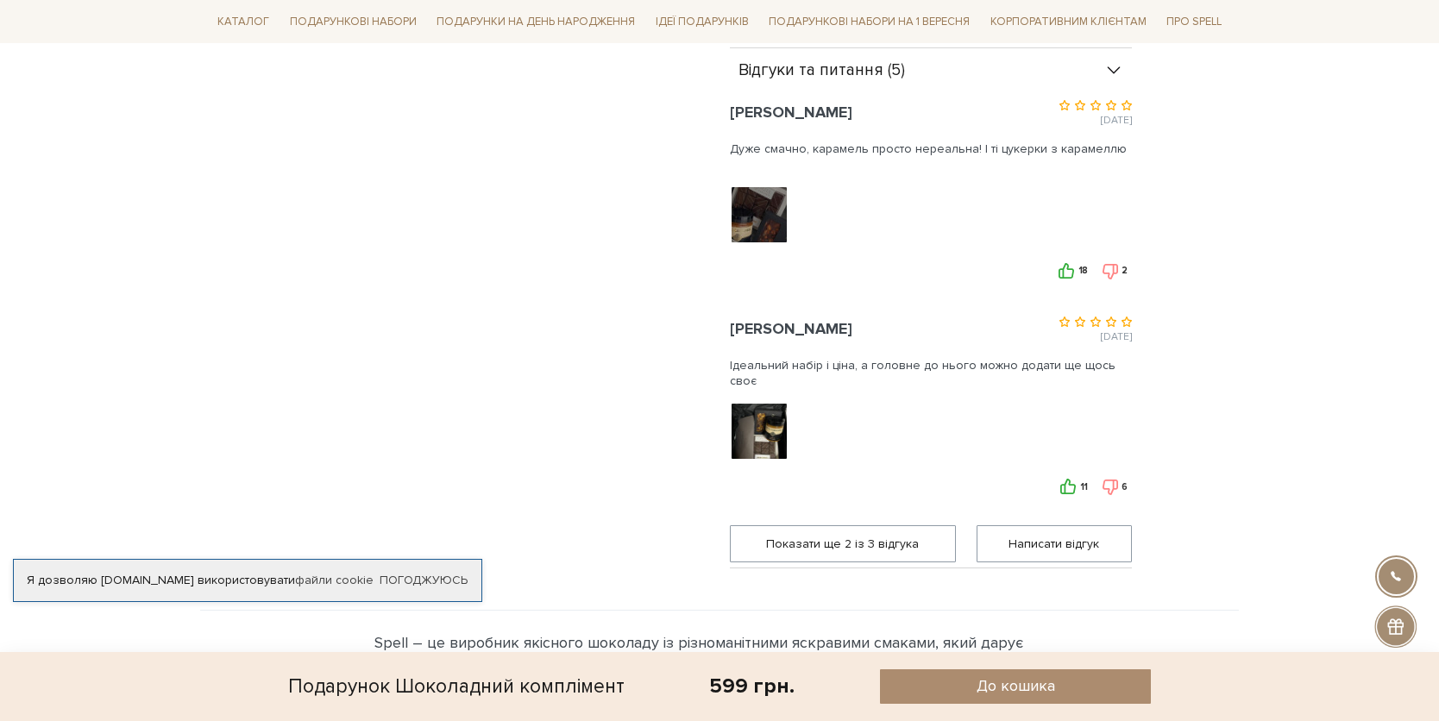
scroll to position [800, 0]
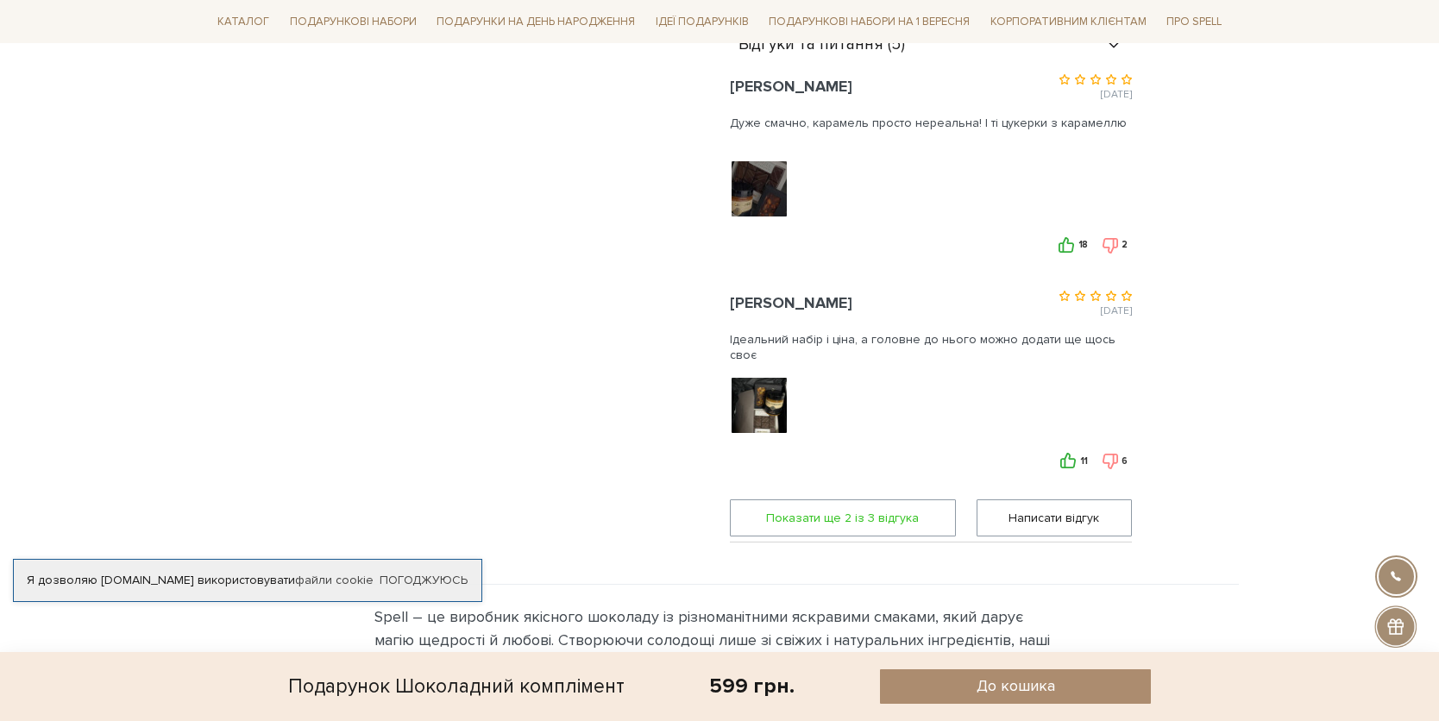
click at [850, 522] on span "Показати ще 2 iз 3 вiдгука" at bounding box center [843, 517] width 204 height 35
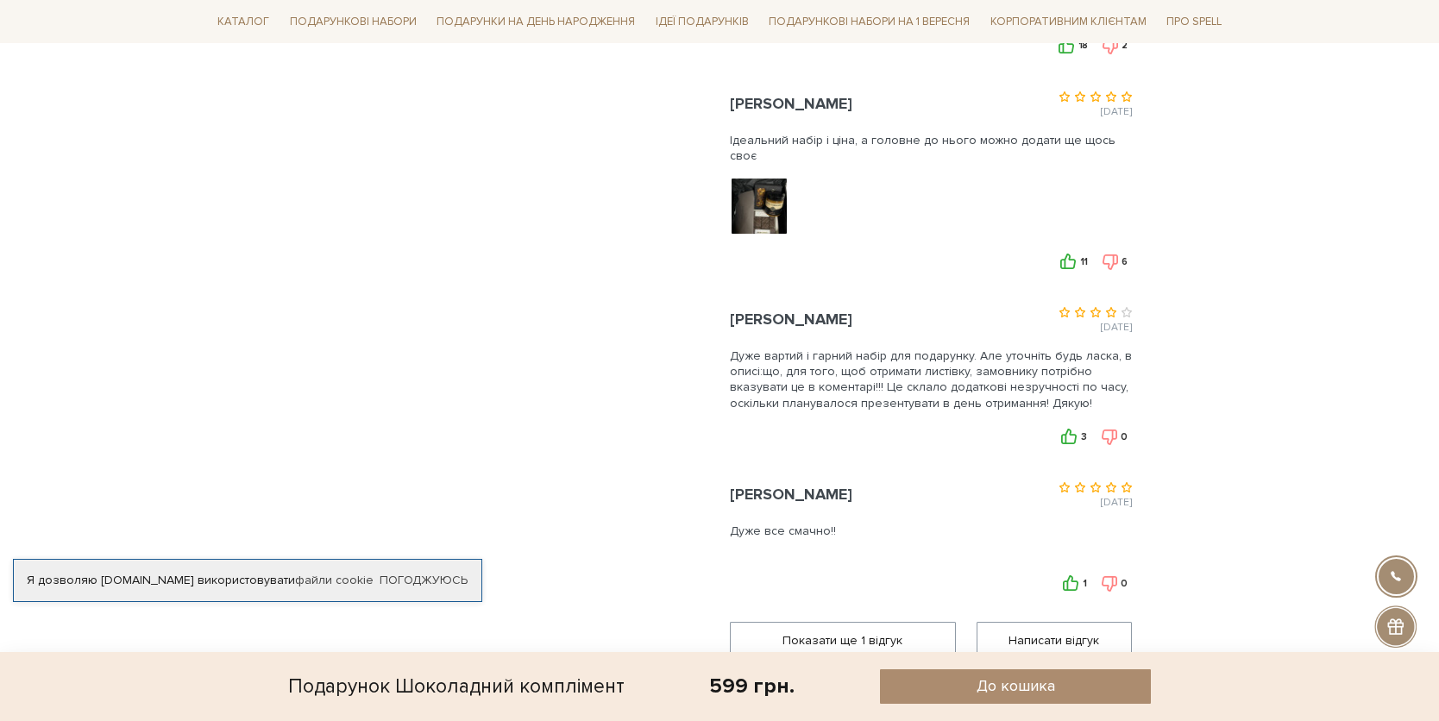
scroll to position [1082, 0]
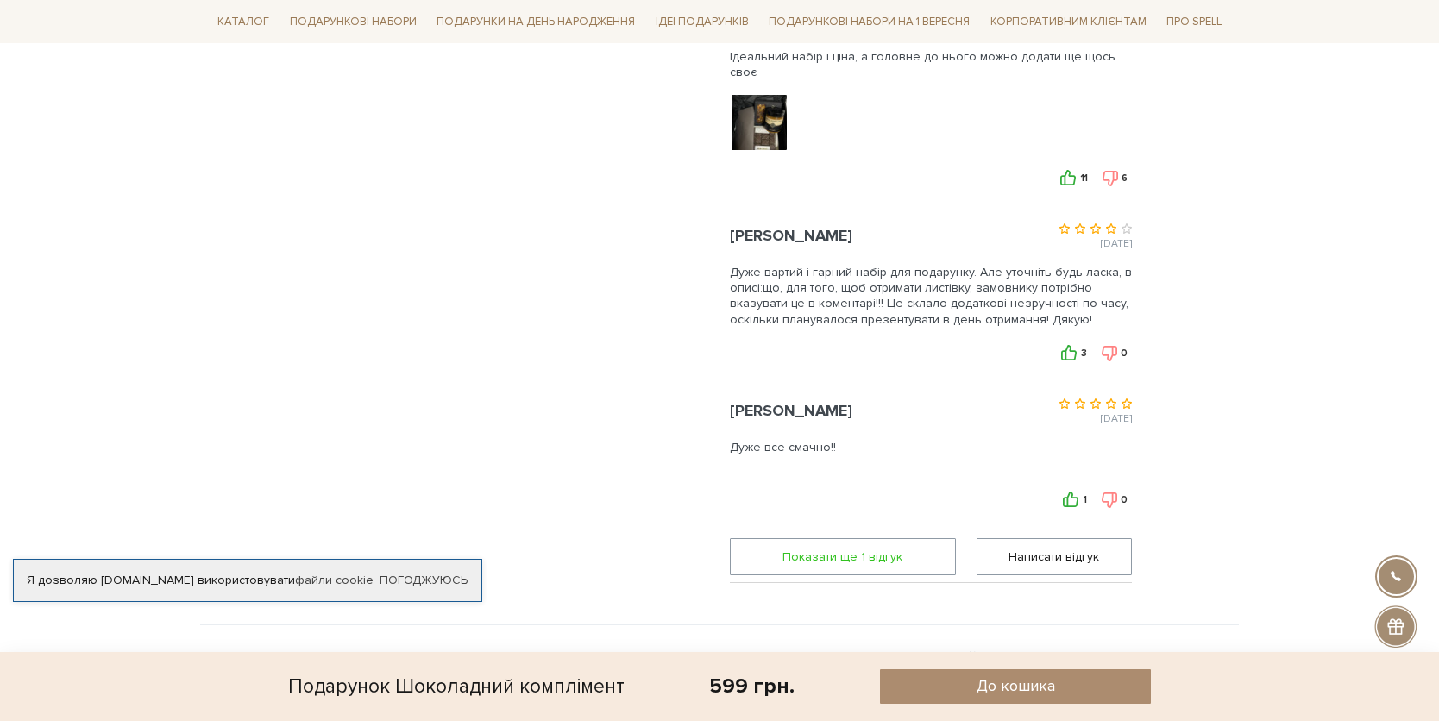
click at [862, 557] on span "Показати ще 1 вiдгук" at bounding box center [843, 556] width 204 height 35
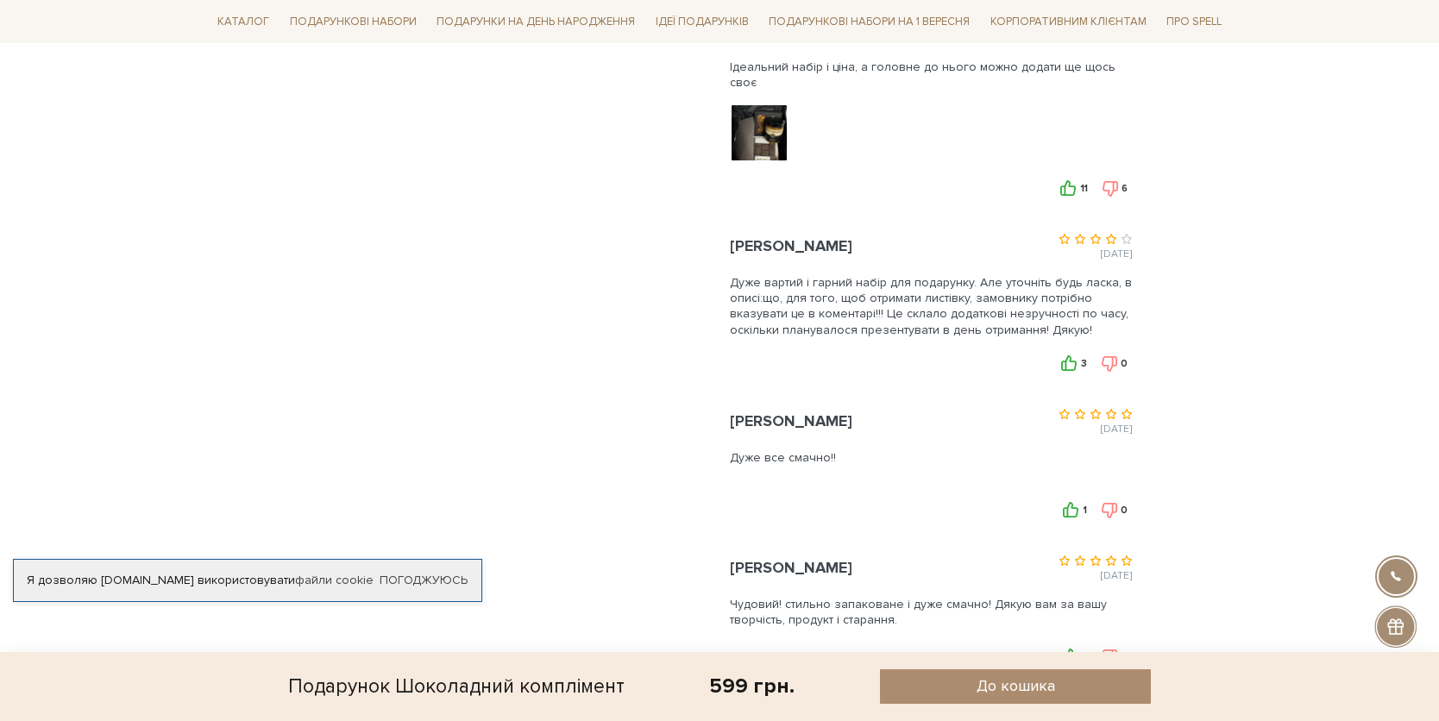
scroll to position [964, 0]
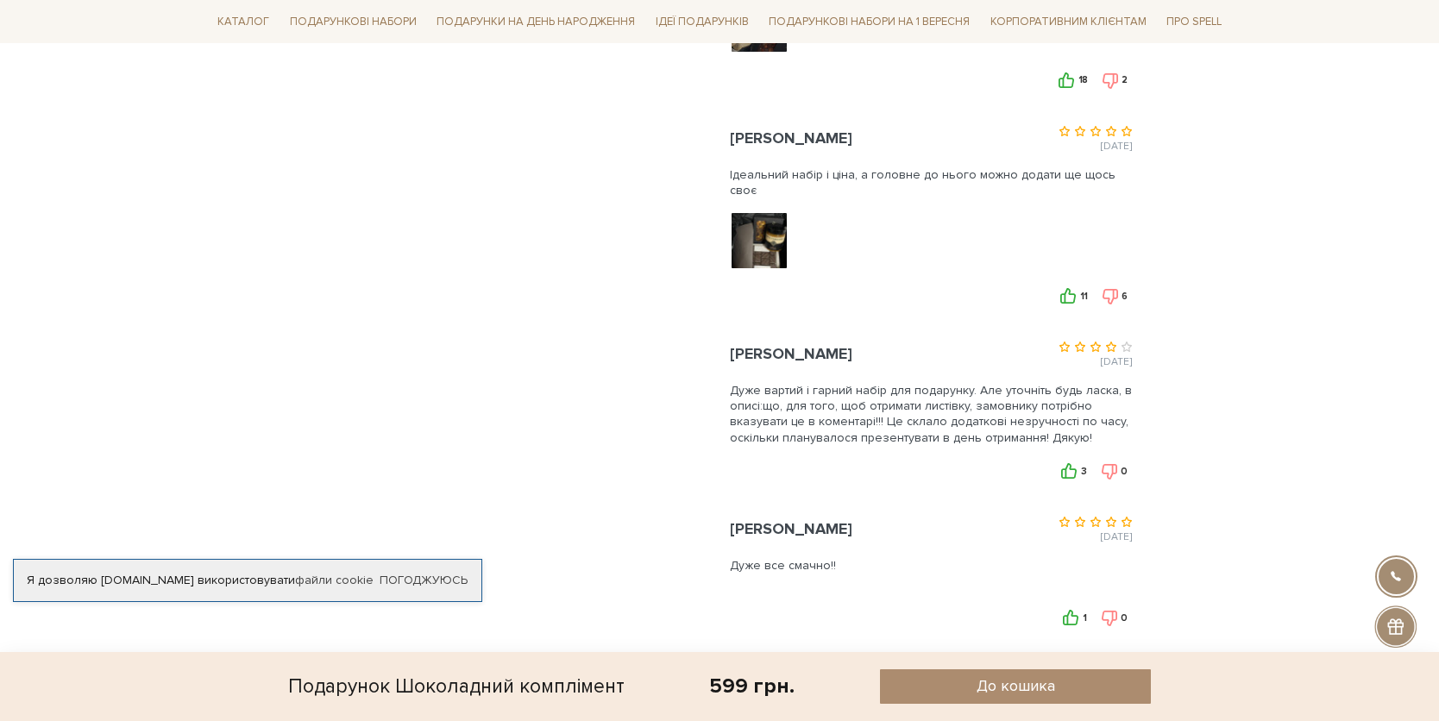
click at [775, 241] on img at bounding box center [760, 240] width 110 height 110
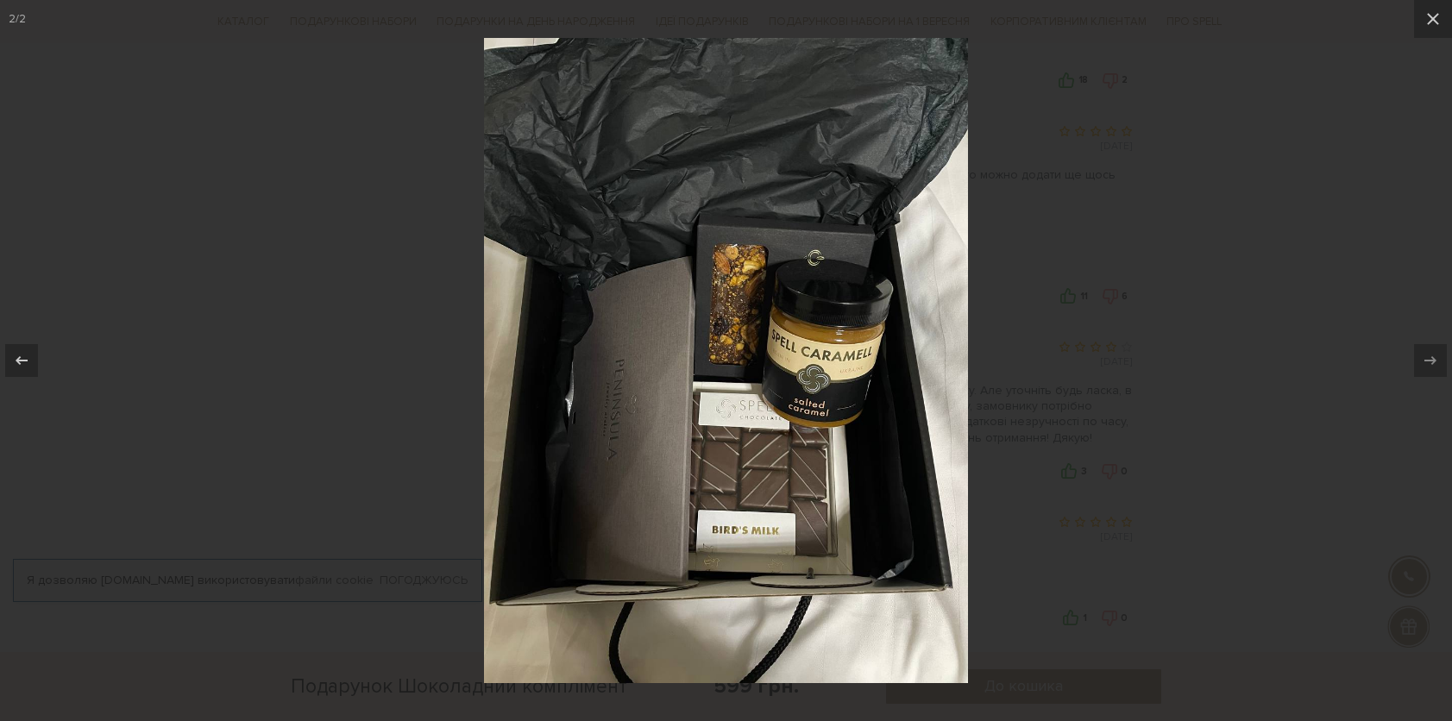
click at [1005, 423] on div at bounding box center [726, 360] width 1452 height 721
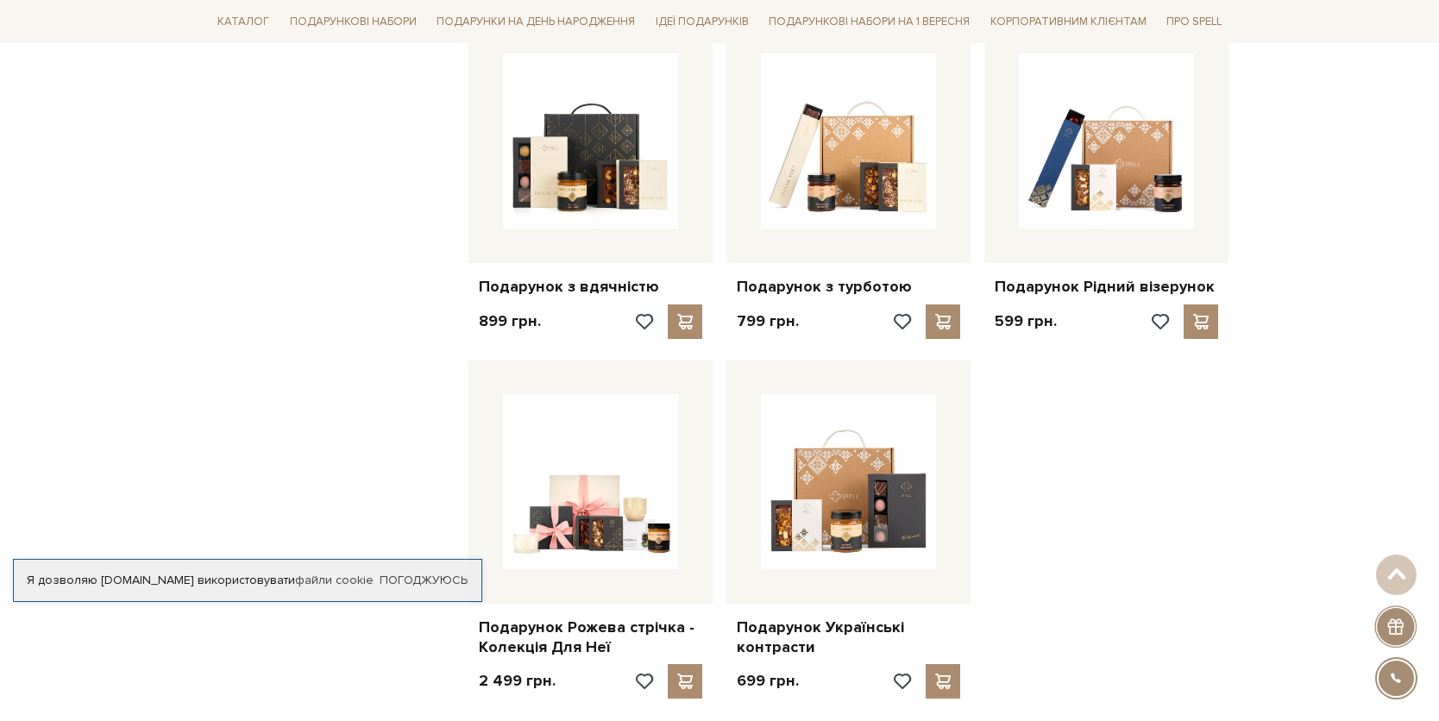
scroll to position [726, 0]
